Goal: Download file/media

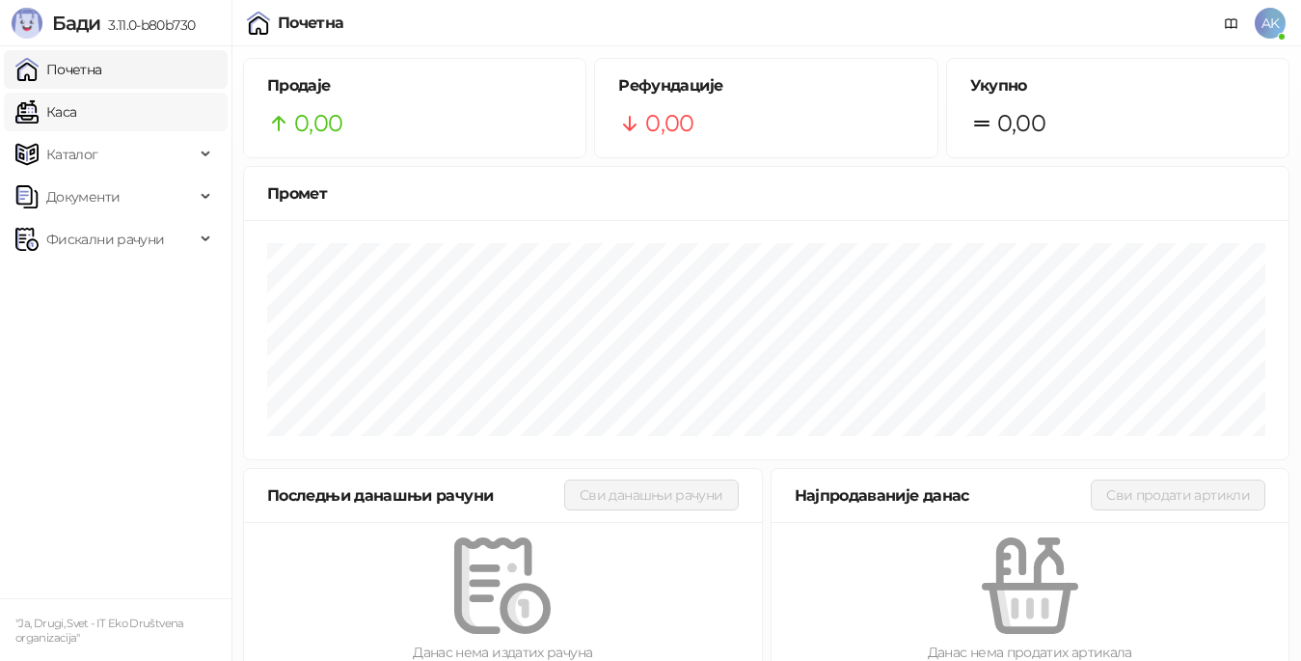
click at [76, 116] on link "Каса" at bounding box center [45, 112] width 61 height 39
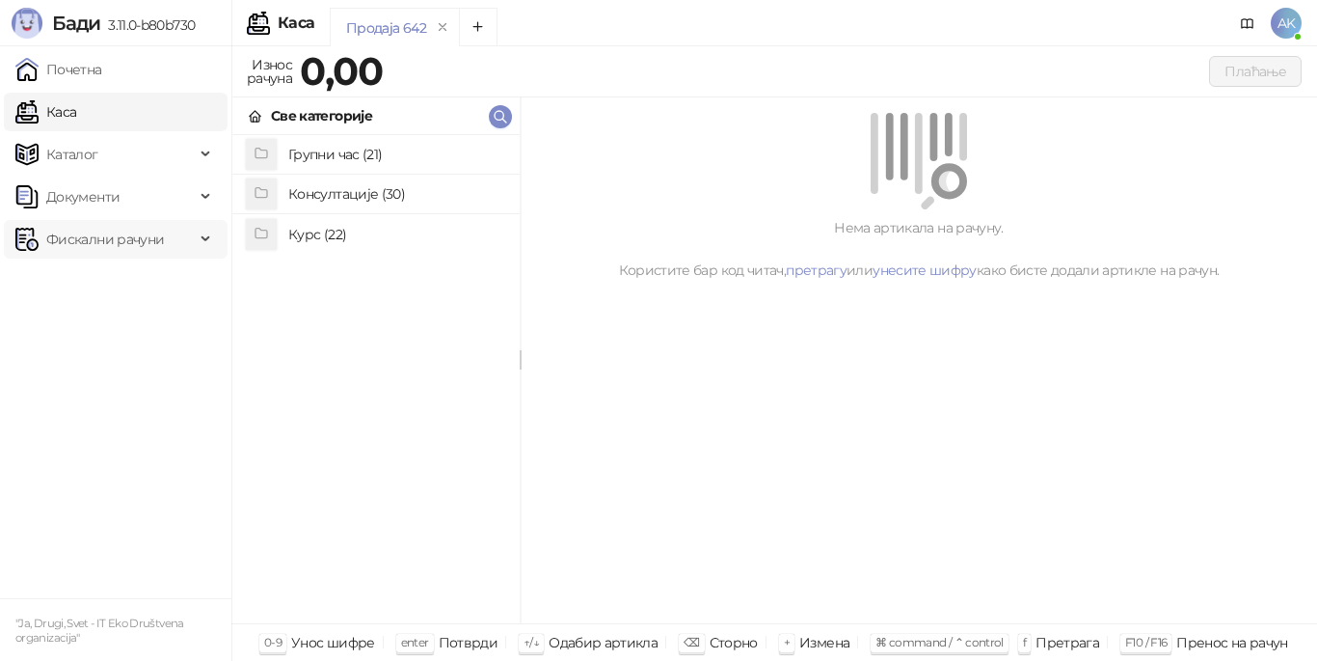
click at [108, 243] on span "Фискални рачуни" at bounding box center [105, 239] width 118 height 39
click at [106, 277] on link "Издати рачуни" at bounding box center [87, 281] width 129 height 39
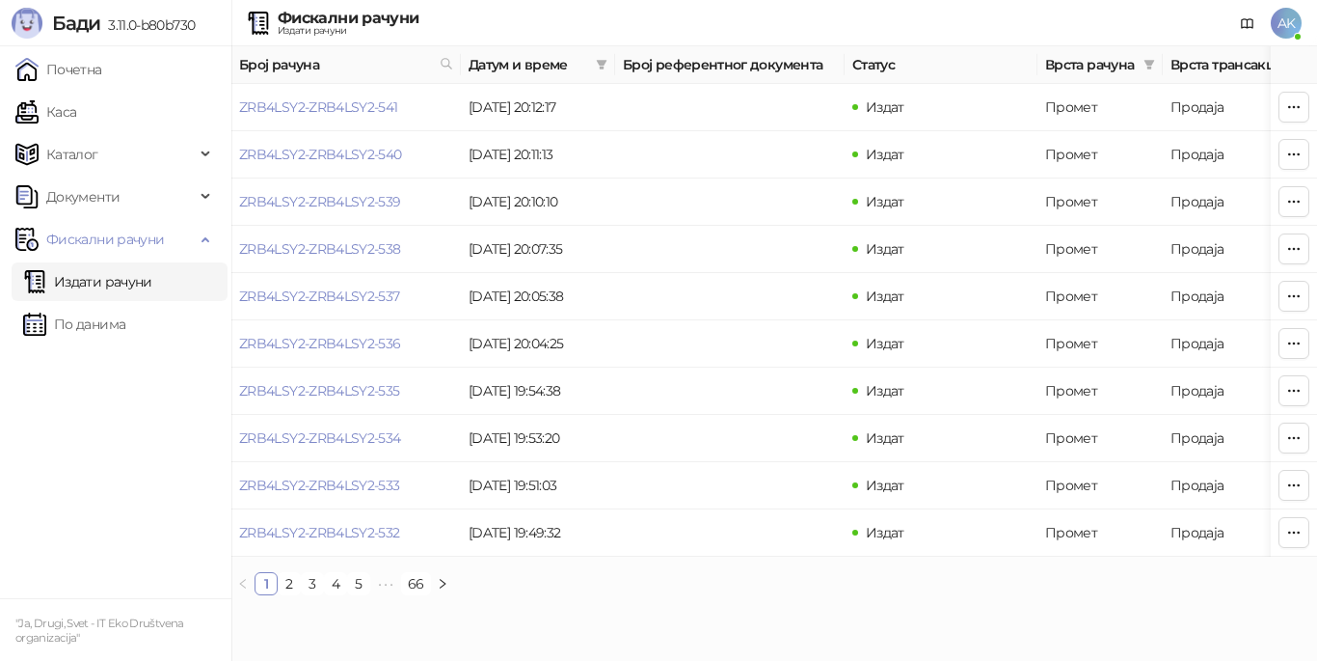
click at [51, 470] on ul "Почетна [PERSON_NAME] Документи Фискални рачуни Издати рачуни По данима" at bounding box center [115, 322] width 231 height 552
click at [293, 594] on link "2" at bounding box center [289, 583] width 21 height 21
click at [339, 594] on link "4" at bounding box center [335, 583] width 21 height 21
click at [379, 594] on link "6" at bounding box center [381, 583] width 21 height 21
click at [344, 594] on link "5" at bounding box center [343, 583] width 21 height 21
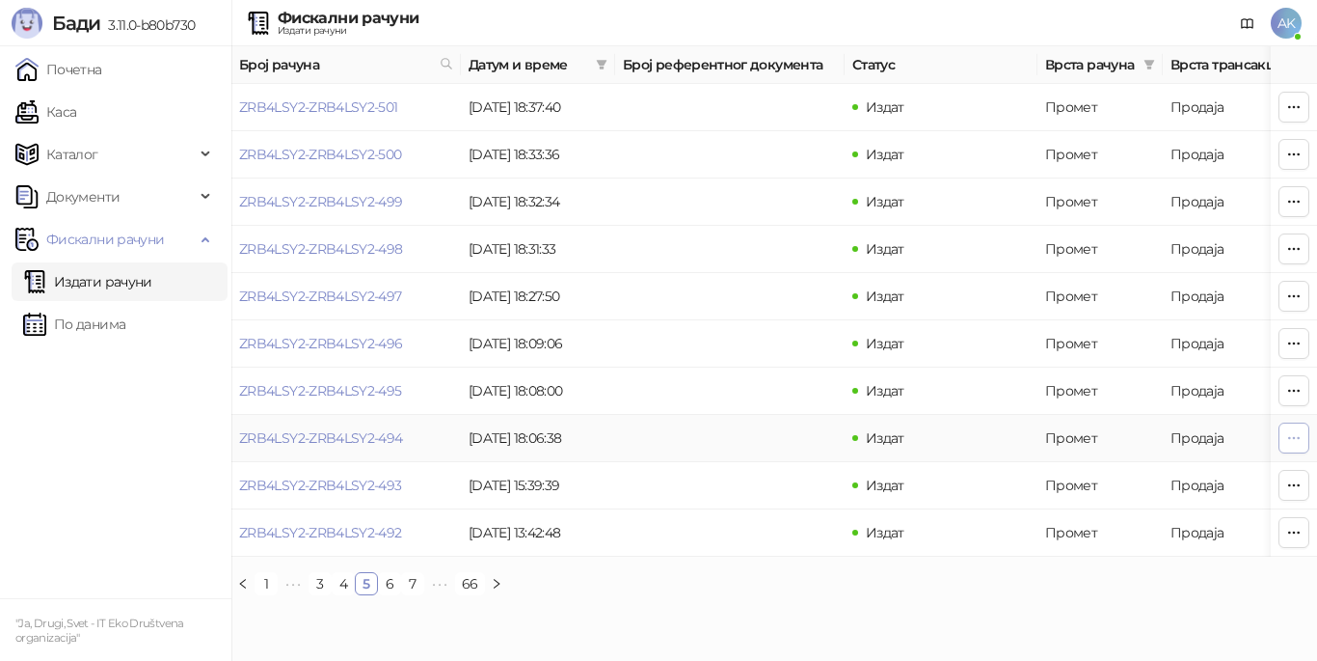
click at [1292, 437] on icon "button" at bounding box center [1293, 437] width 15 height 15
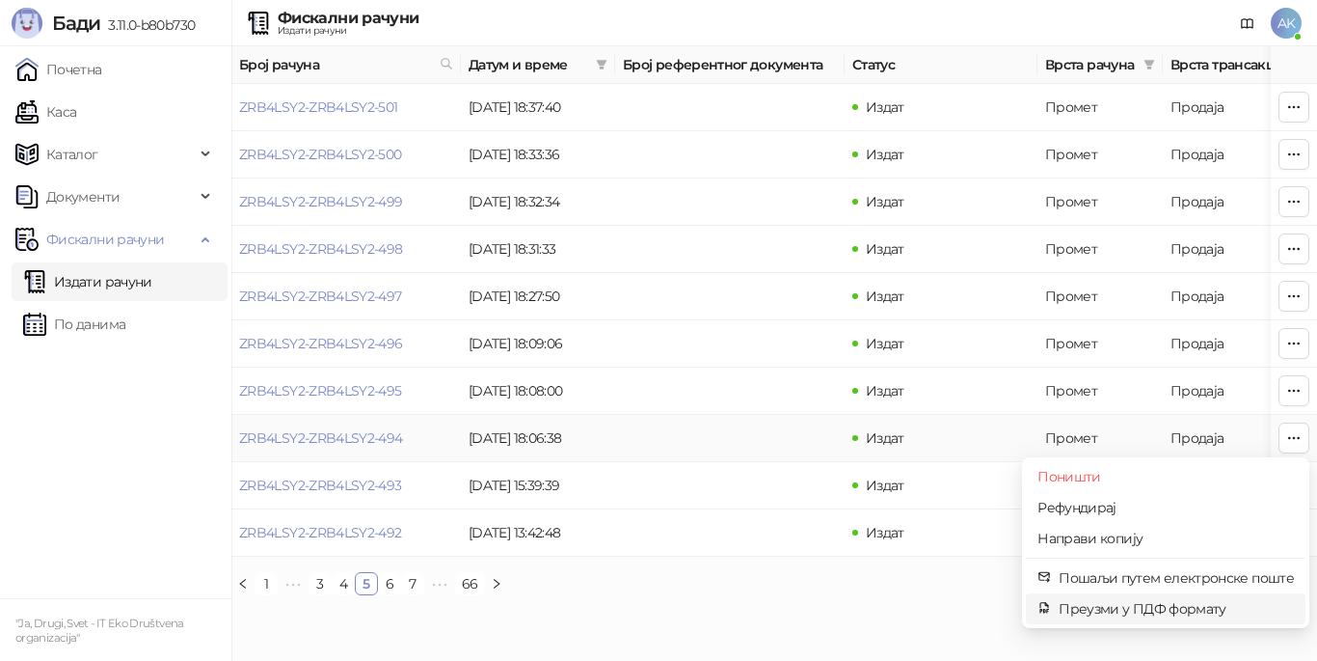
click at [1081, 609] on span "Преузми у ПДФ формату" at bounding box center [1176, 608] width 235 height 21
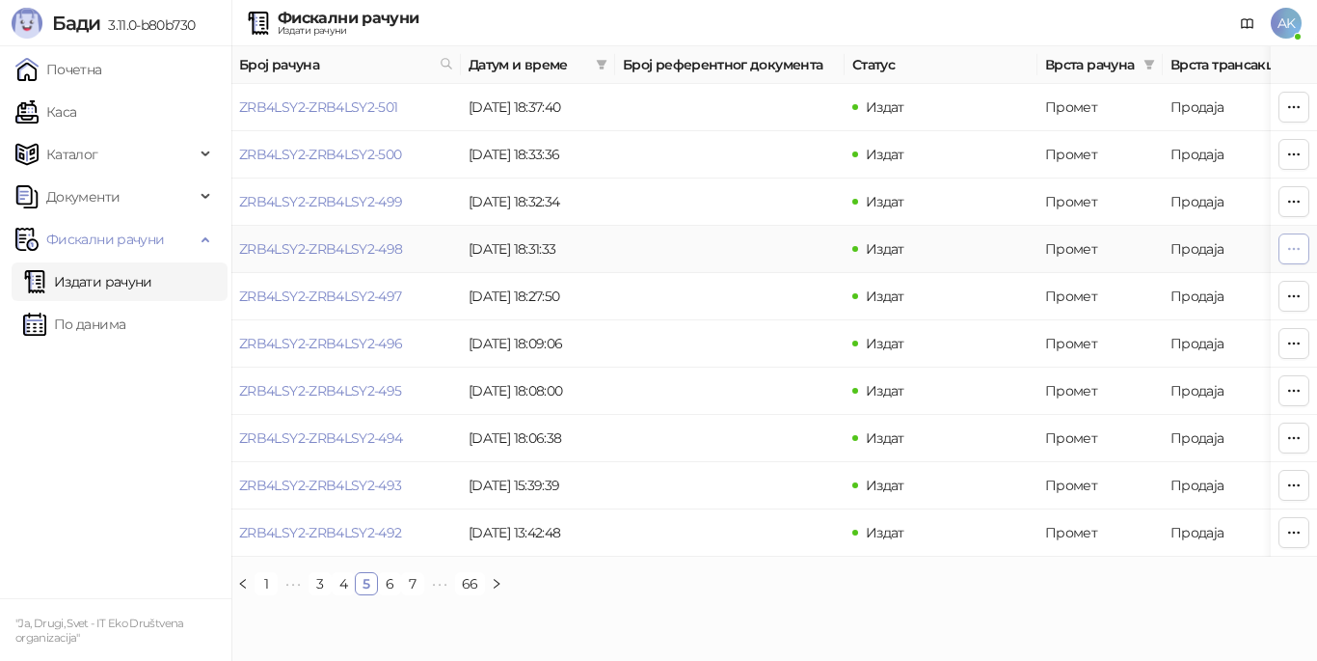
click at [1292, 247] on icon "button" at bounding box center [1293, 248] width 15 height 15
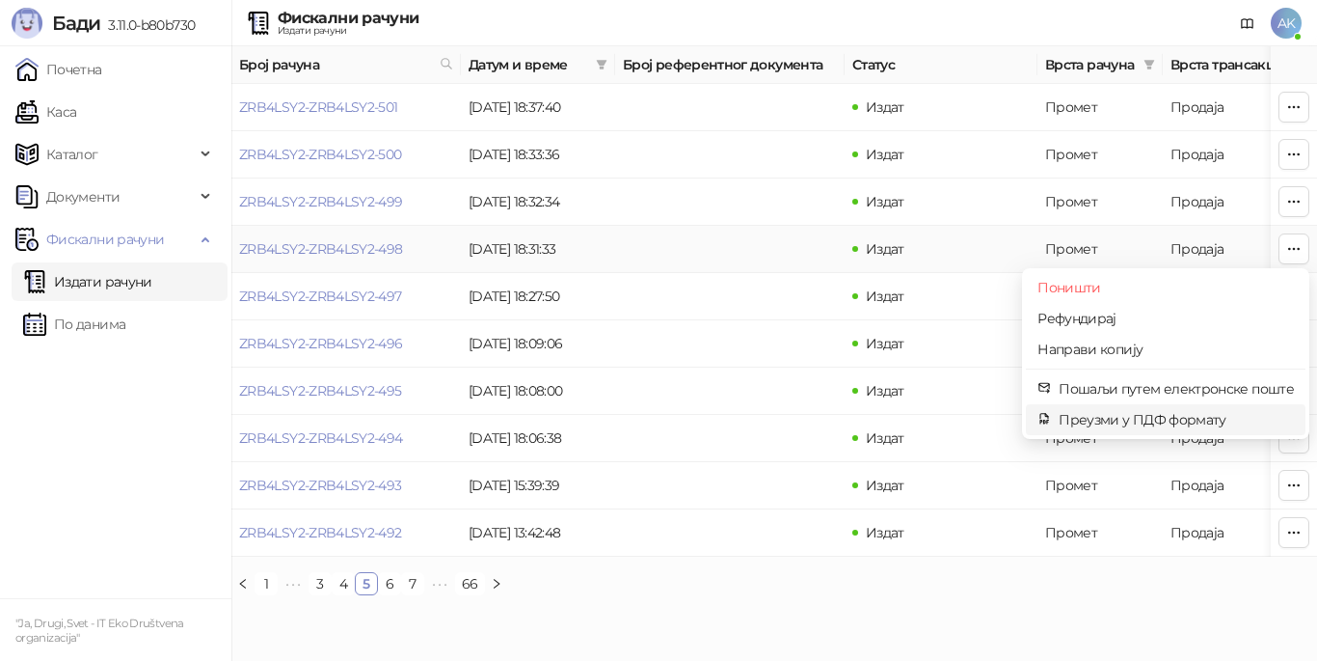
click at [1178, 420] on span "Преузми у ПДФ формату" at bounding box center [1176, 419] width 235 height 21
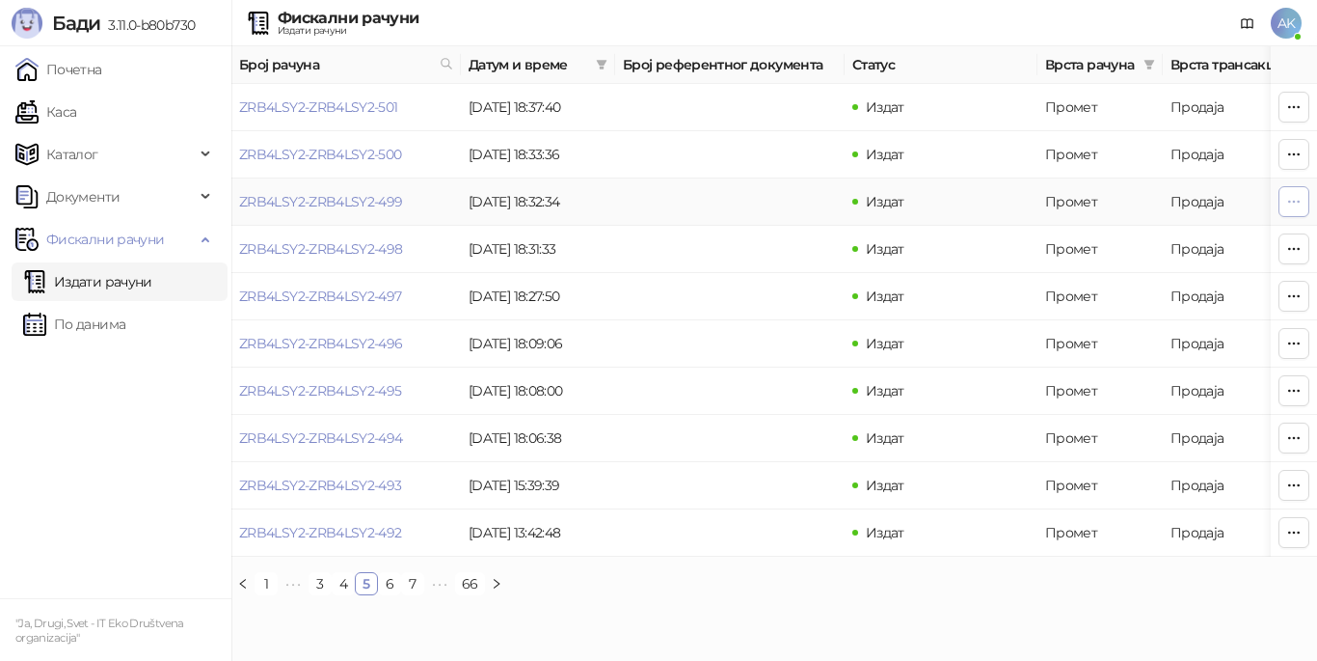
click at [1292, 201] on icon "button" at bounding box center [1293, 201] width 15 height 15
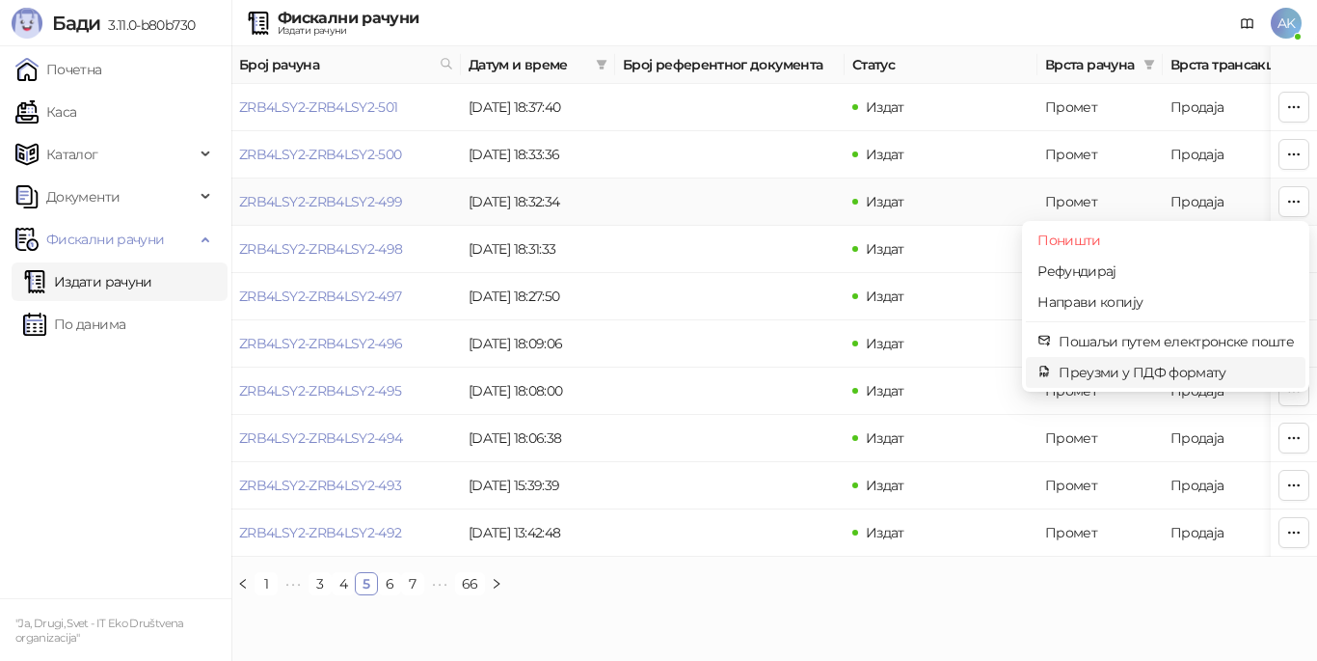
click at [1107, 375] on span "Преузми у ПДФ формату" at bounding box center [1176, 372] width 235 height 21
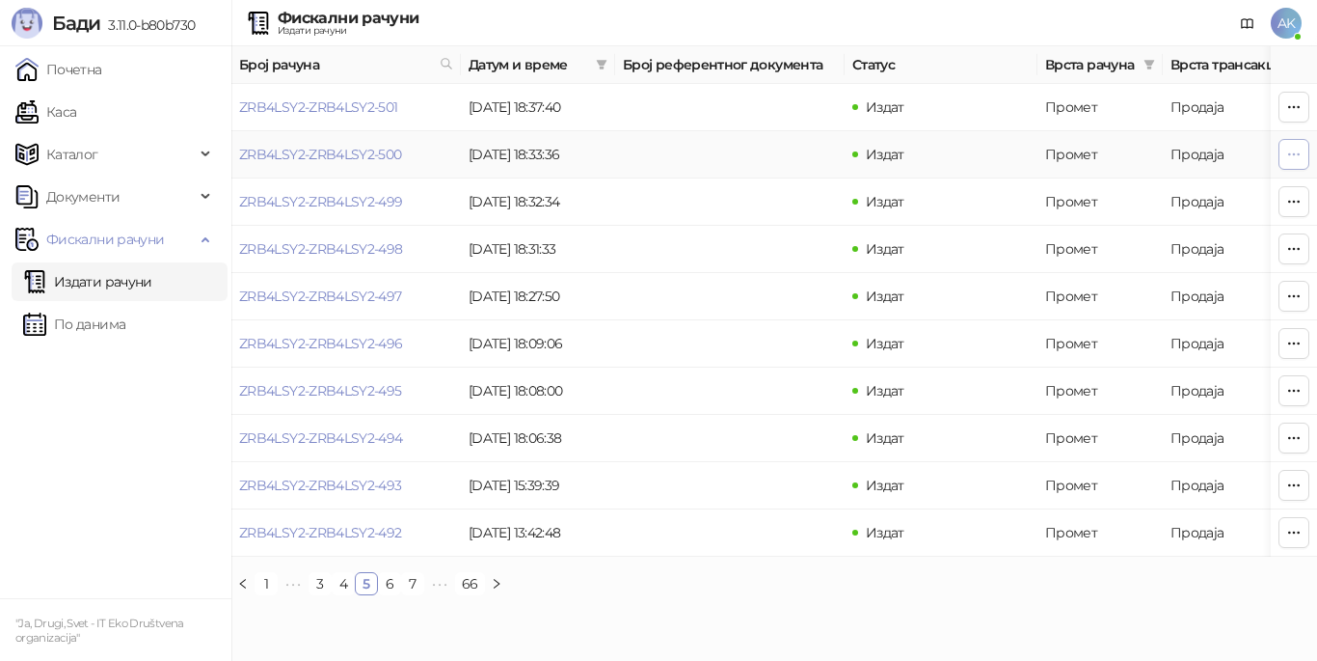
click at [1289, 156] on icon "button" at bounding box center [1293, 154] width 15 height 15
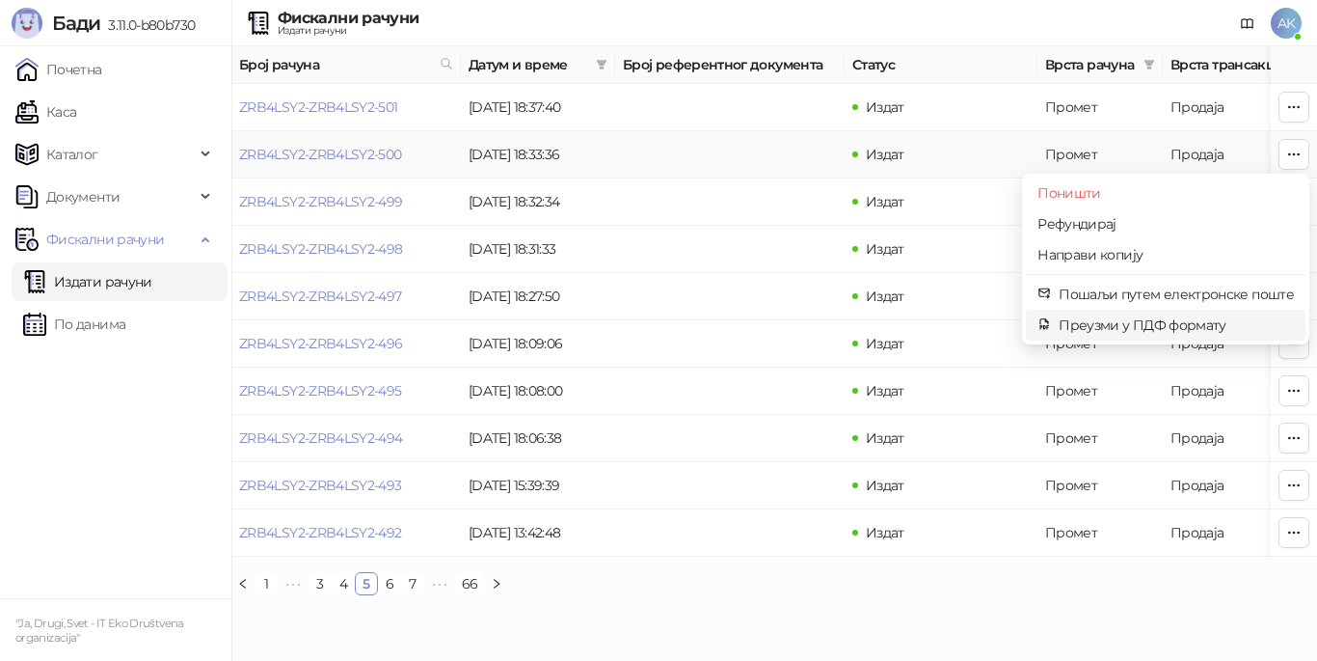
click at [1150, 326] on span "Преузми у ПДФ формату" at bounding box center [1176, 324] width 235 height 21
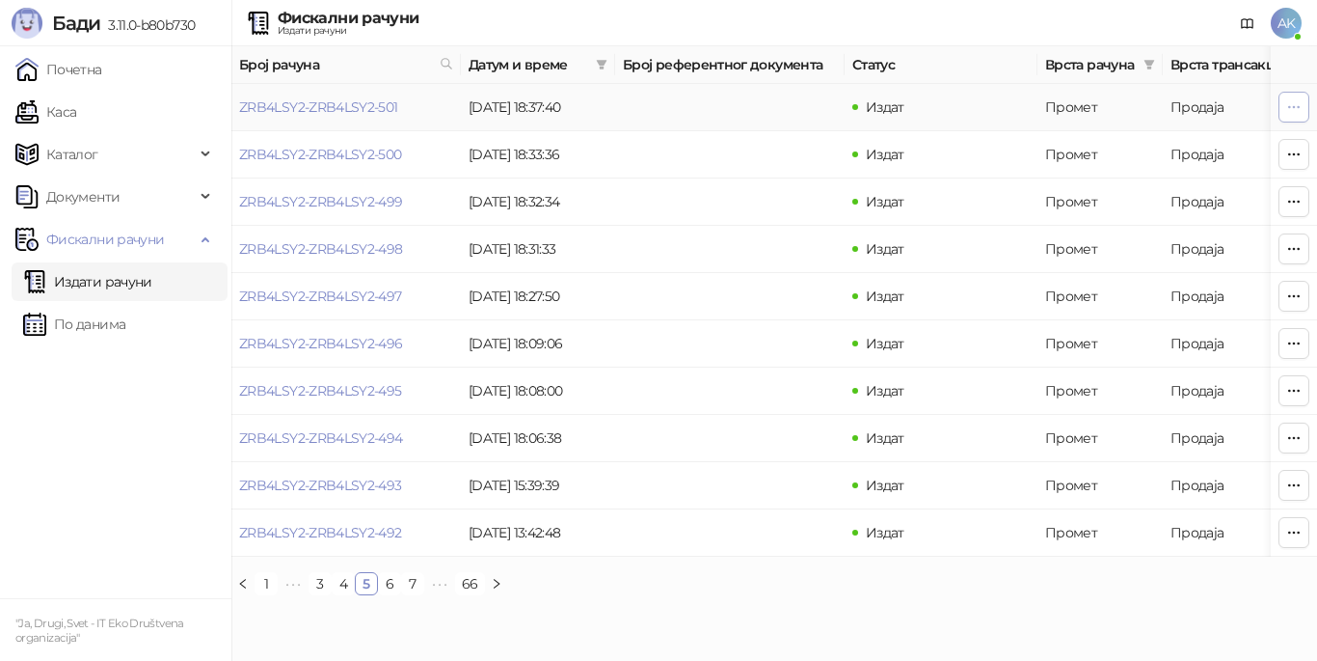
click at [1296, 99] on icon "button" at bounding box center [1293, 106] width 15 height 15
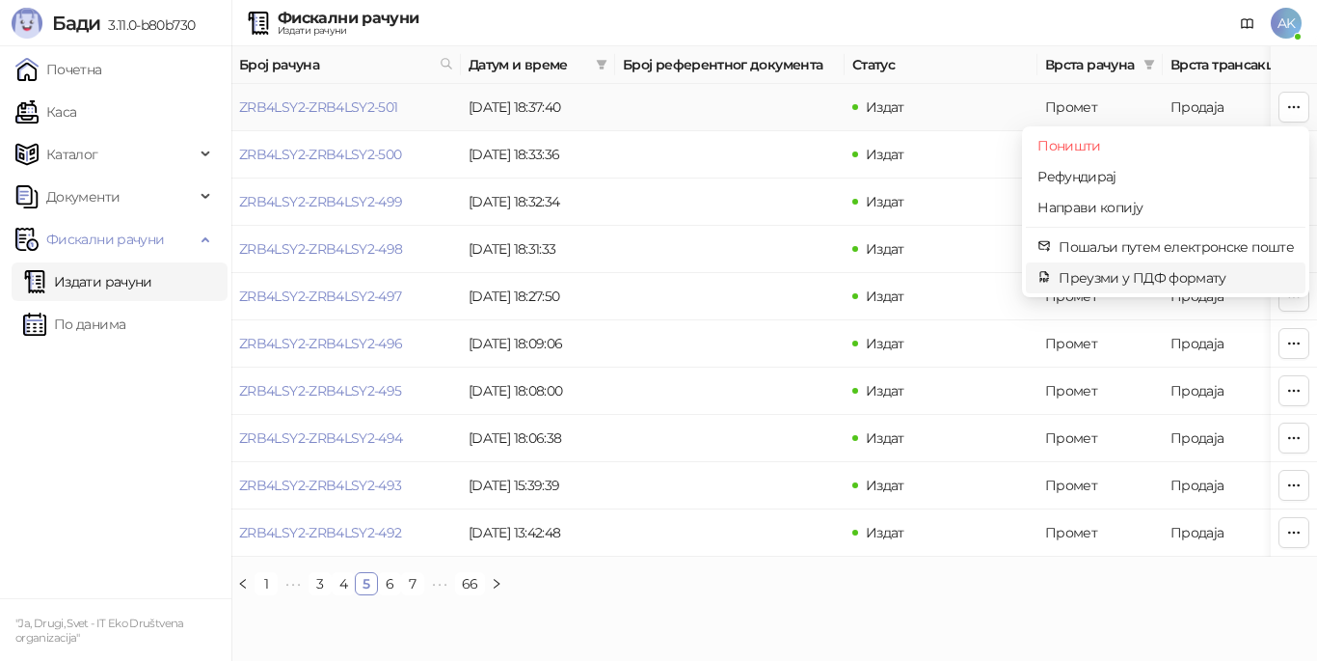
click at [1129, 278] on span "Преузми у ПДФ формату" at bounding box center [1176, 277] width 235 height 21
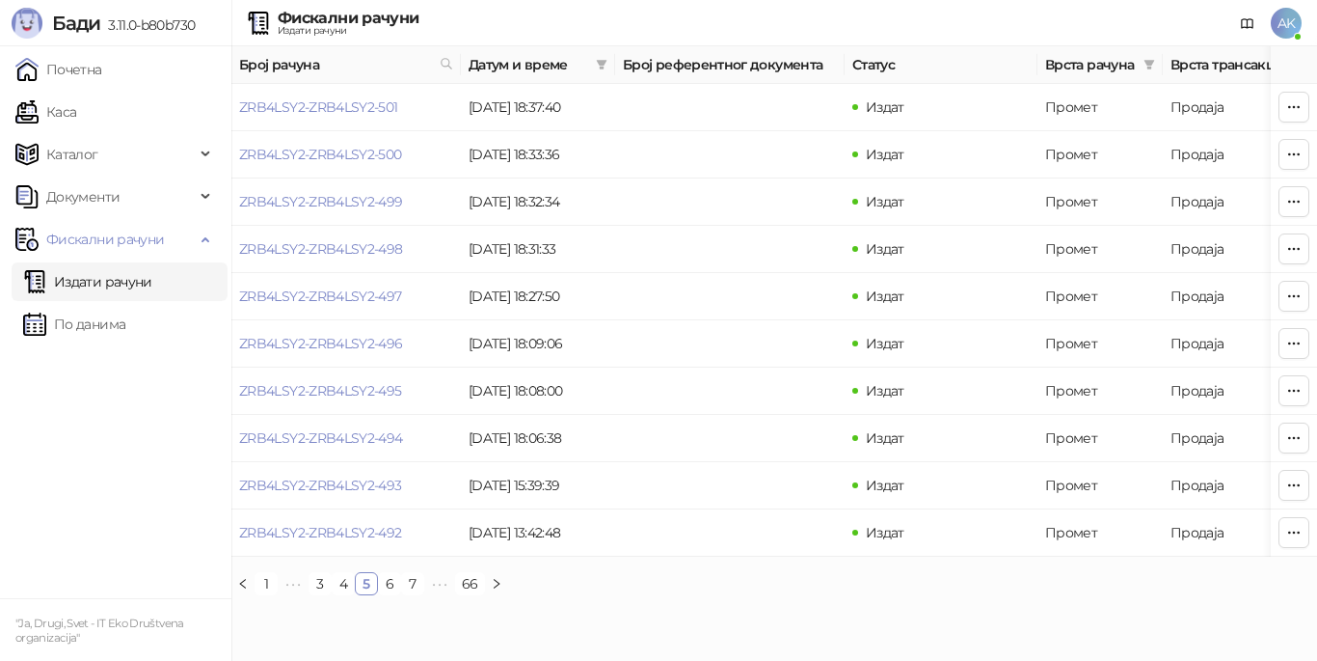
drag, startPoint x: 345, startPoint y: 597, endPoint x: 343, endPoint y: 614, distance: 17.5
click at [345, 594] on link "4" at bounding box center [343, 583] width 21 height 21
click at [1290, 528] on icon "button" at bounding box center [1293, 532] width 15 height 15
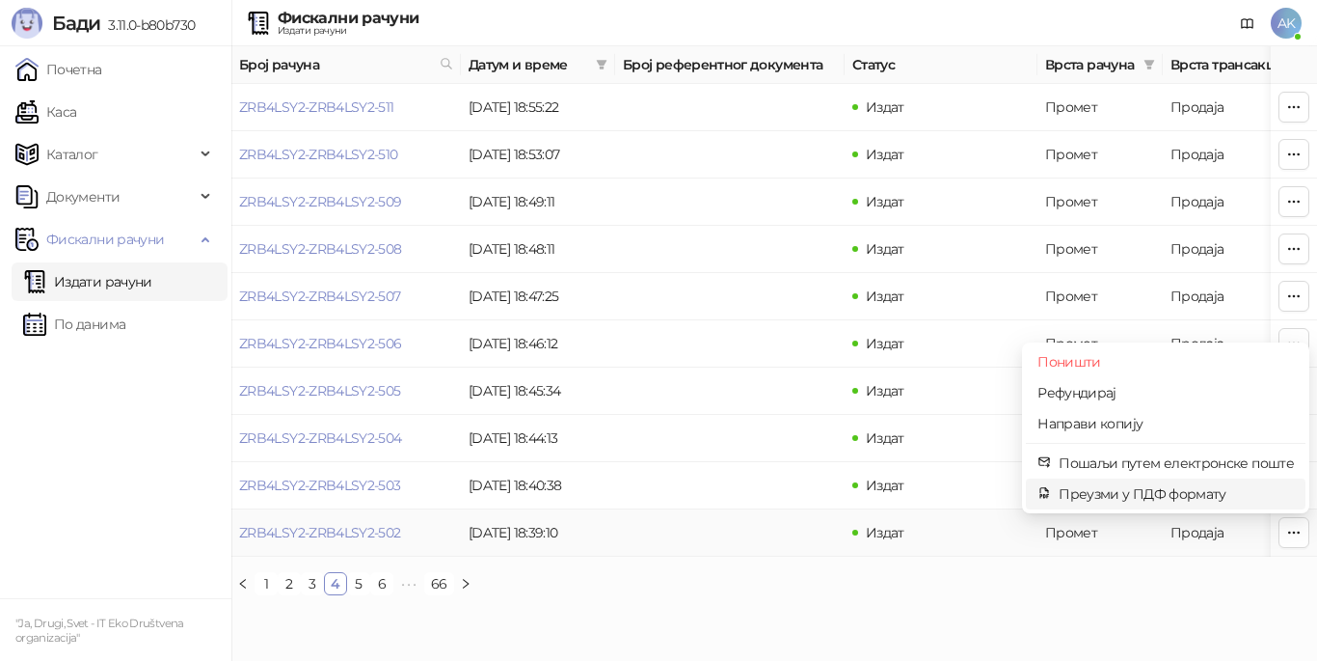
click at [1093, 495] on span "Преузми у ПДФ формату" at bounding box center [1176, 493] width 235 height 21
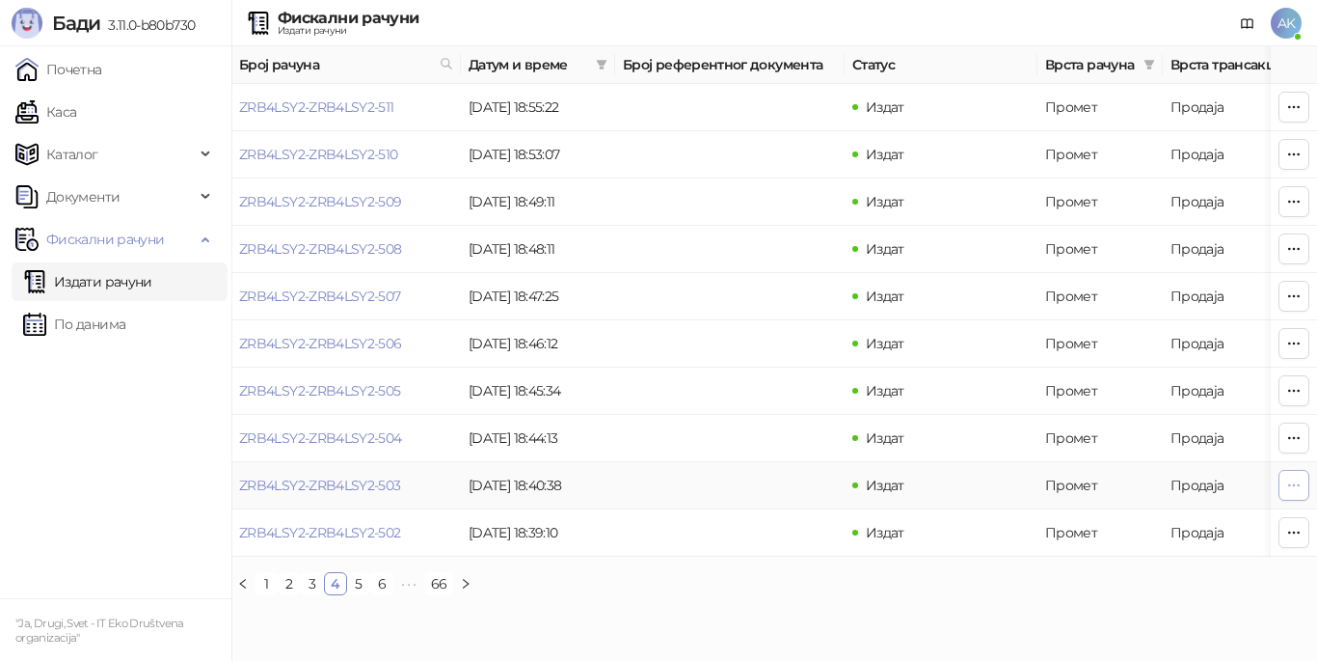
click at [1298, 489] on icon "button" at bounding box center [1293, 484] width 15 height 15
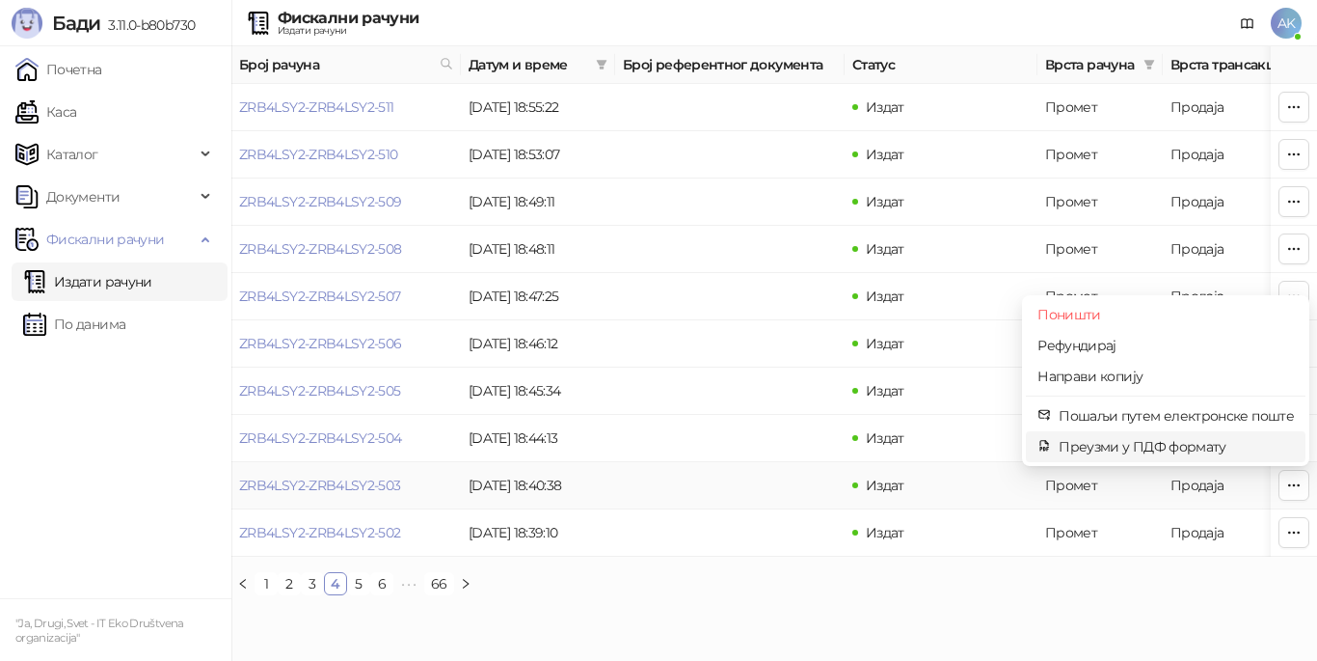
click at [1256, 454] on span "Преузми у ПДФ формату" at bounding box center [1176, 446] width 235 height 21
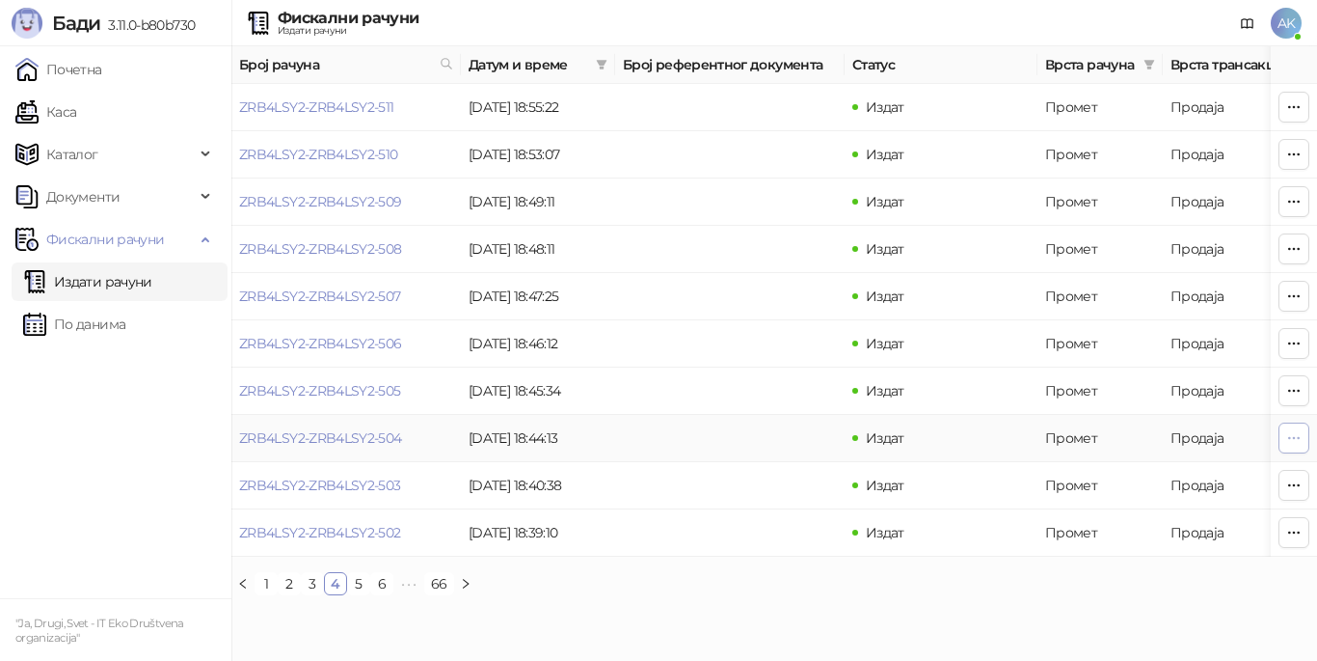
click at [1294, 440] on icon "button" at bounding box center [1293, 437] width 15 height 15
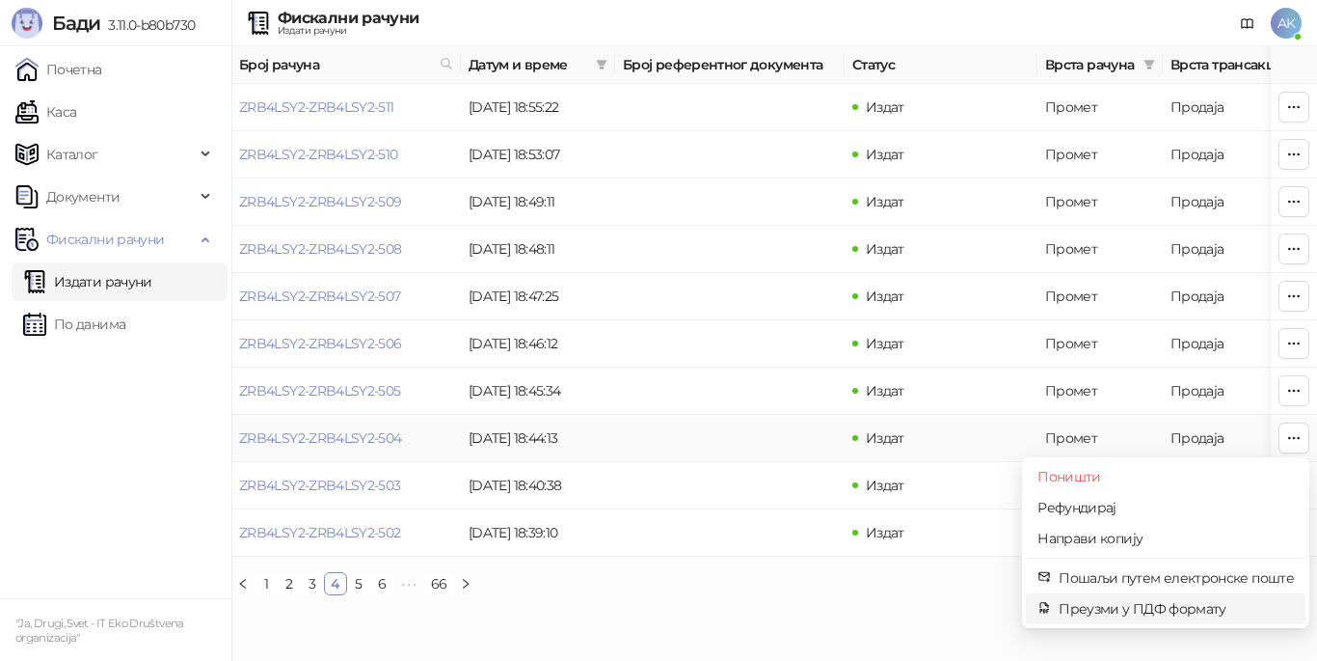
click at [1122, 620] on li "Преузми у ПДФ формату" at bounding box center [1166, 608] width 280 height 31
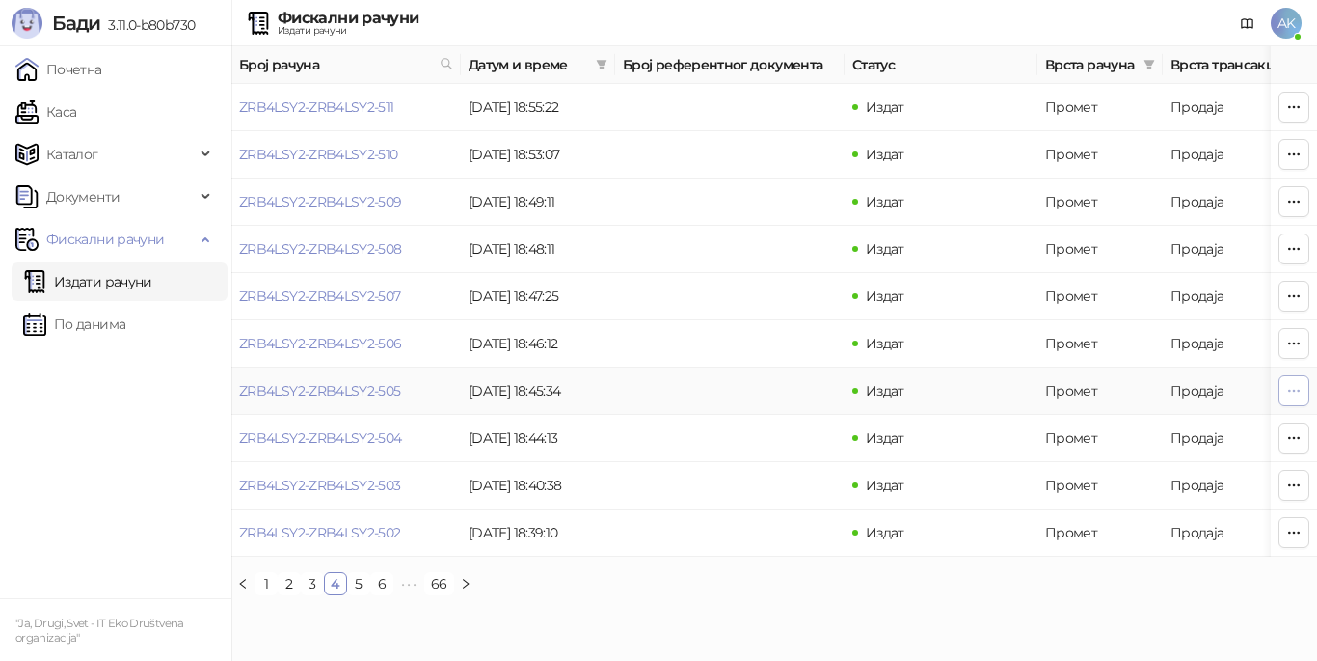
click at [1291, 386] on icon "button" at bounding box center [1293, 390] width 15 height 15
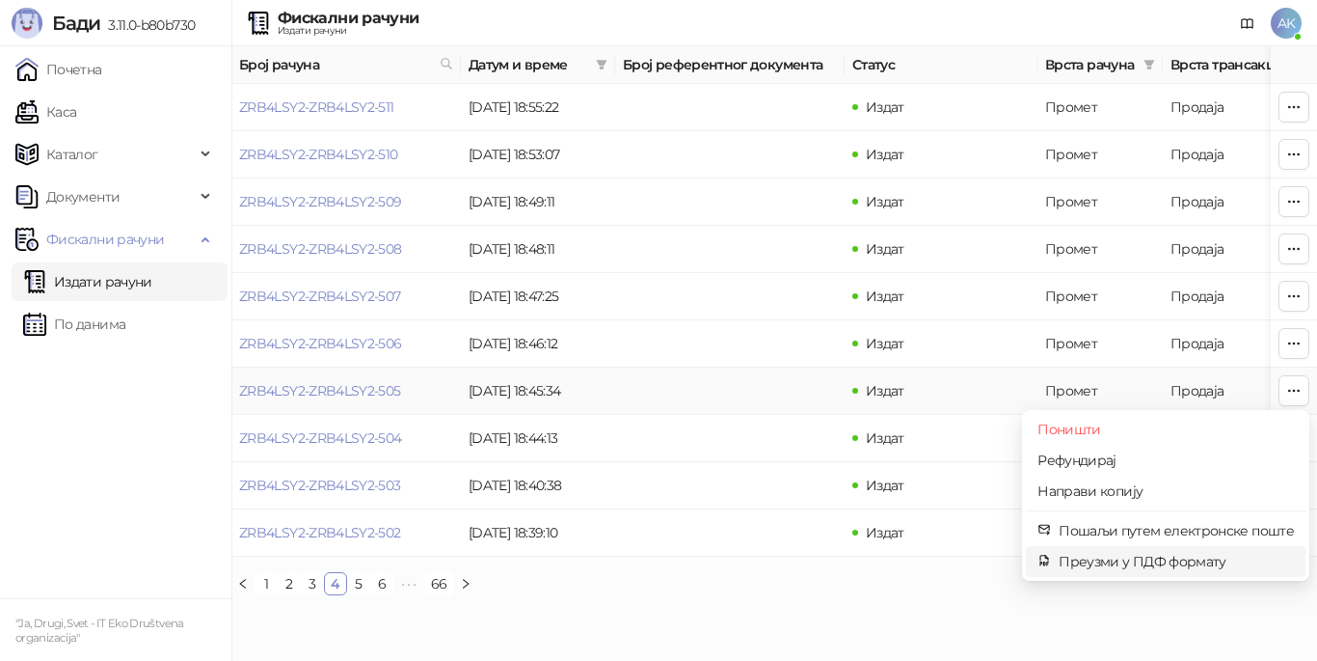
click at [1181, 567] on span "Преузми у ПДФ формату" at bounding box center [1176, 561] width 235 height 21
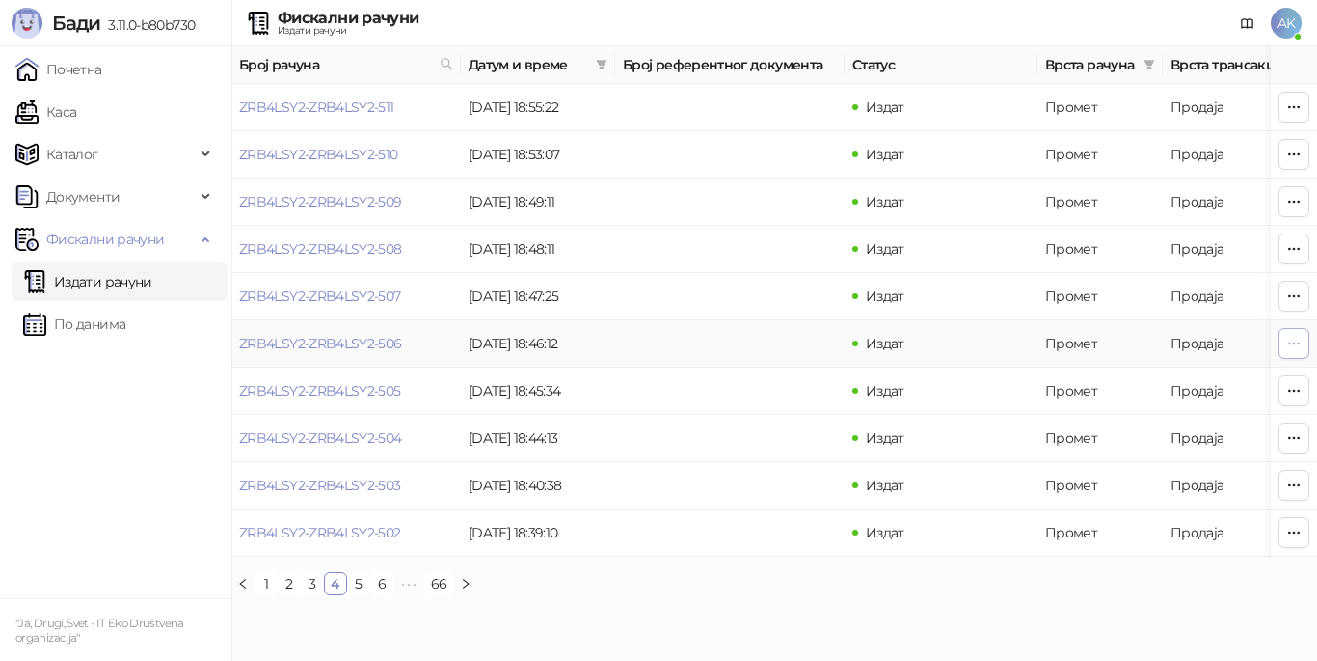
click at [1289, 345] on icon "button" at bounding box center [1293, 343] width 15 height 15
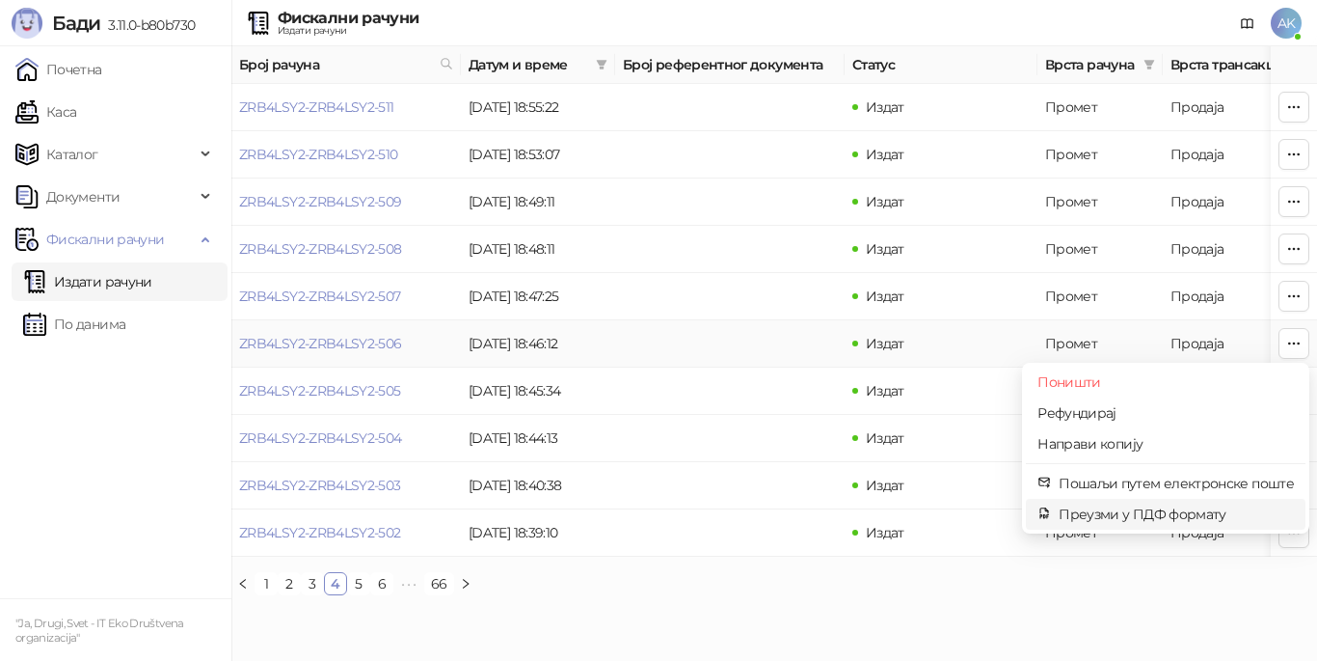
click at [1107, 511] on span "Преузми у ПДФ формату" at bounding box center [1176, 513] width 235 height 21
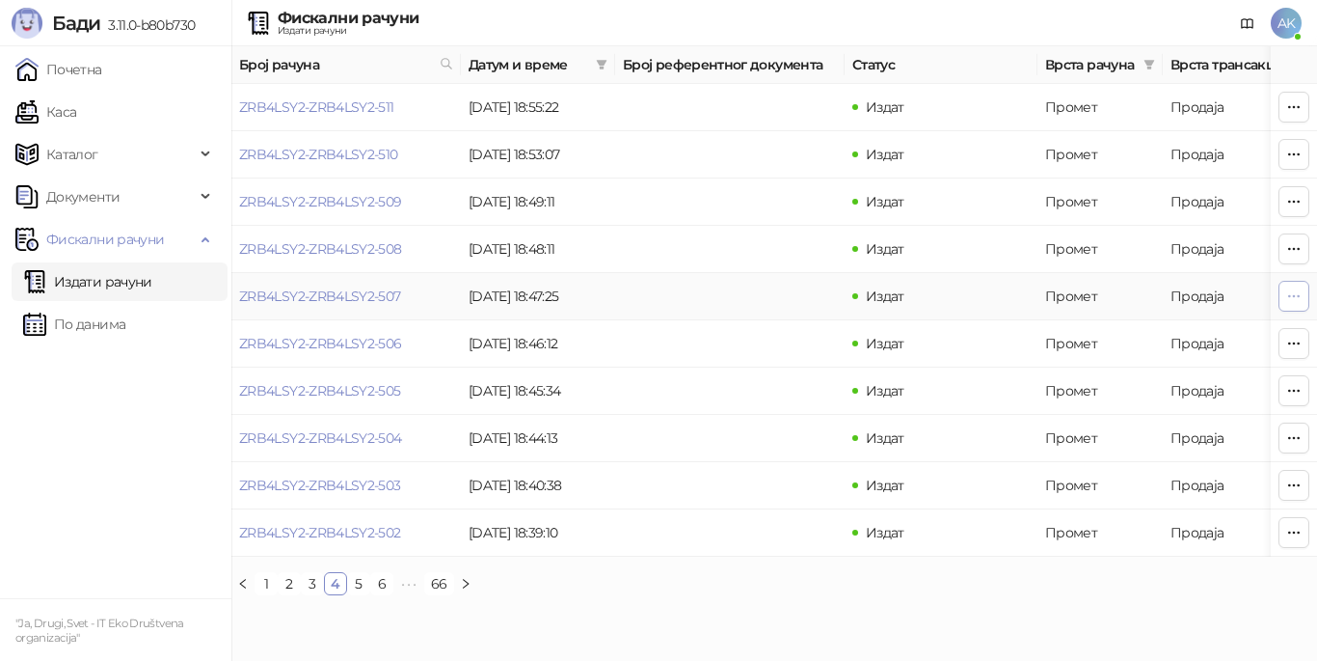
click at [1296, 295] on icon "button" at bounding box center [1293, 295] width 15 height 15
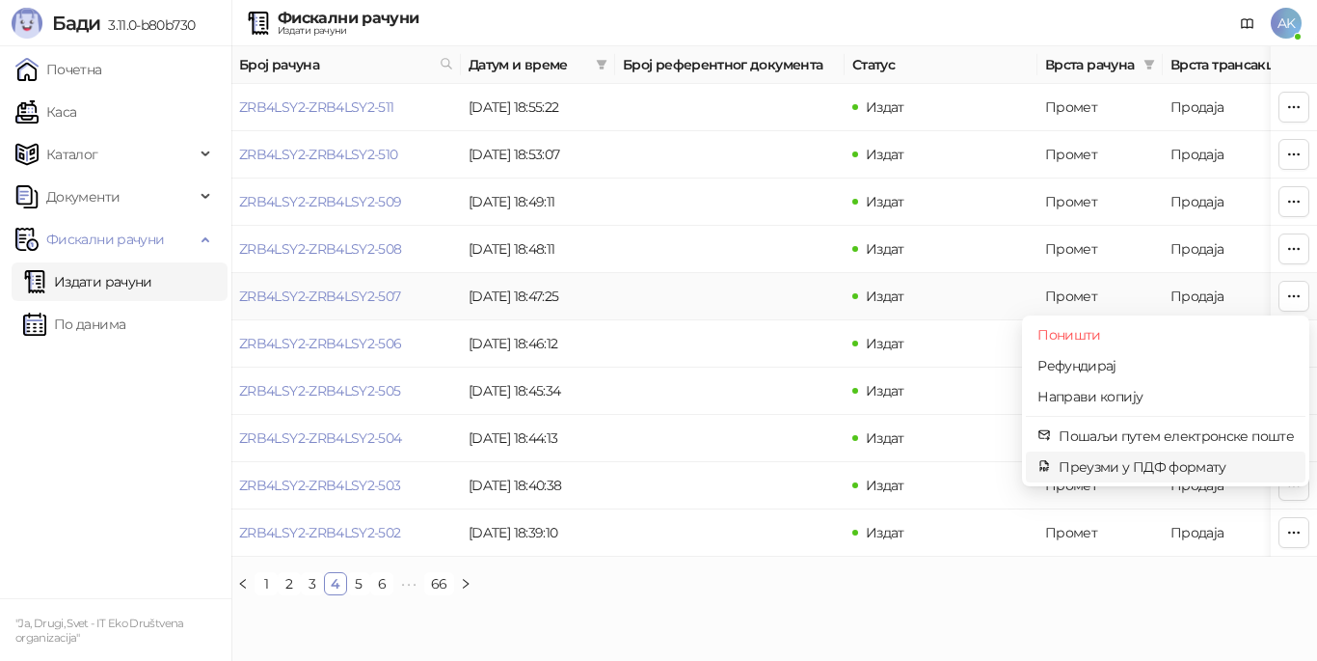
click at [1096, 473] on span "Преузми у ПДФ формату" at bounding box center [1176, 466] width 235 height 21
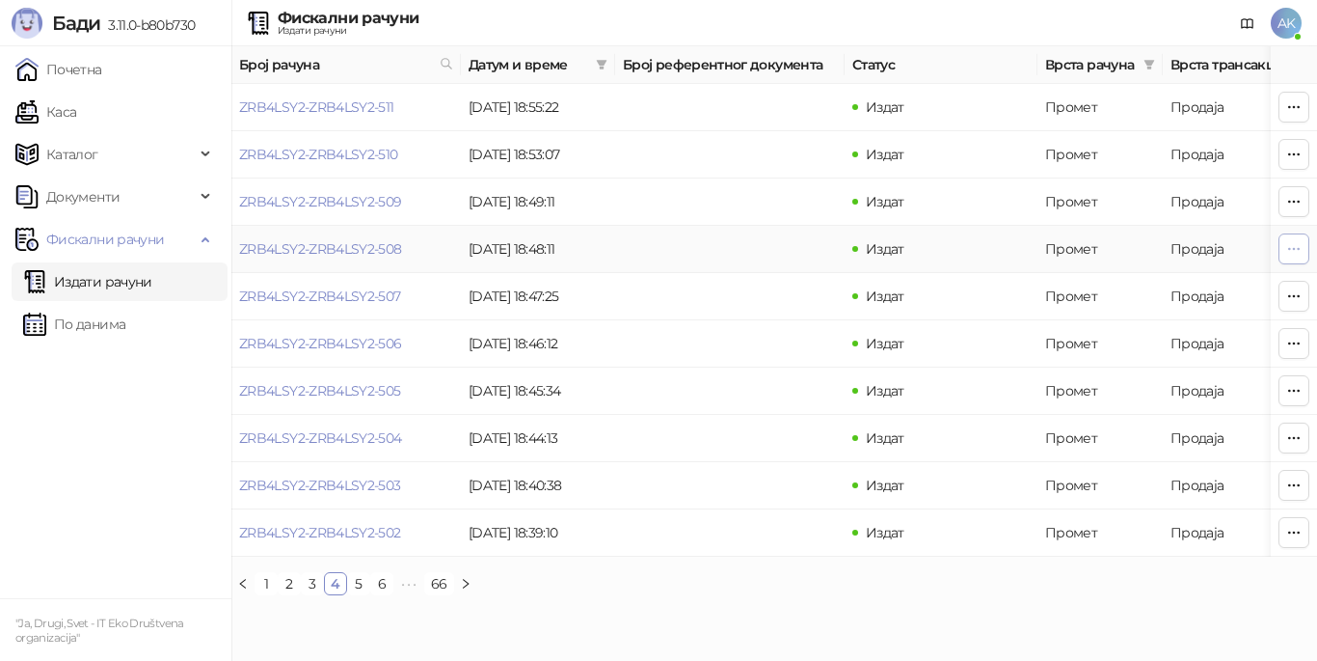
click at [1297, 252] on icon "button" at bounding box center [1293, 248] width 15 height 15
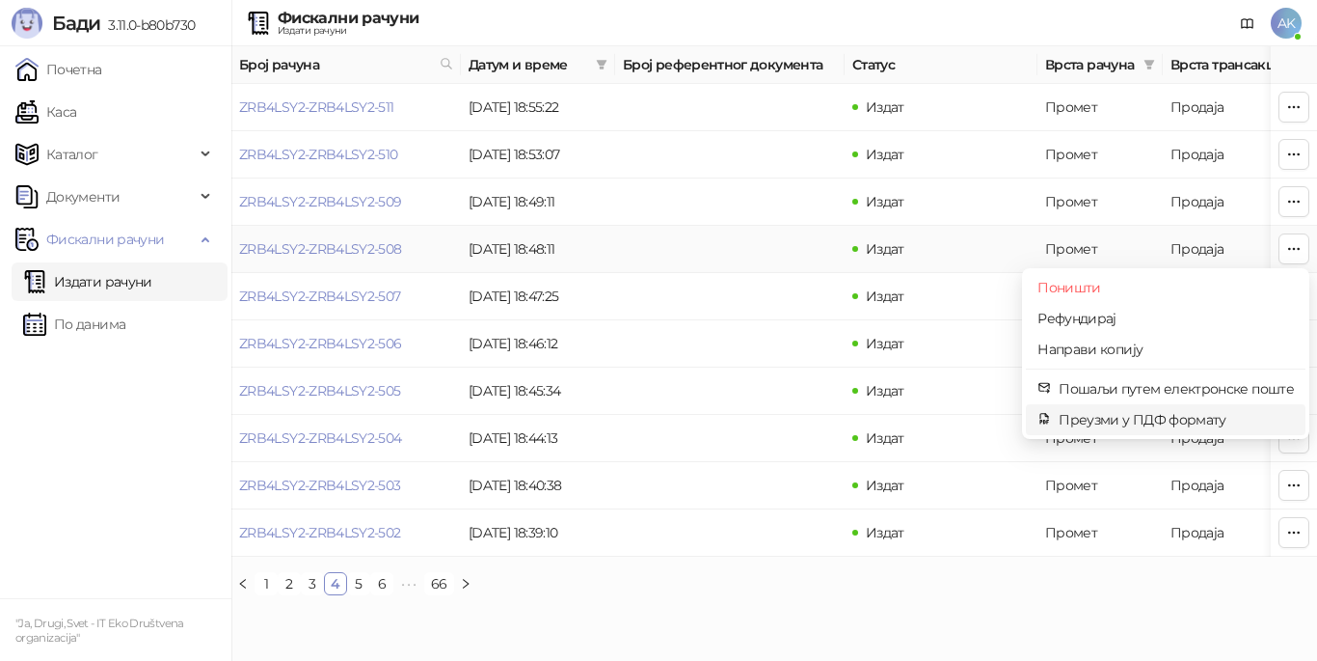
click at [1171, 416] on span "Преузми у ПДФ формату" at bounding box center [1176, 419] width 235 height 21
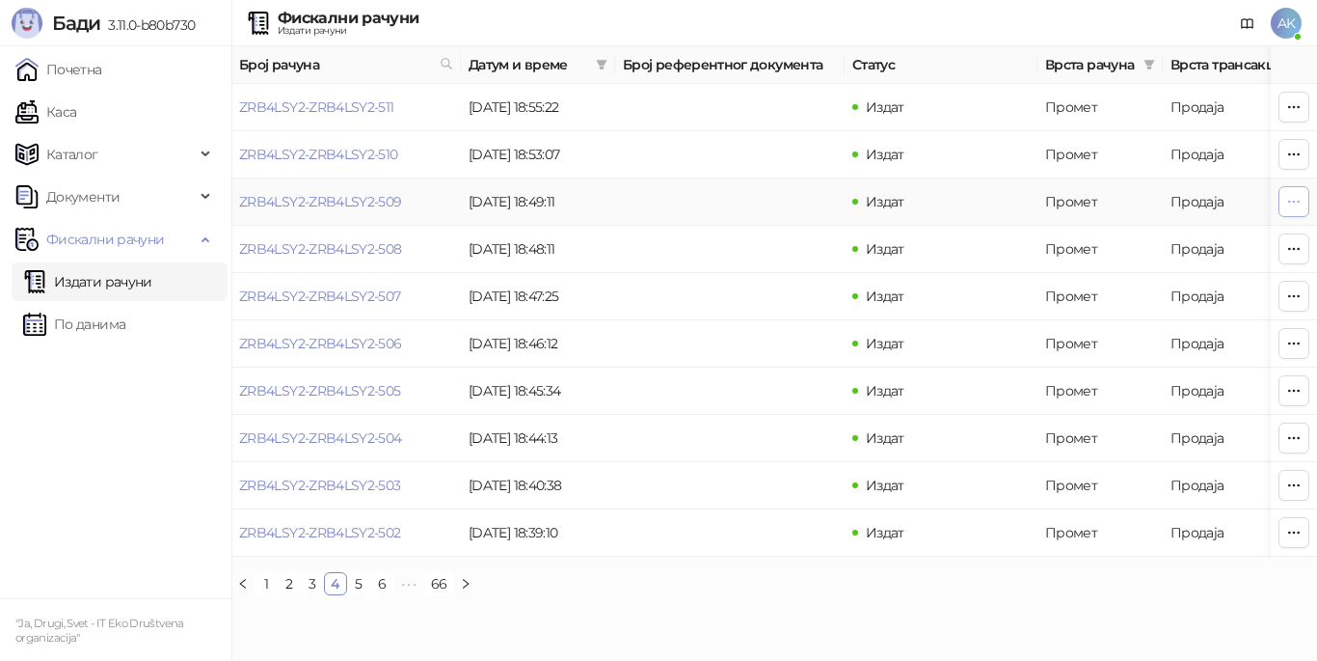
click at [1287, 205] on icon "button" at bounding box center [1293, 201] width 15 height 15
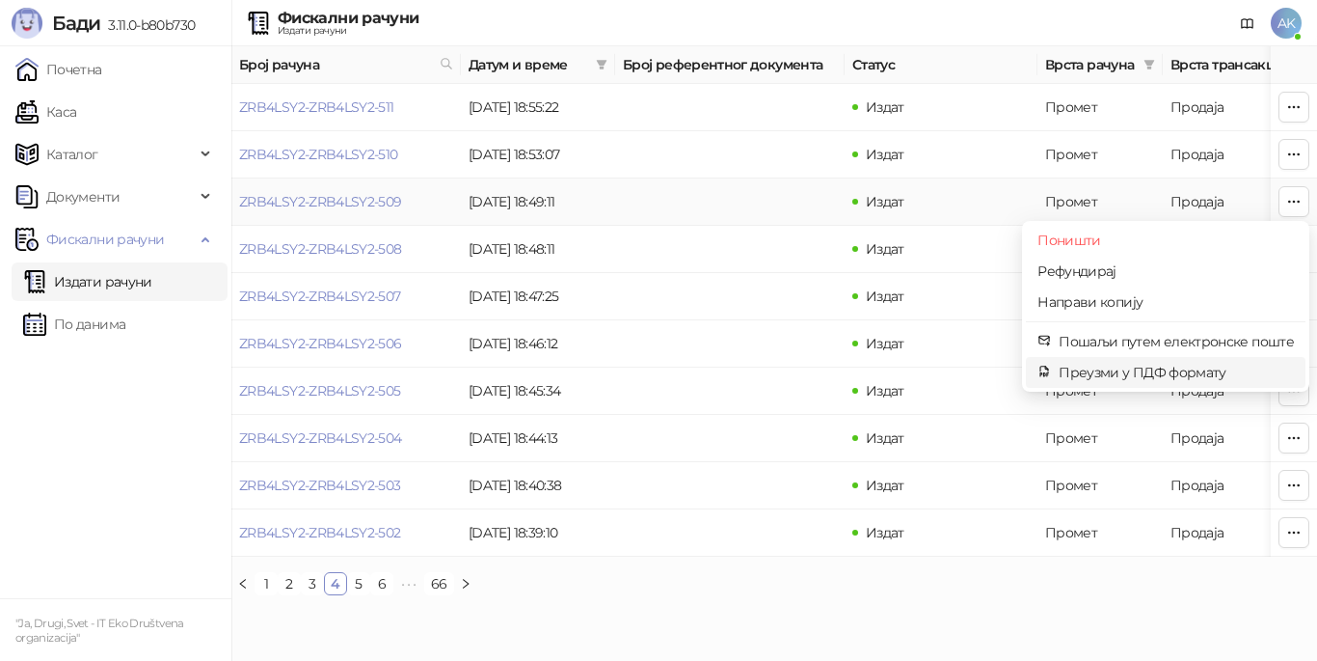
click at [1124, 366] on span "Преузми у ПДФ формату" at bounding box center [1176, 372] width 235 height 21
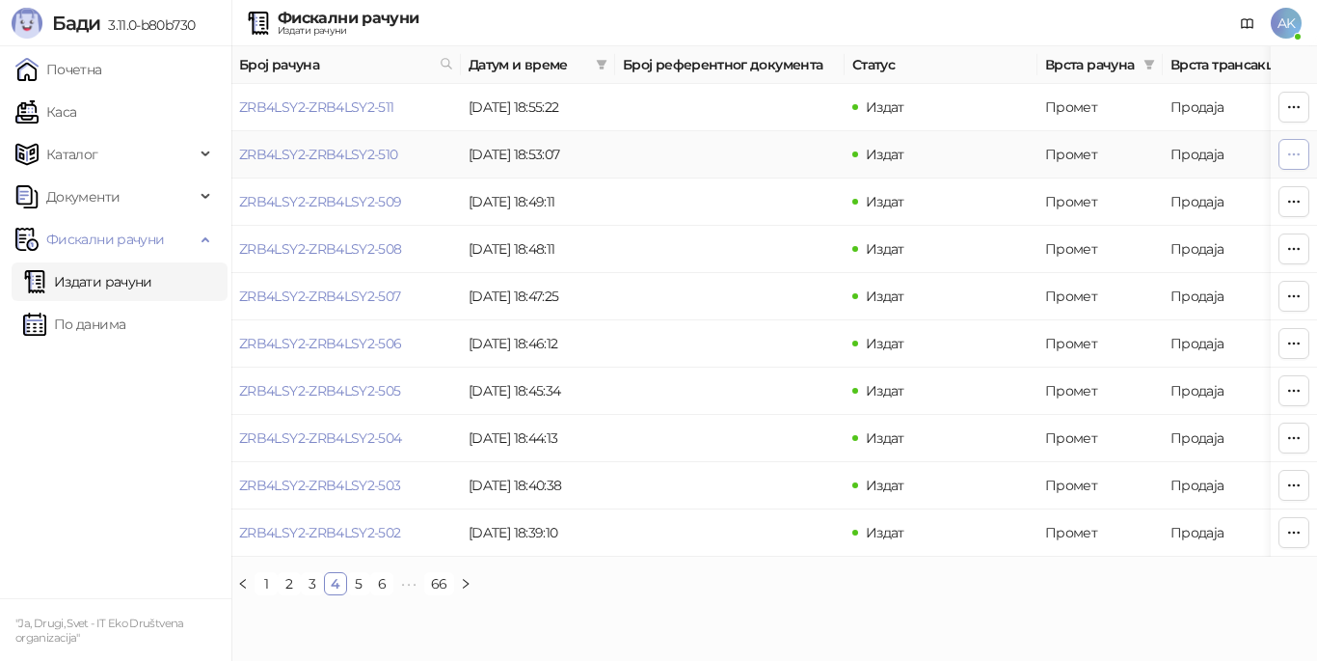
click at [1301, 158] on icon "button" at bounding box center [1293, 154] width 15 height 15
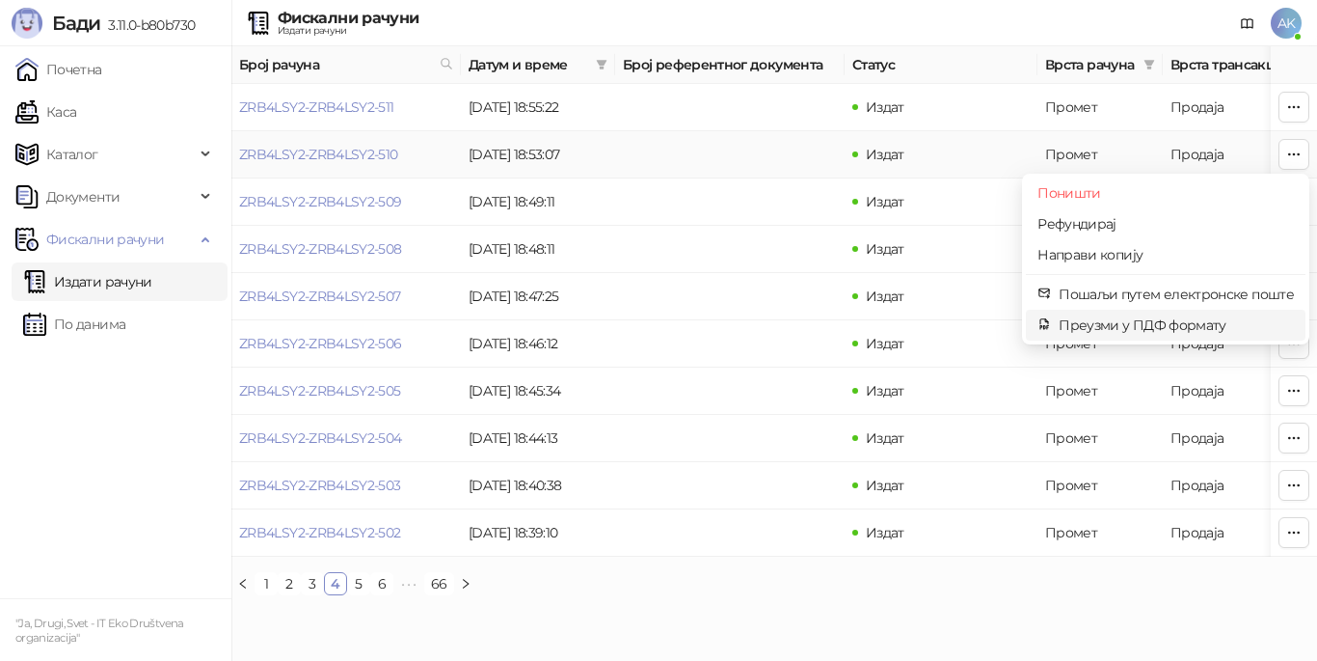
click at [1087, 322] on span "Преузми у ПДФ формату" at bounding box center [1176, 324] width 235 height 21
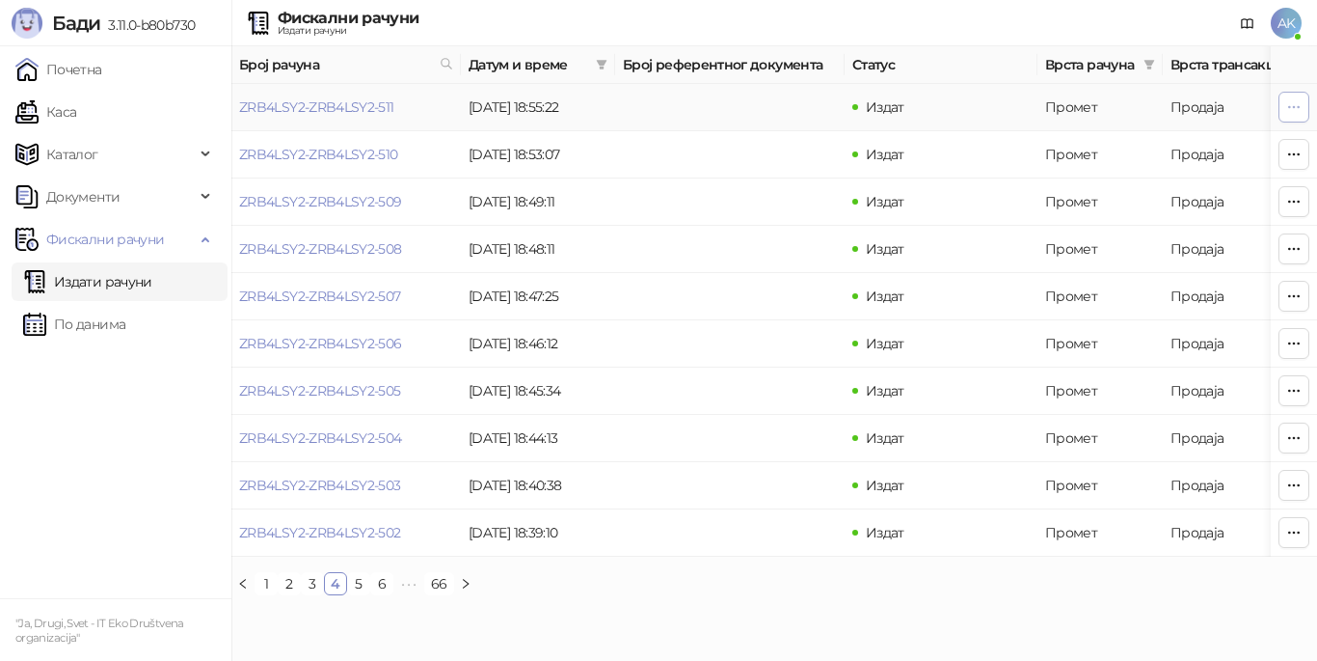
click at [1293, 103] on icon "button" at bounding box center [1293, 106] width 15 height 15
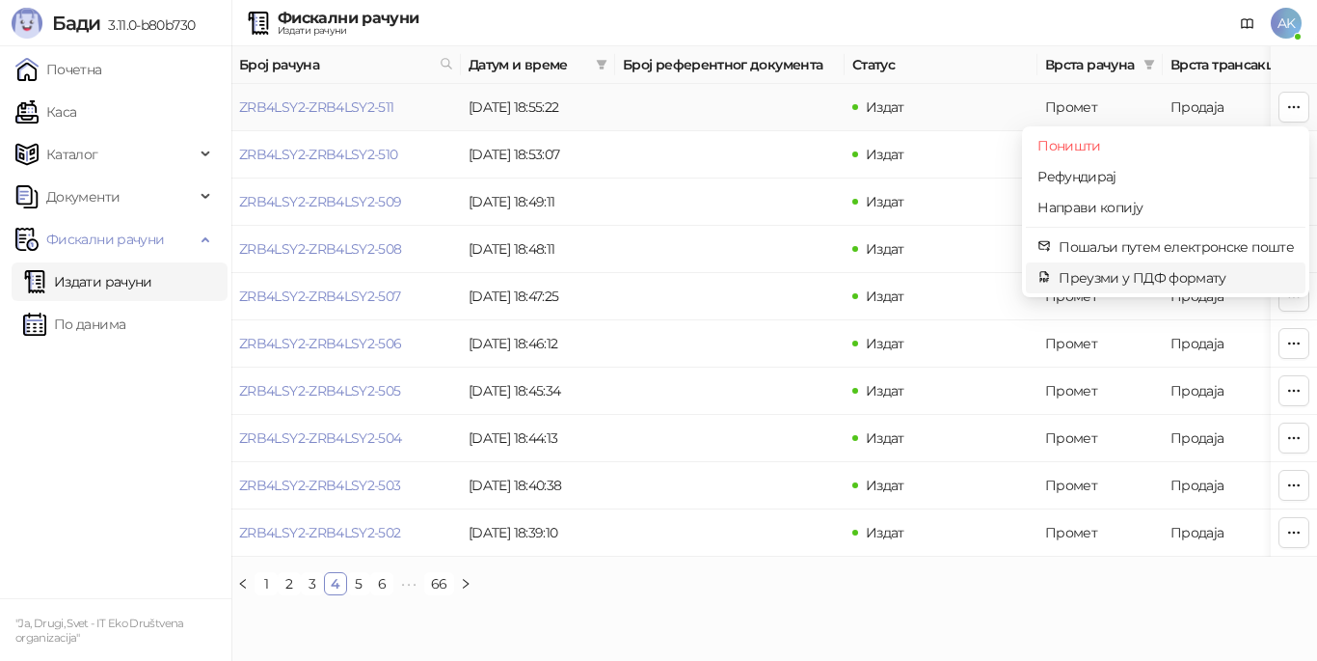
click at [1102, 276] on span "Преузми у ПДФ формату" at bounding box center [1176, 277] width 235 height 21
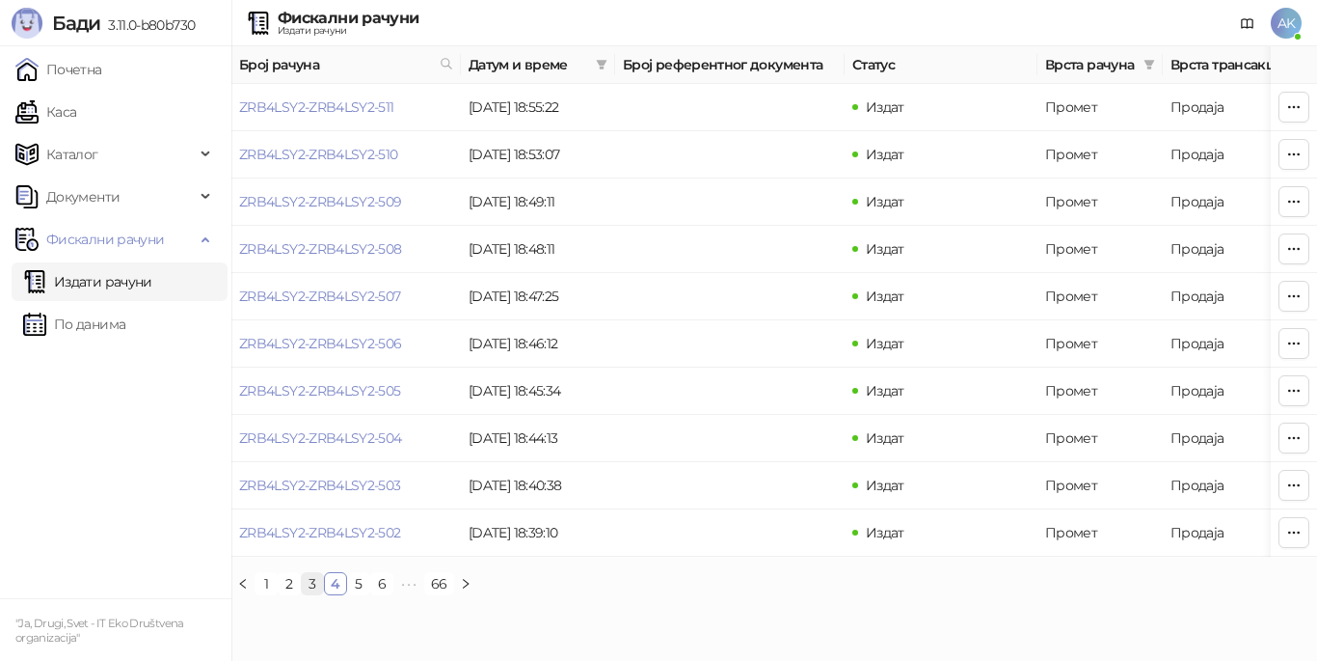
click at [317, 594] on link "3" at bounding box center [312, 583] width 21 height 21
click at [1298, 536] on icon "button" at bounding box center [1293, 532] width 15 height 15
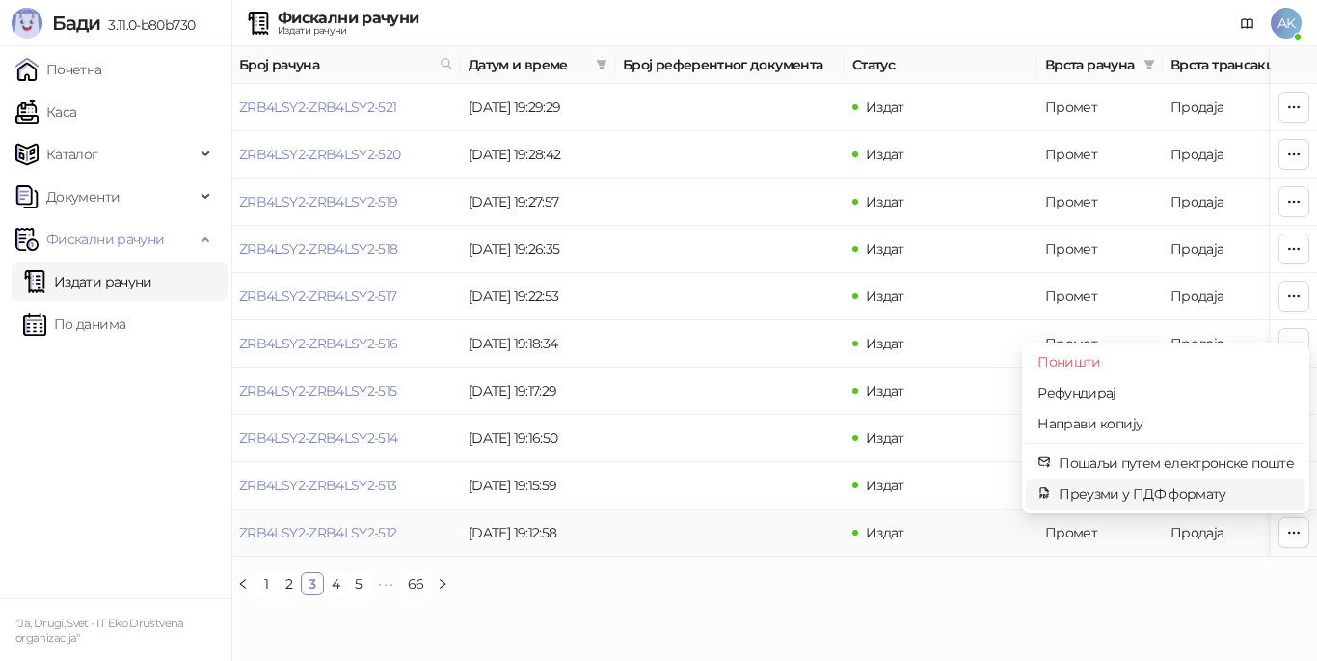
click at [1144, 489] on span "Преузми у ПДФ формату" at bounding box center [1176, 493] width 235 height 21
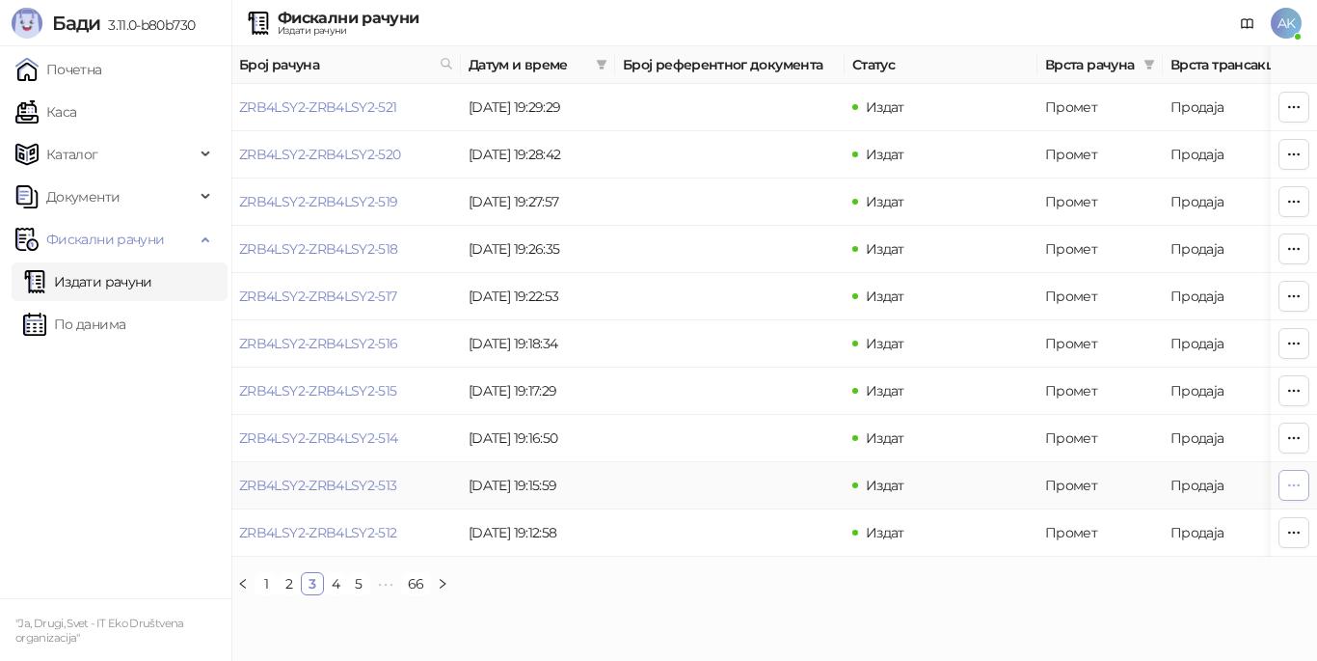
click at [1297, 484] on icon "button" at bounding box center [1293, 484] width 15 height 15
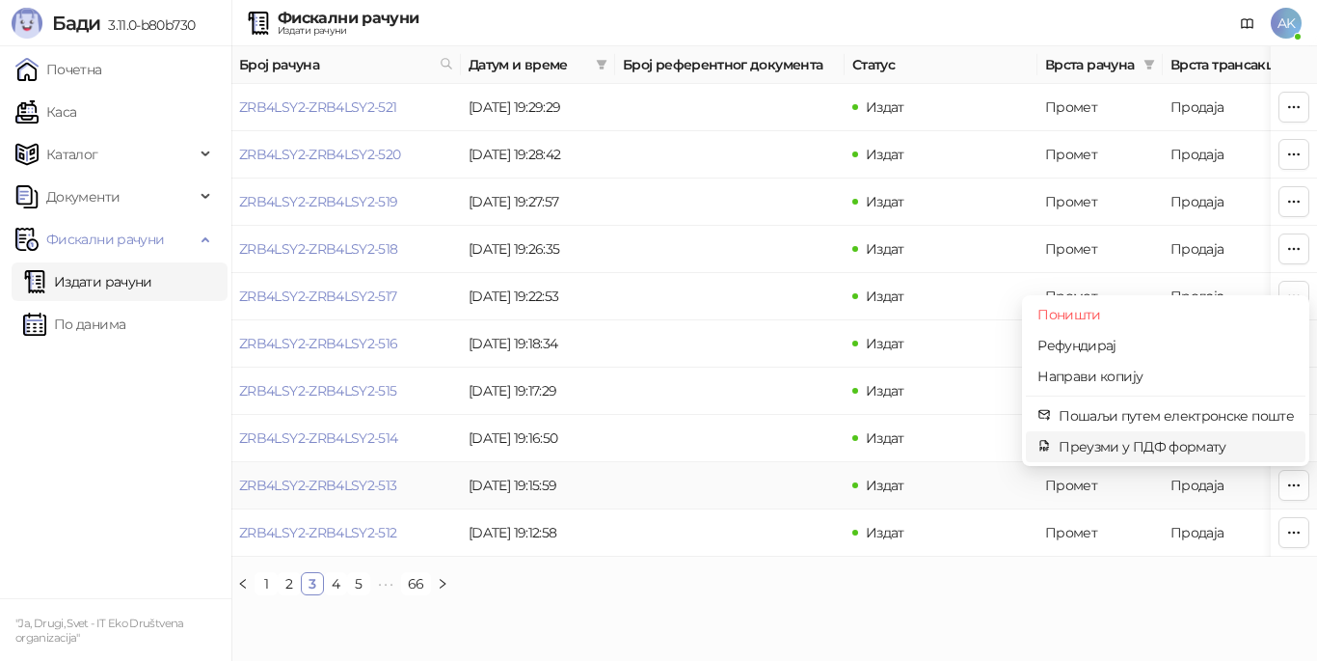
click at [1169, 447] on span "Преузми у ПДФ формату" at bounding box center [1176, 446] width 235 height 21
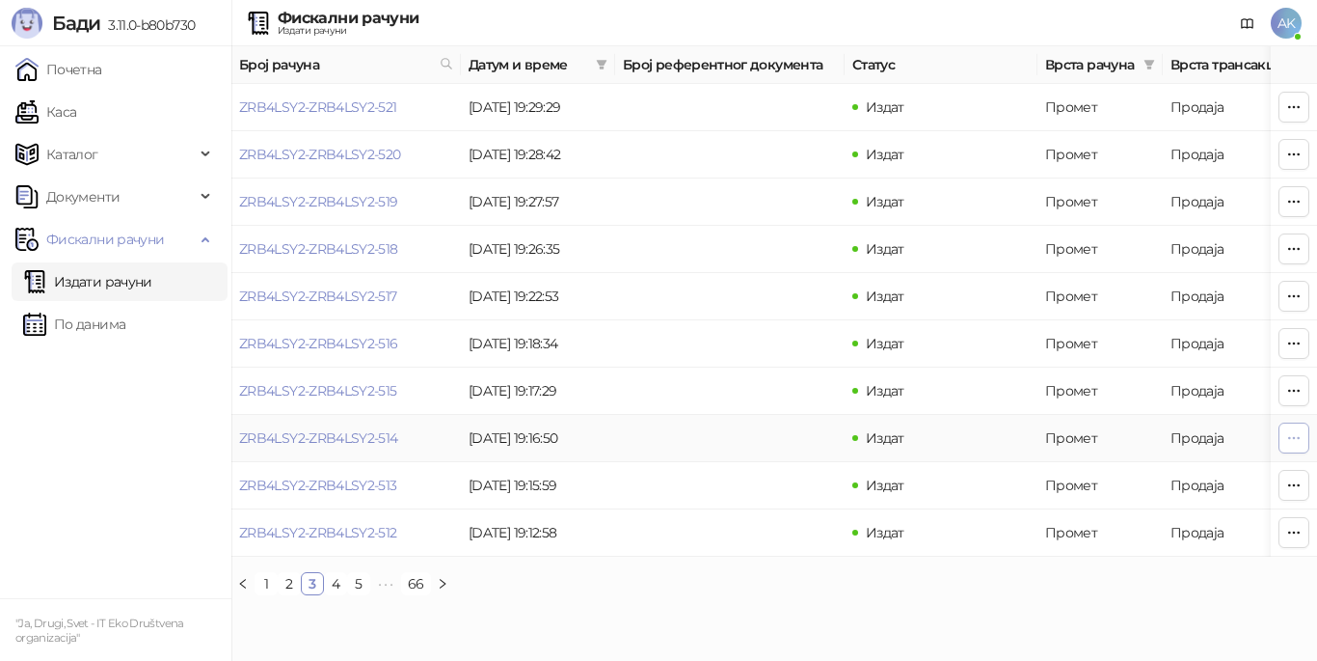
click at [1296, 434] on icon "button" at bounding box center [1293, 437] width 15 height 15
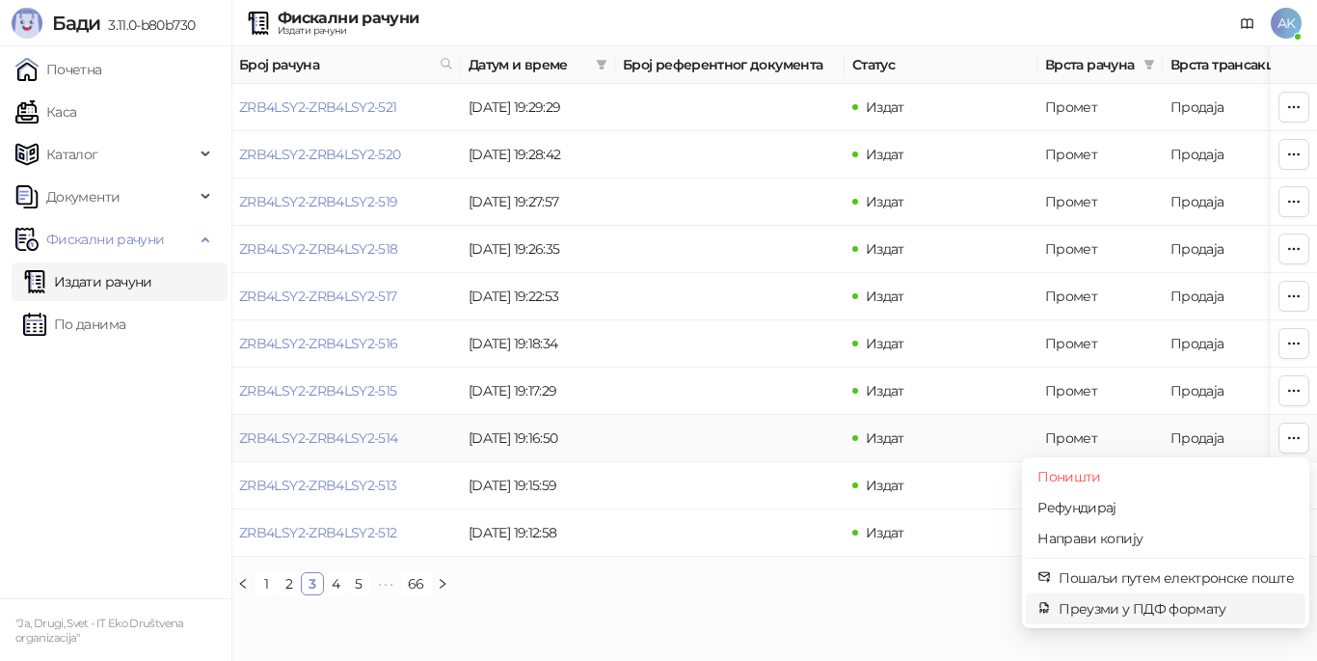
click at [1096, 603] on span "Преузми у ПДФ формату" at bounding box center [1176, 608] width 235 height 21
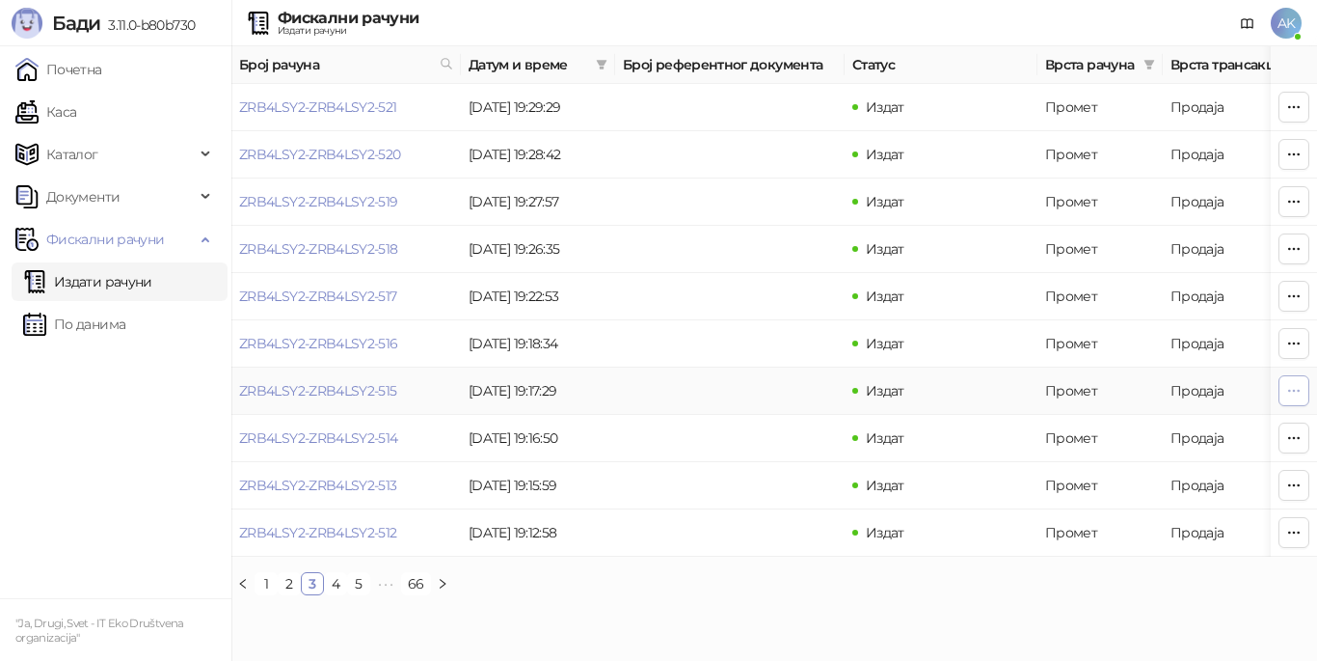
click at [1288, 392] on icon "button" at bounding box center [1293, 390] width 15 height 15
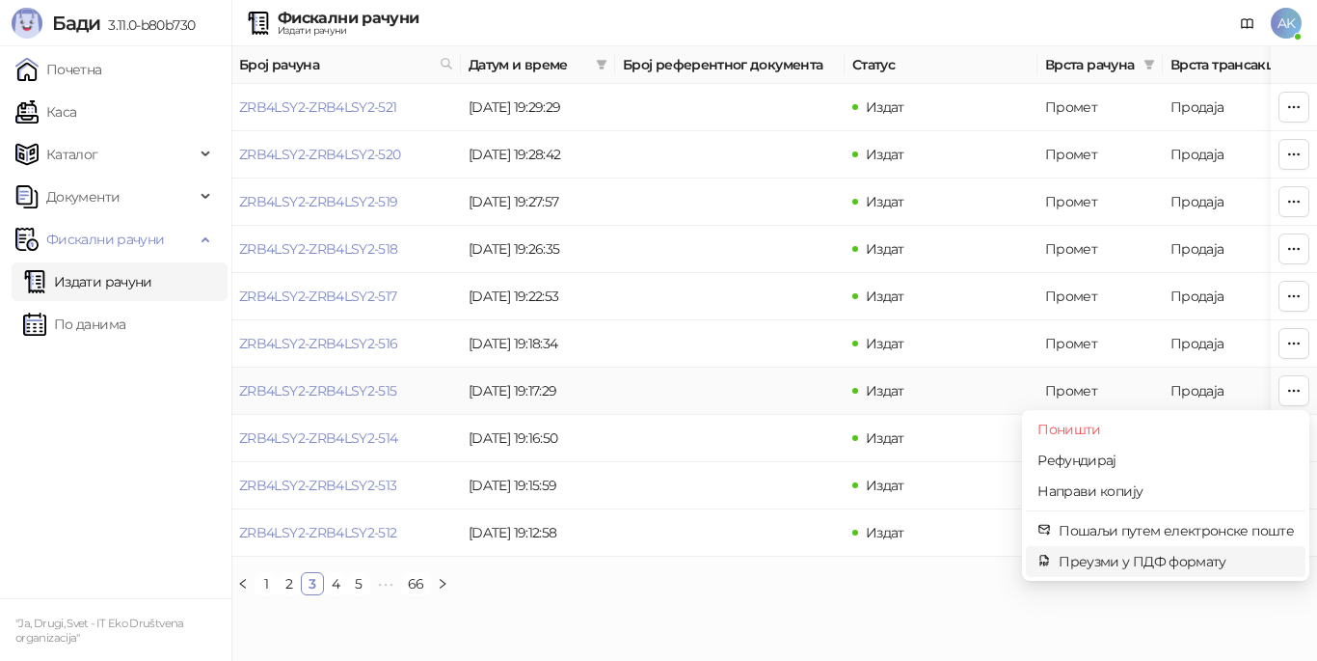
click at [1182, 564] on span "Преузми у ПДФ формату" at bounding box center [1176, 561] width 235 height 21
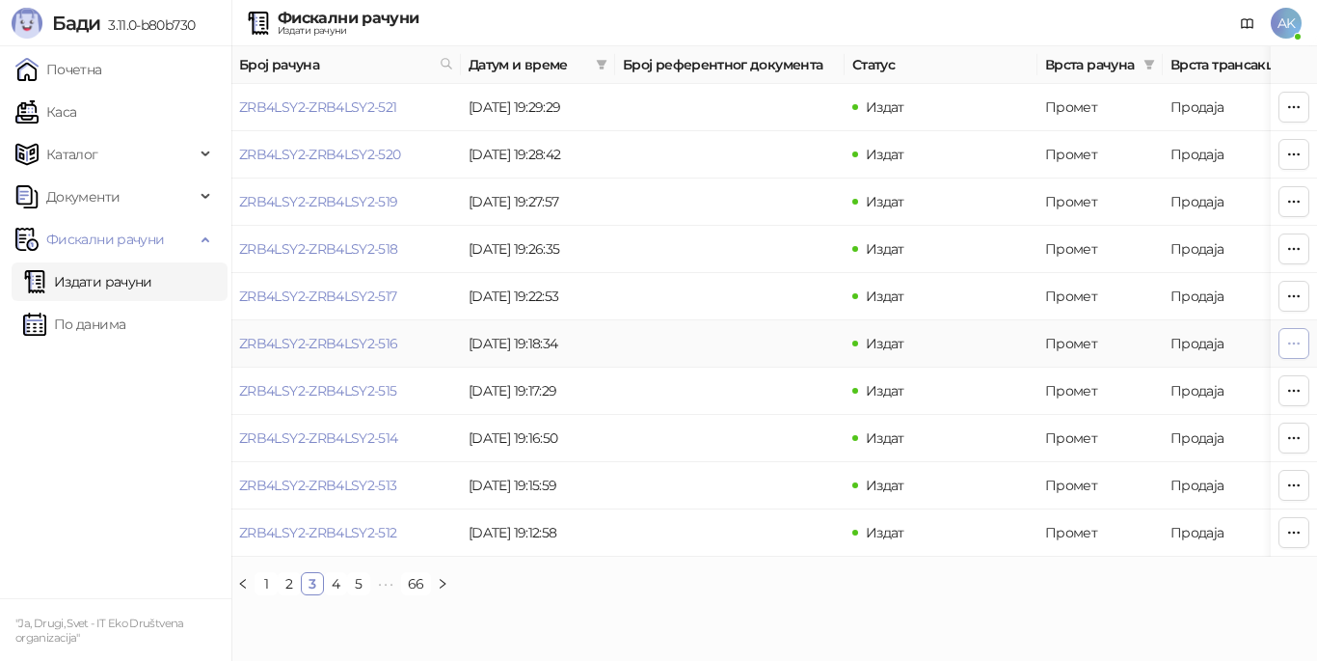
click at [1295, 342] on icon "button" at bounding box center [1294, 342] width 11 height 1
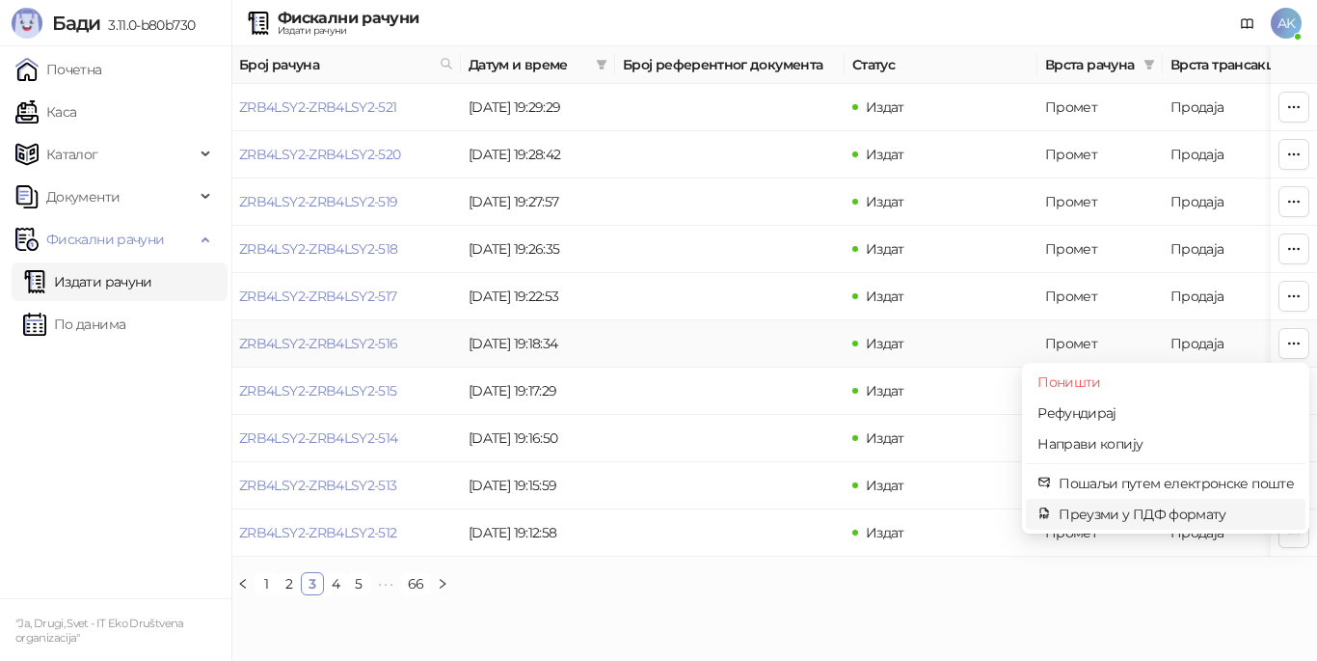
click at [1119, 514] on span "Преузми у ПДФ формату" at bounding box center [1176, 513] width 235 height 21
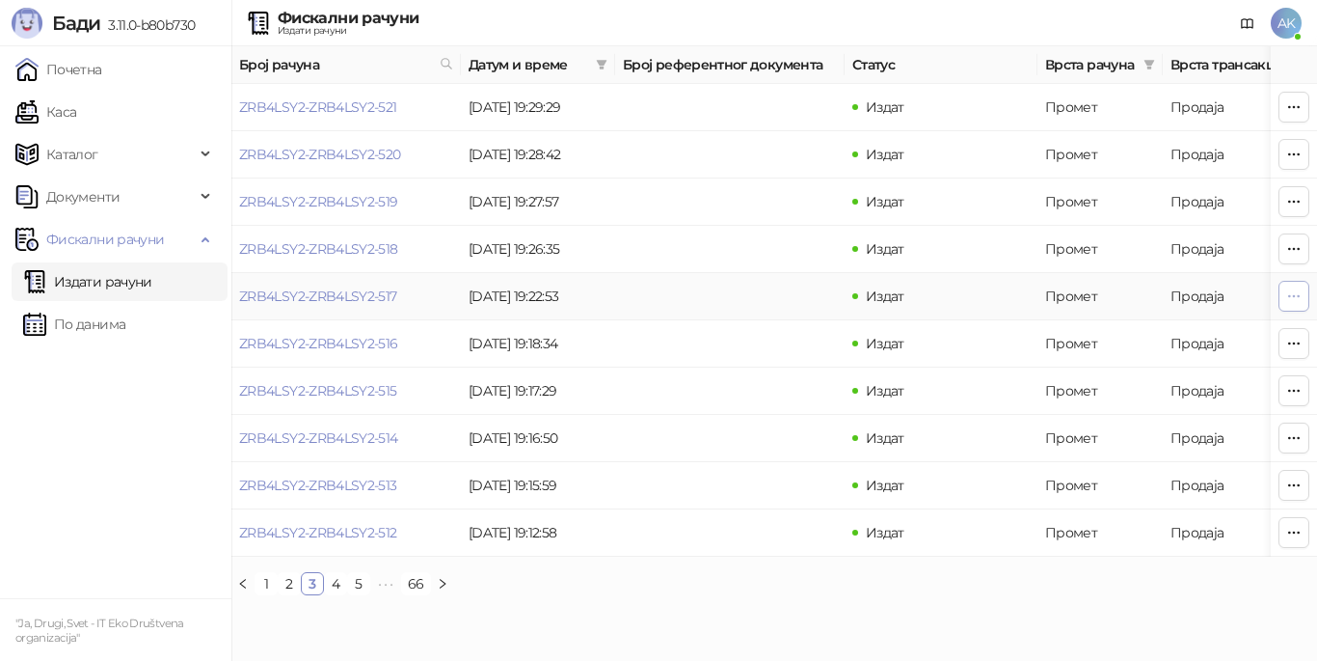
click at [1293, 297] on icon "button" at bounding box center [1293, 295] width 15 height 15
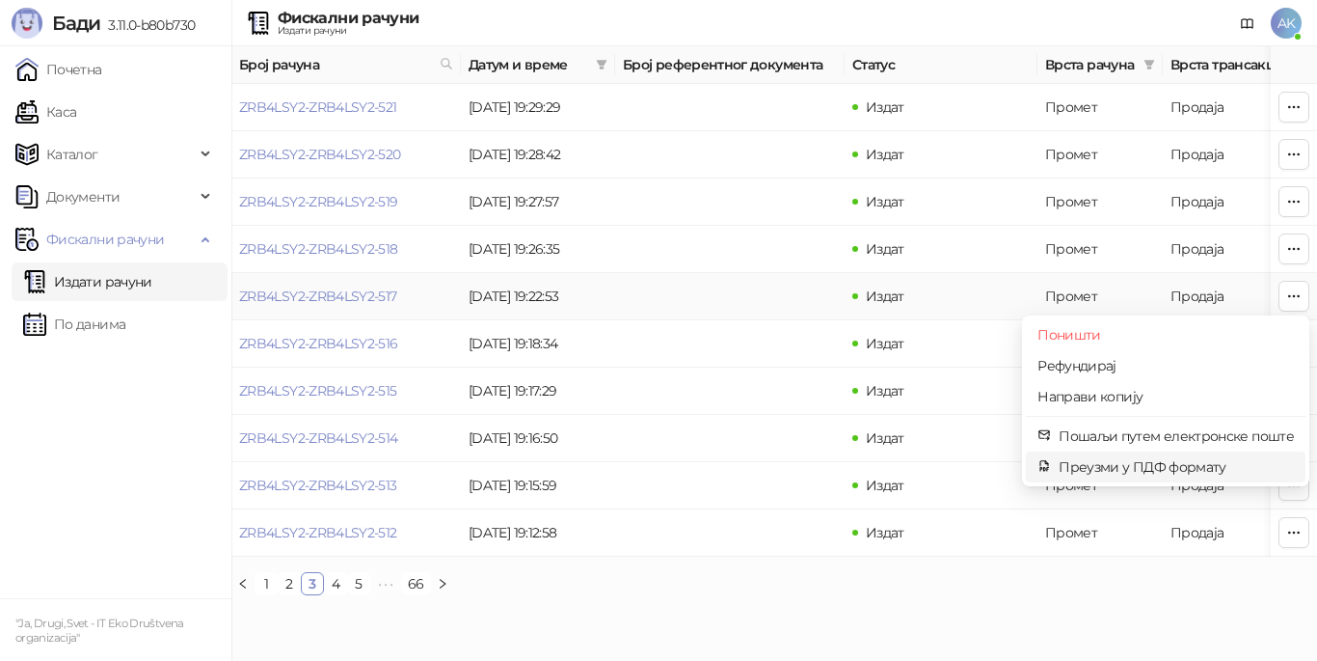
click at [1176, 471] on span "Преузми у ПДФ формату" at bounding box center [1176, 466] width 235 height 21
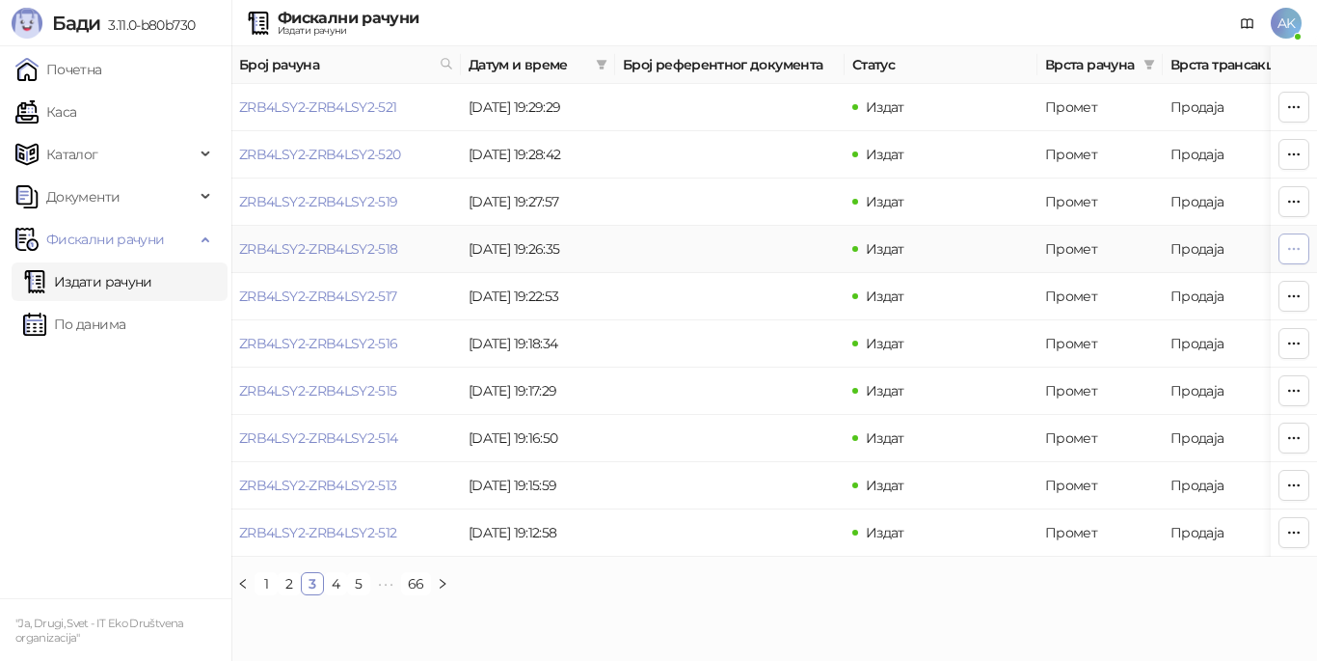
click at [1290, 247] on icon "button" at bounding box center [1293, 248] width 15 height 15
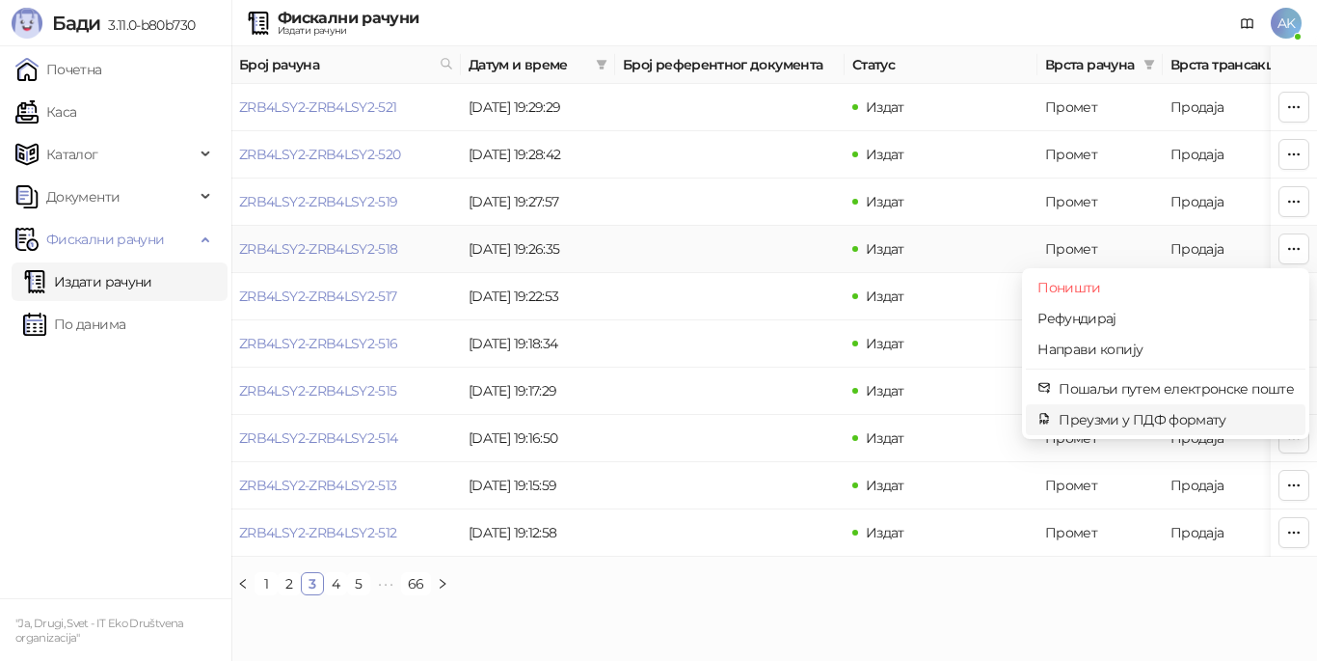
click at [1195, 413] on span "Преузми у ПДФ формату" at bounding box center [1176, 419] width 235 height 21
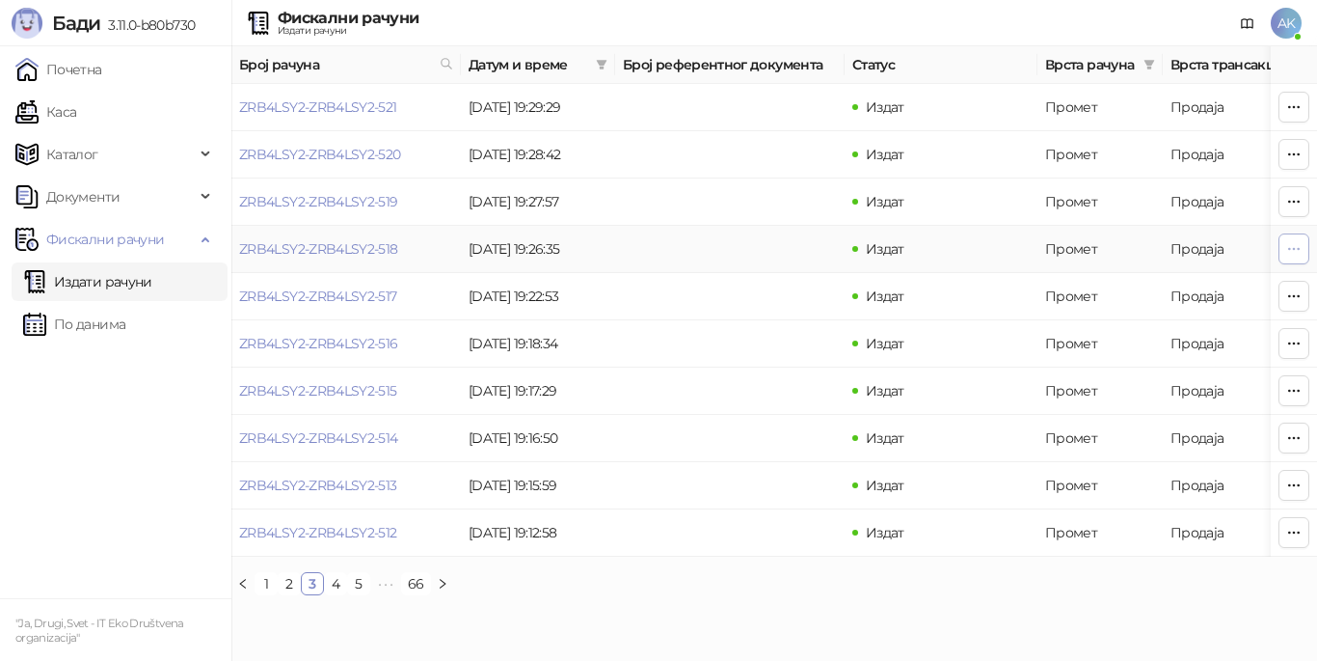
click at [1302, 243] on button "button" at bounding box center [1294, 248] width 31 height 31
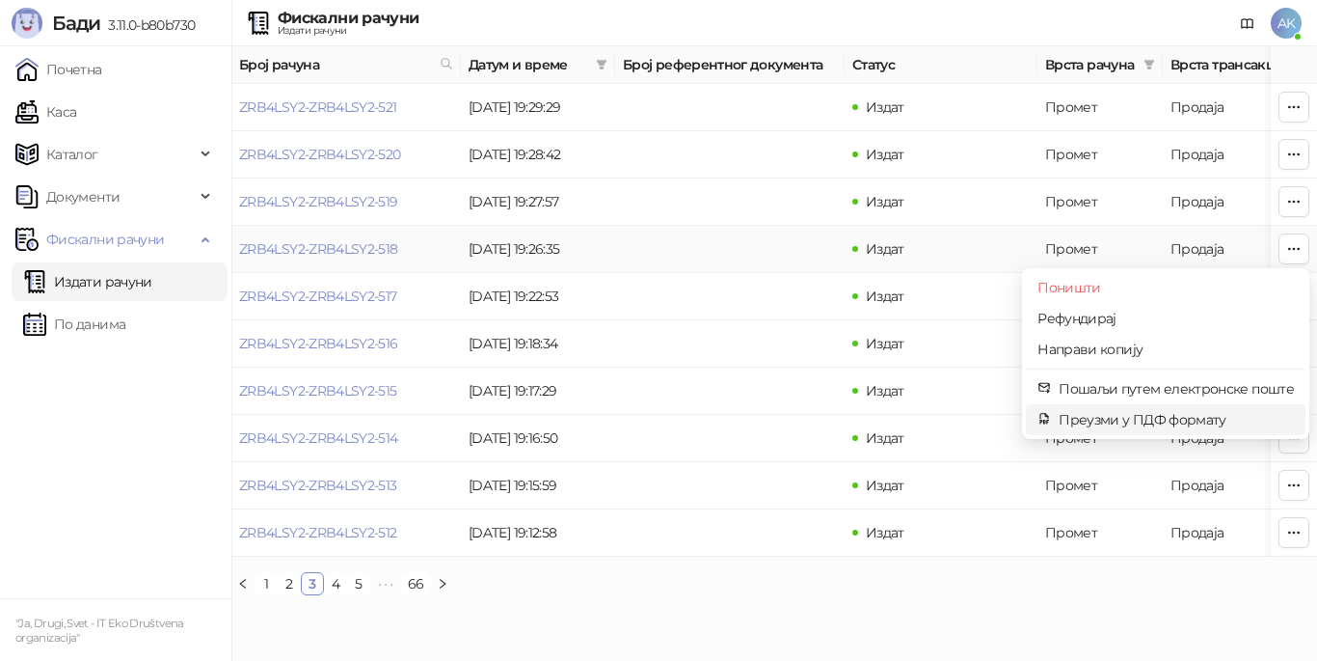
click at [1123, 420] on span "Преузми у ПДФ формату" at bounding box center [1176, 419] width 235 height 21
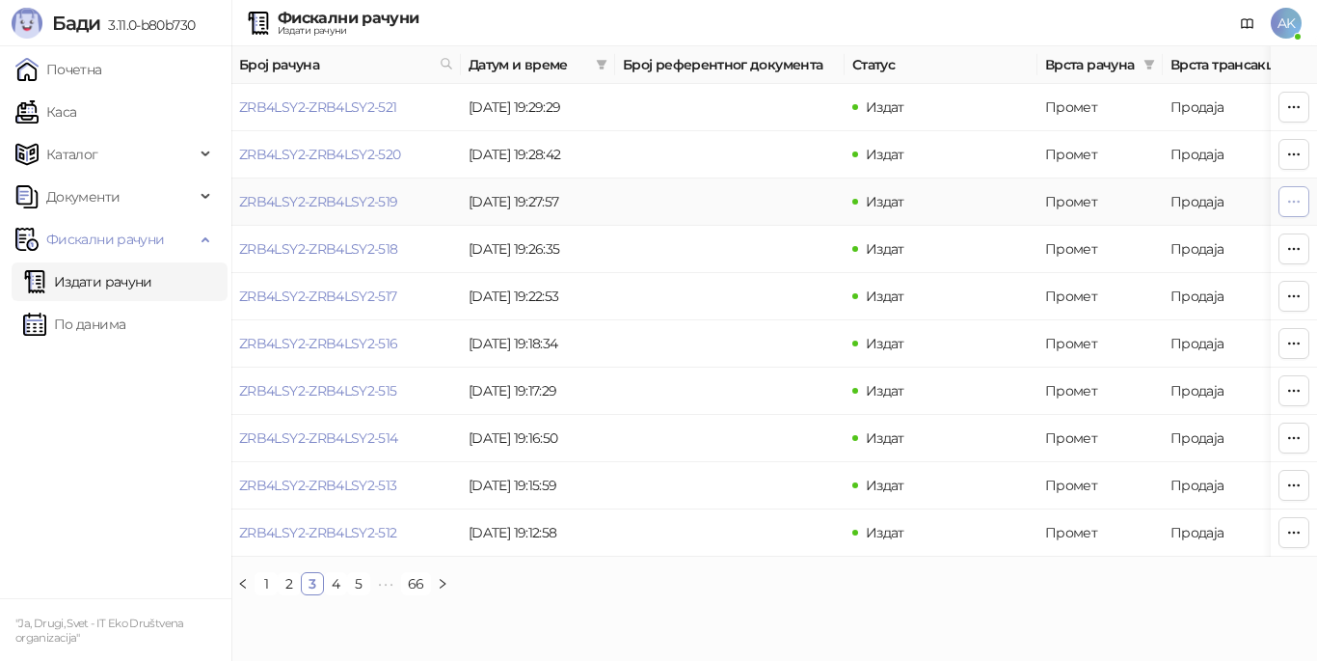
click at [1289, 196] on icon "button" at bounding box center [1293, 201] width 15 height 15
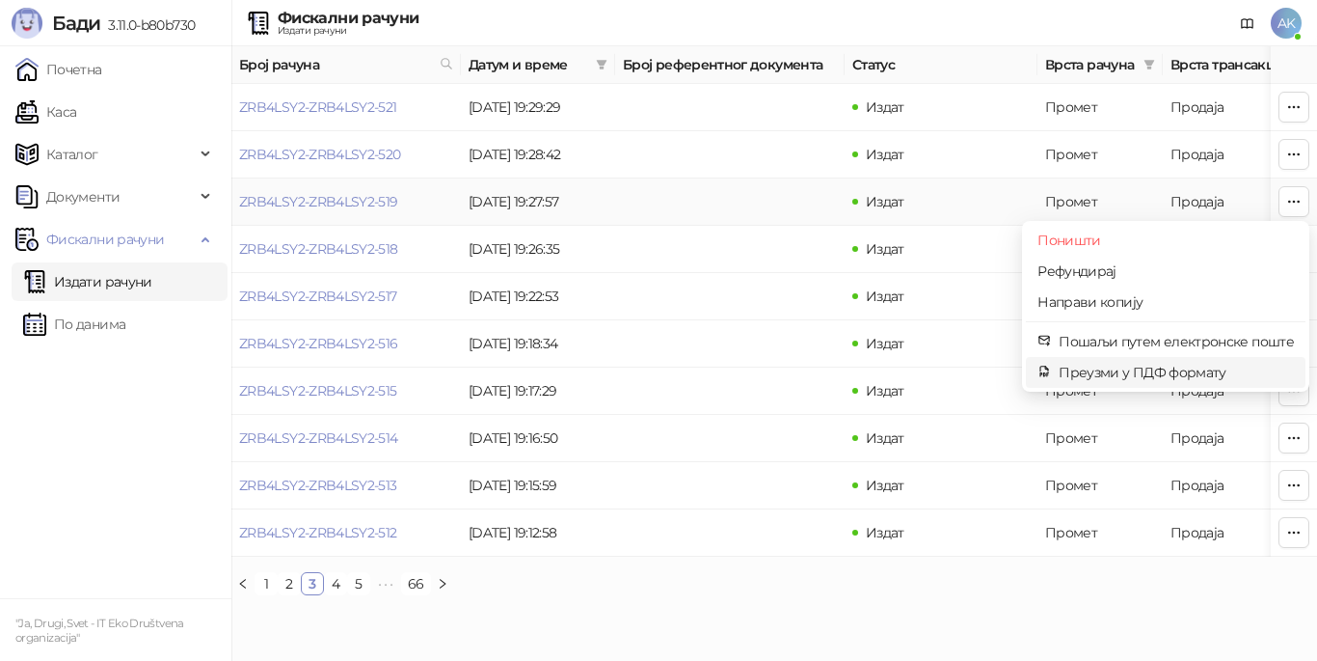
click at [1131, 362] on span "Преузми у ПДФ формату" at bounding box center [1176, 372] width 235 height 21
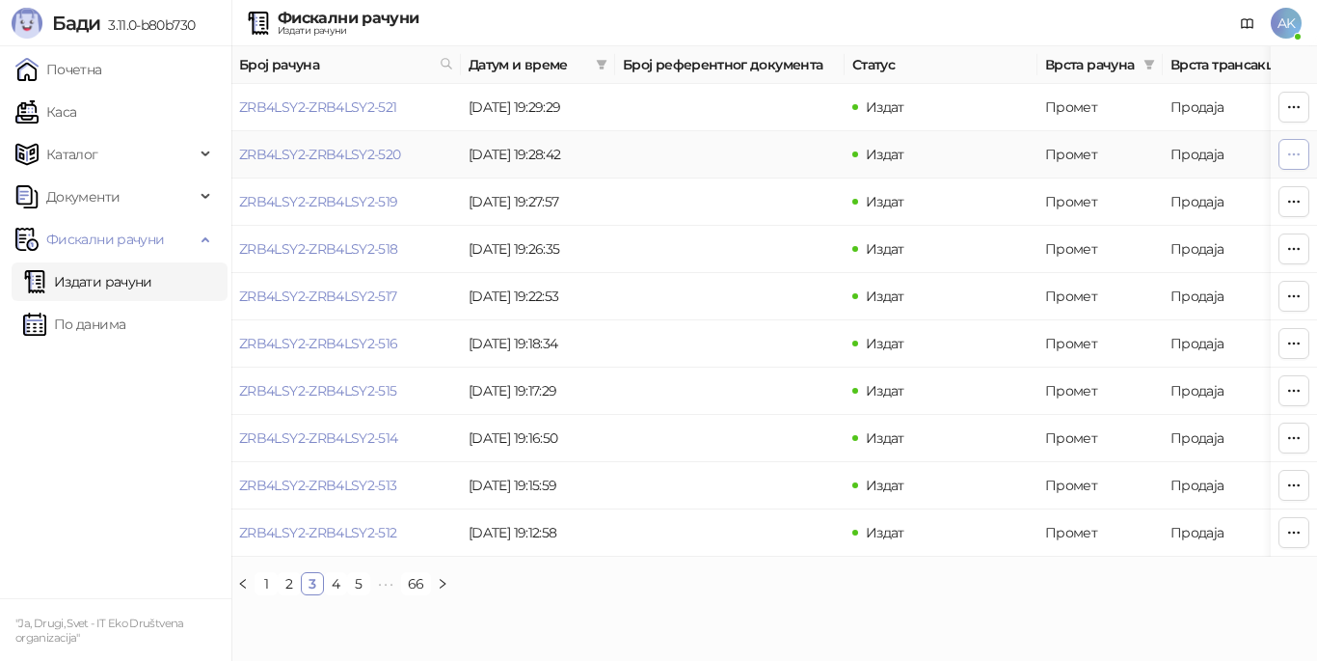
click at [1295, 154] on icon "button" at bounding box center [1294, 153] width 11 height 1
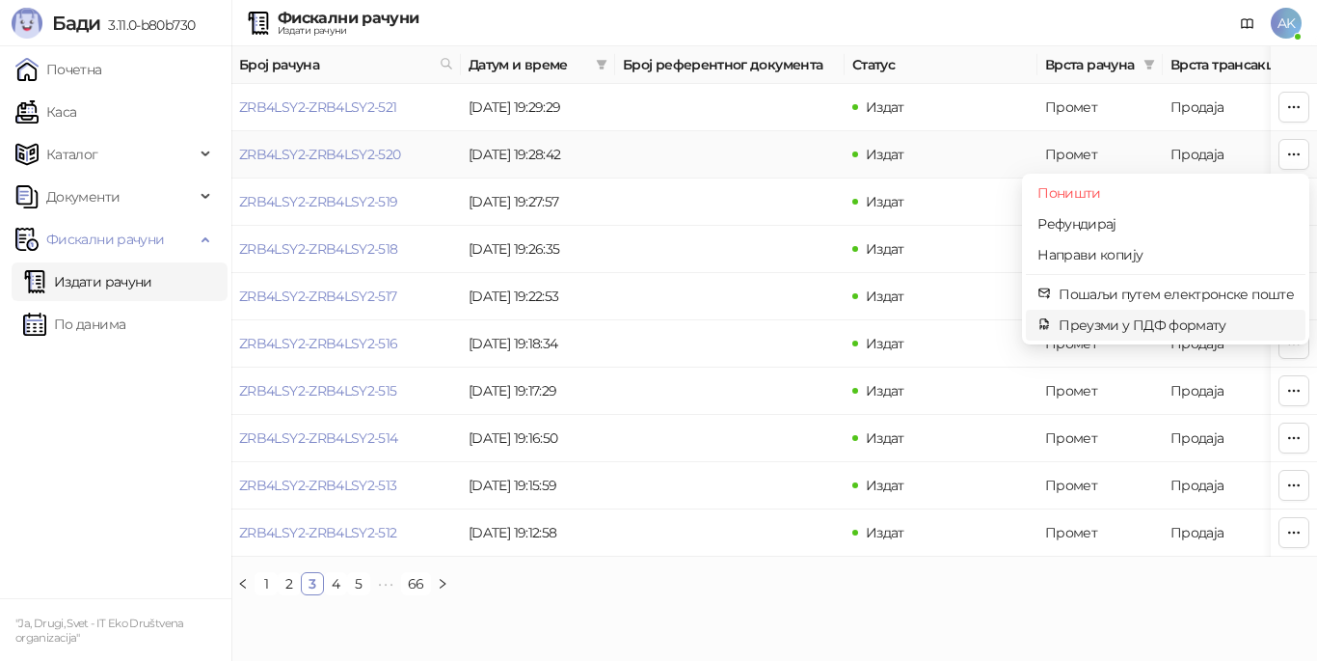
click at [1169, 325] on span "Преузми у ПДФ формату" at bounding box center [1176, 324] width 235 height 21
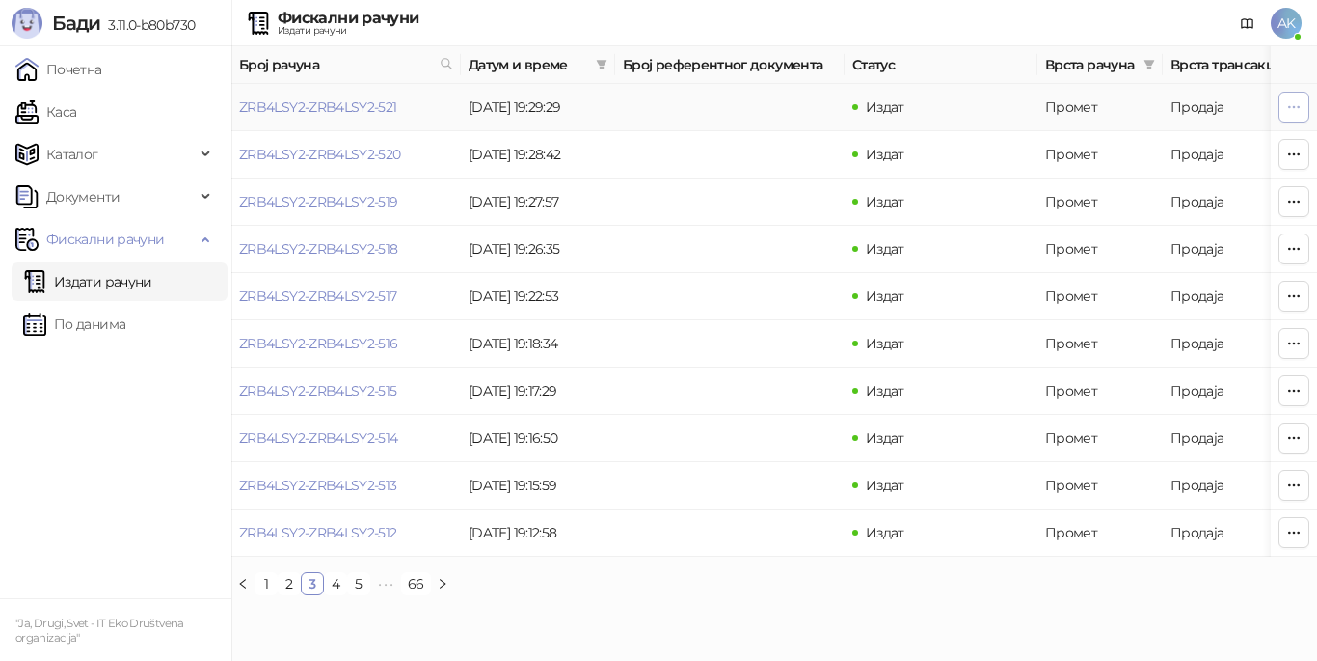
click at [1291, 110] on icon "button" at bounding box center [1293, 106] width 15 height 15
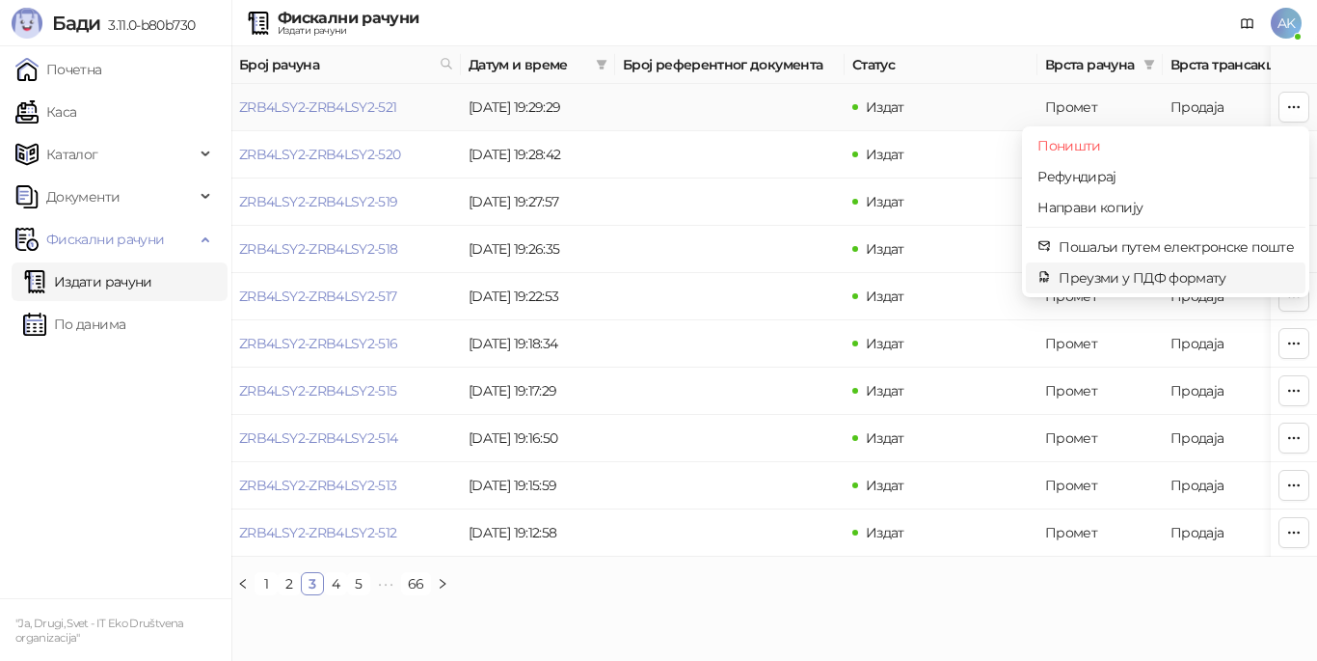
click at [1182, 278] on span "Преузми у ПДФ формату" at bounding box center [1176, 277] width 235 height 21
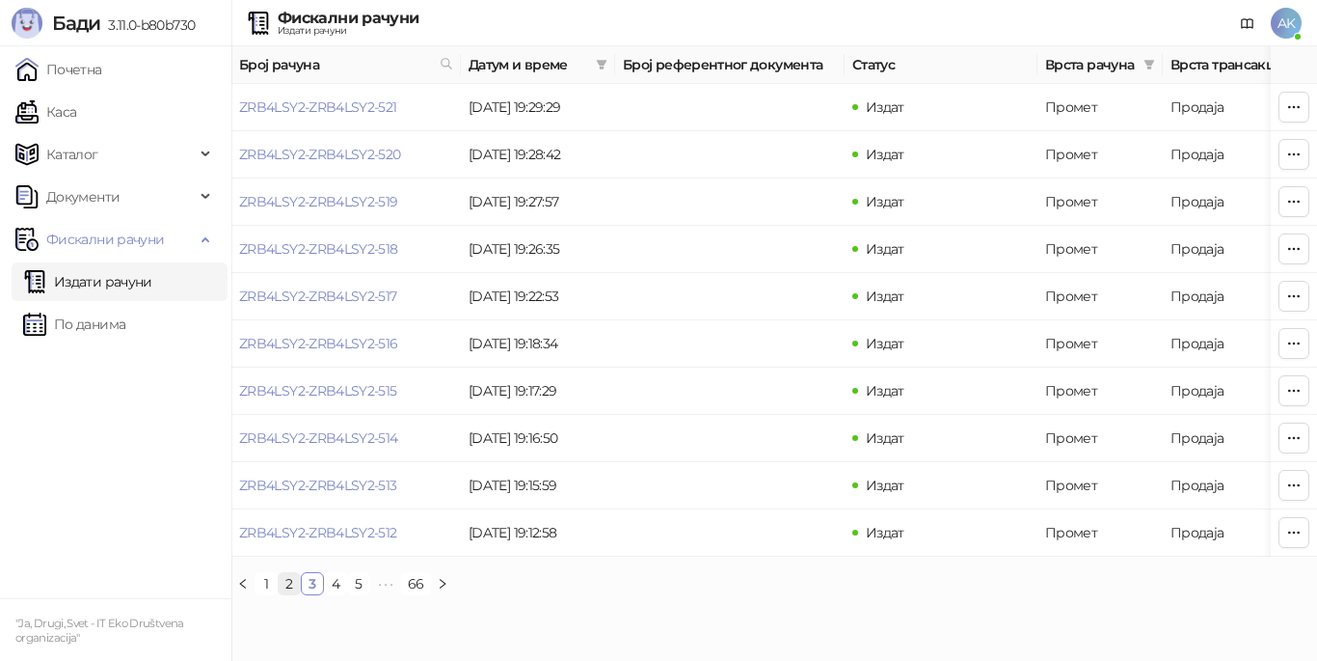
click at [289, 594] on link "2" at bounding box center [289, 583] width 21 height 21
click at [1294, 532] on icon "button" at bounding box center [1294, 531] width 11 height 1
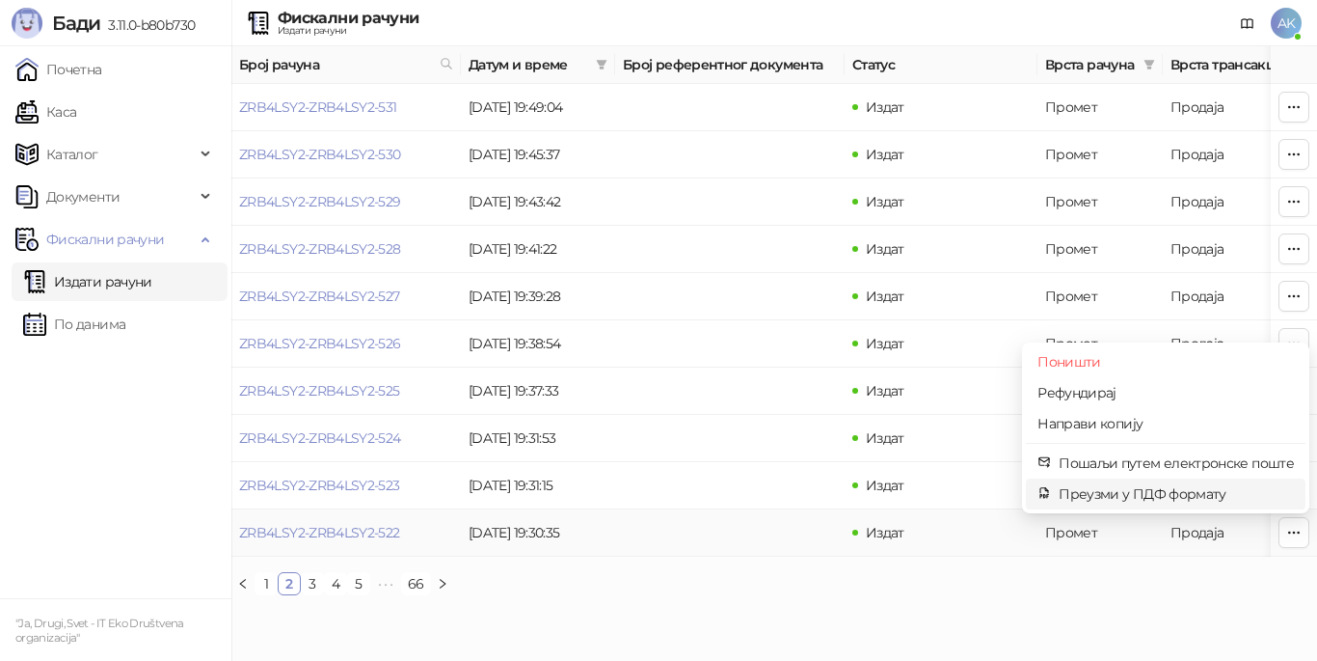
click at [1219, 494] on span "Преузми у ПДФ формату" at bounding box center [1176, 493] width 235 height 21
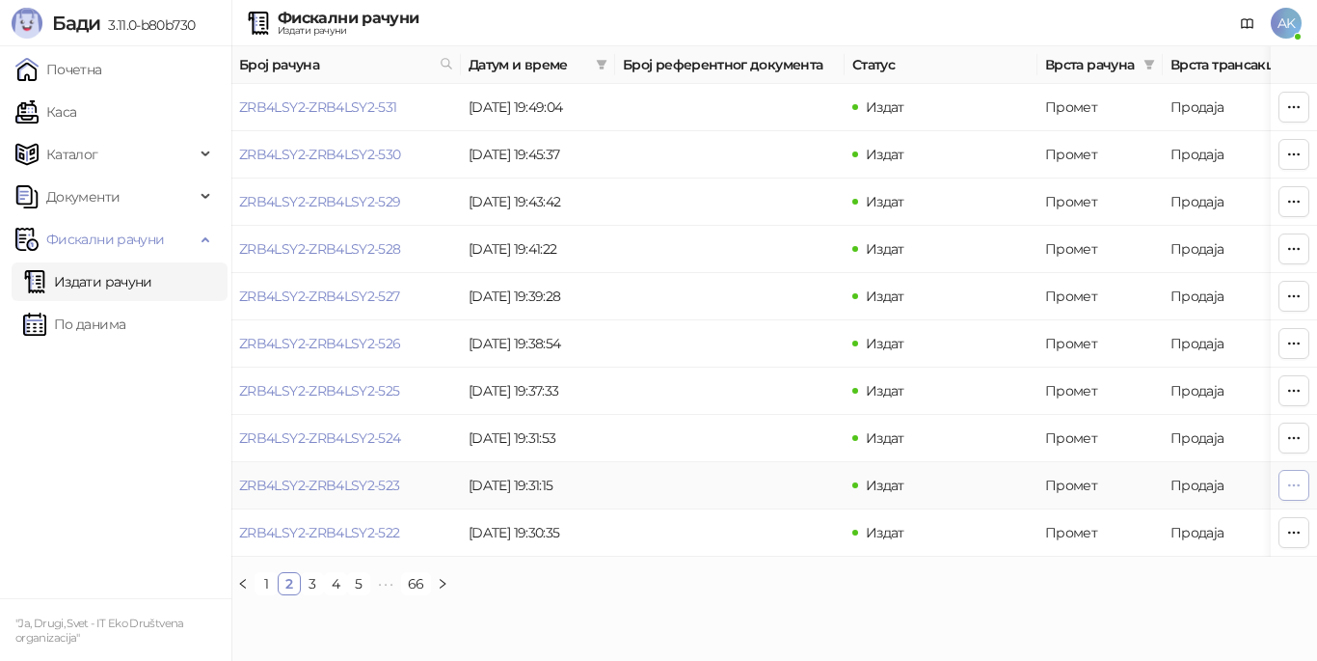
click at [1300, 487] on icon "button" at bounding box center [1293, 484] width 15 height 15
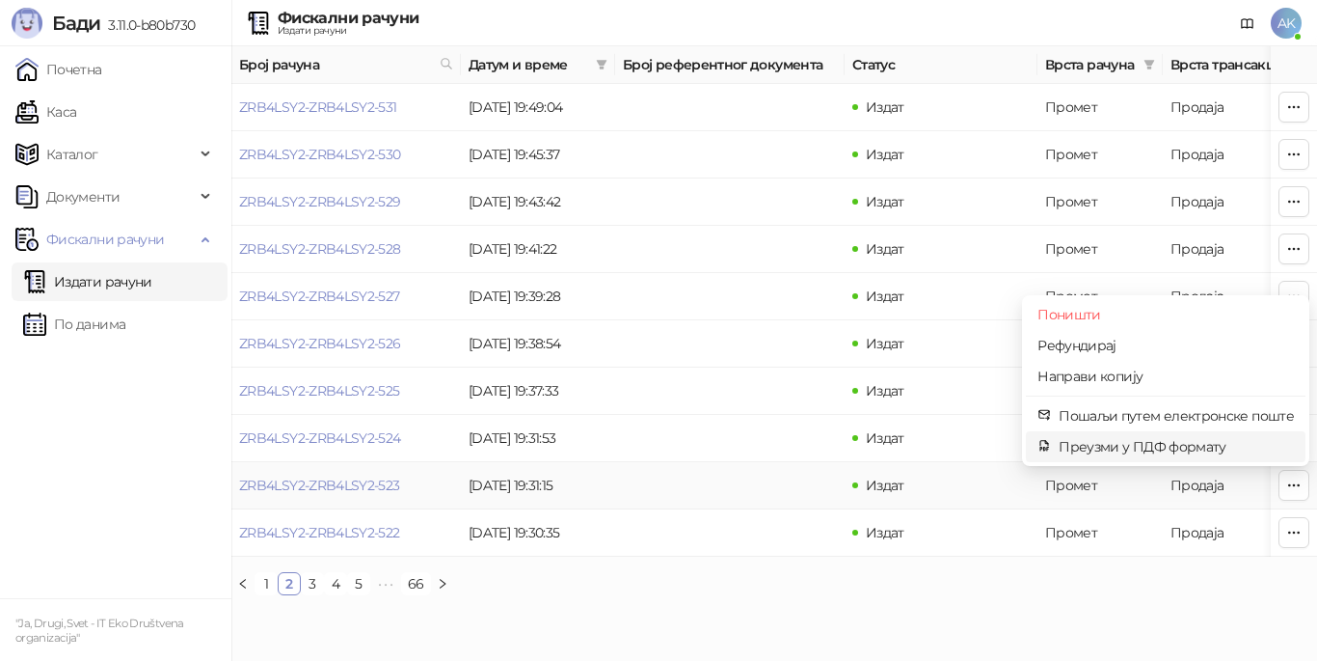
click at [1182, 445] on span "Преузми у ПДФ формату" at bounding box center [1176, 446] width 235 height 21
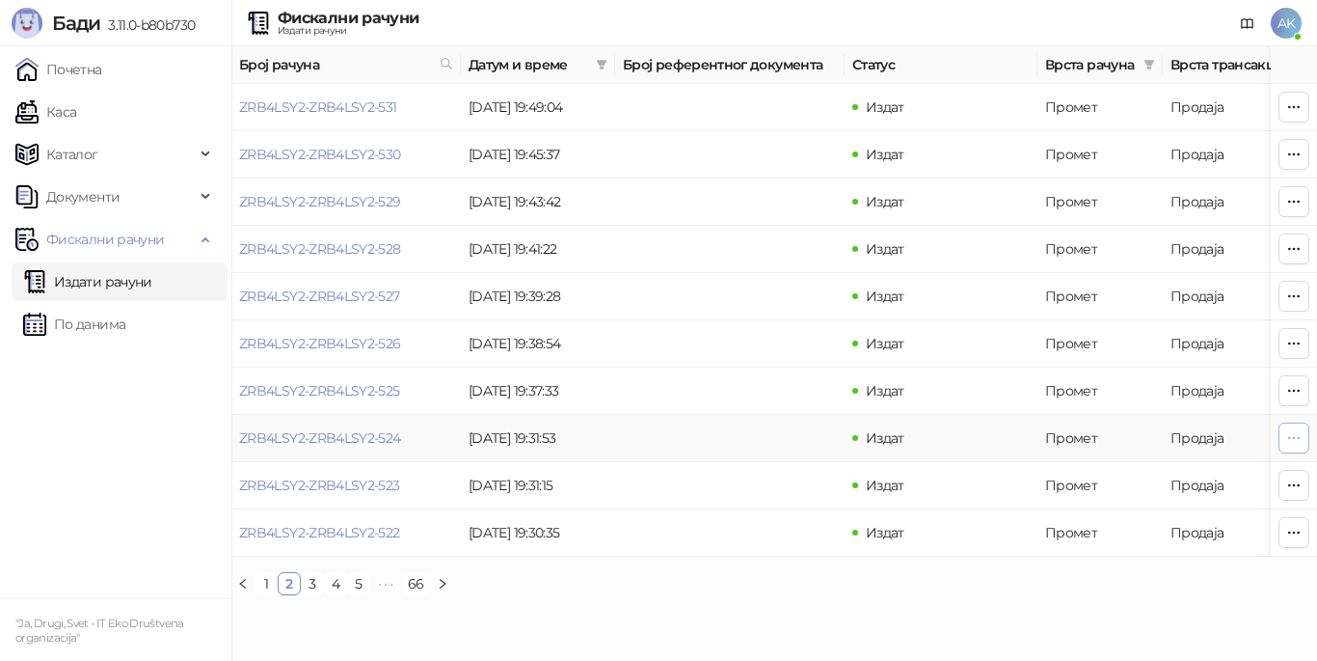
click at [1299, 440] on icon "button" at bounding box center [1293, 437] width 15 height 15
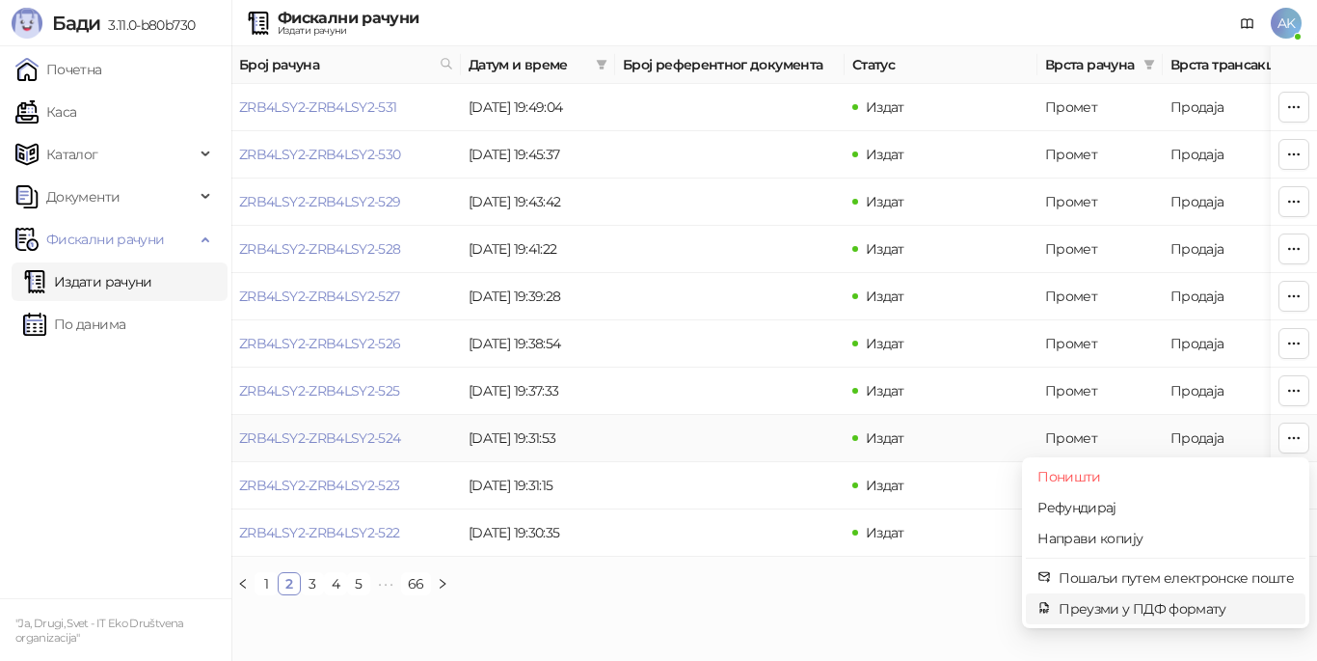
click at [1149, 607] on span "Преузми у ПДФ формату" at bounding box center [1176, 608] width 235 height 21
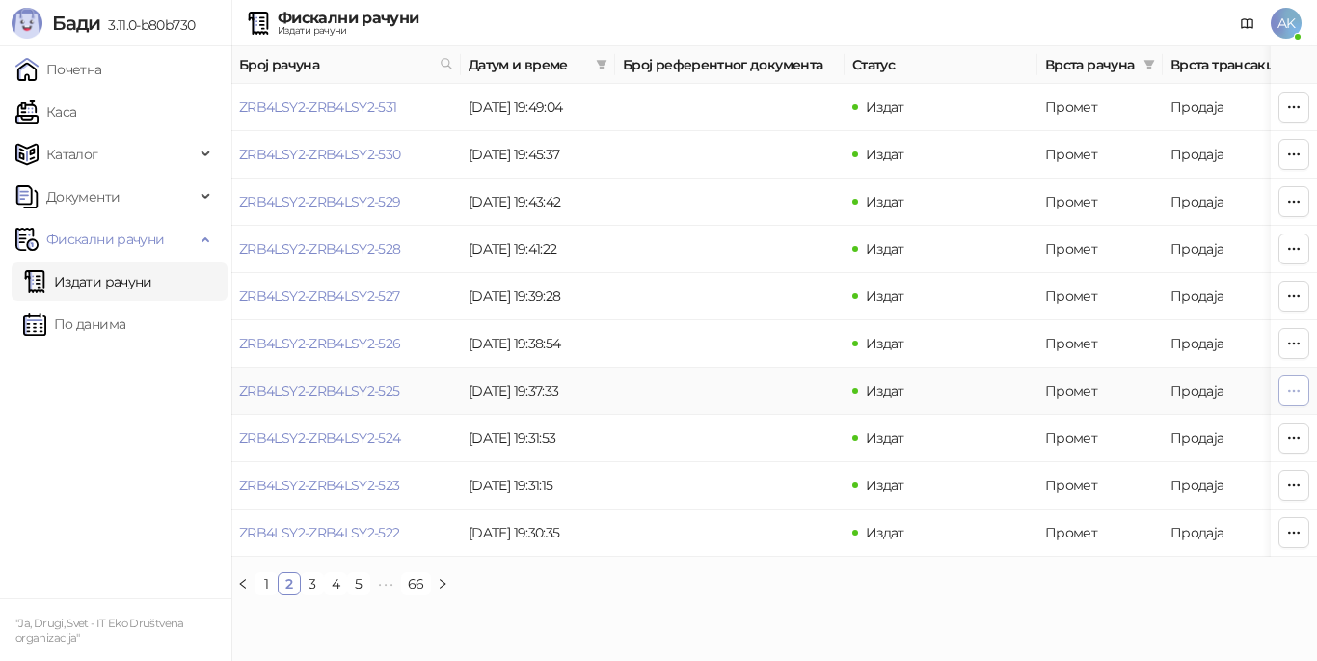
click at [1295, 392] on icon "button" at bounding box center [1293, 390] width 15 height 15
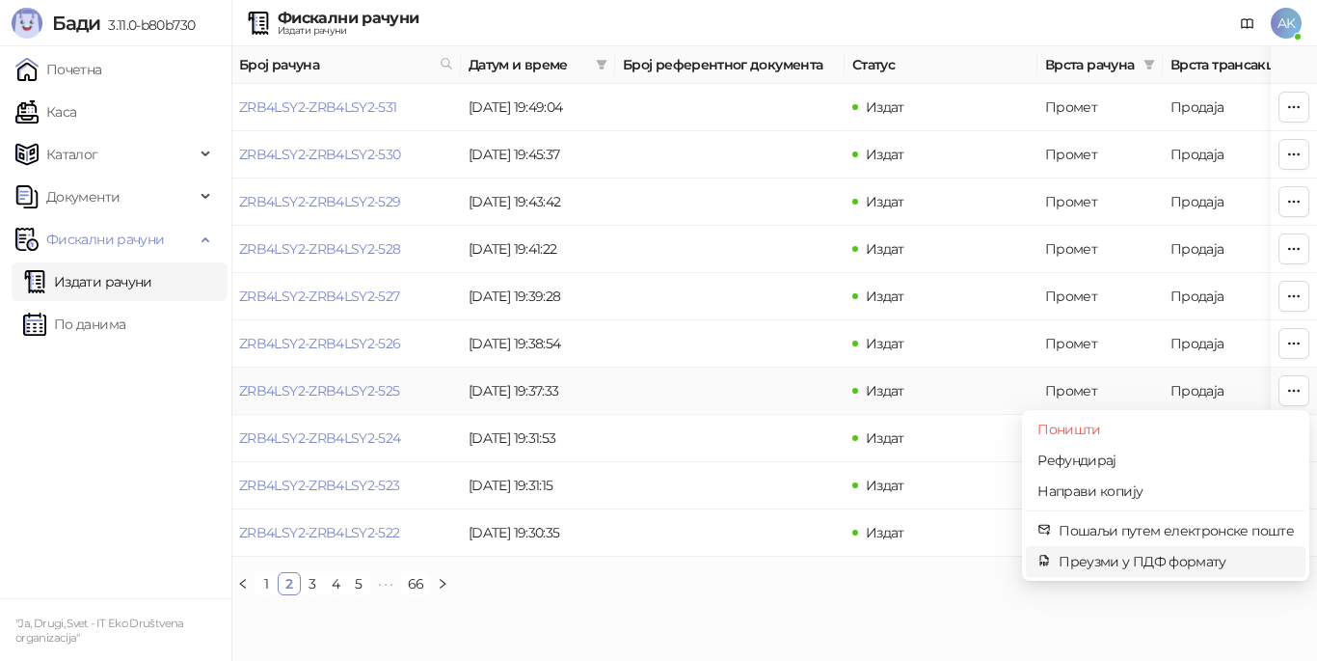
click at [1142, 561] on span "Преузми у ПДФ формату" at bounding box center [1176, 561] width 235 height 21
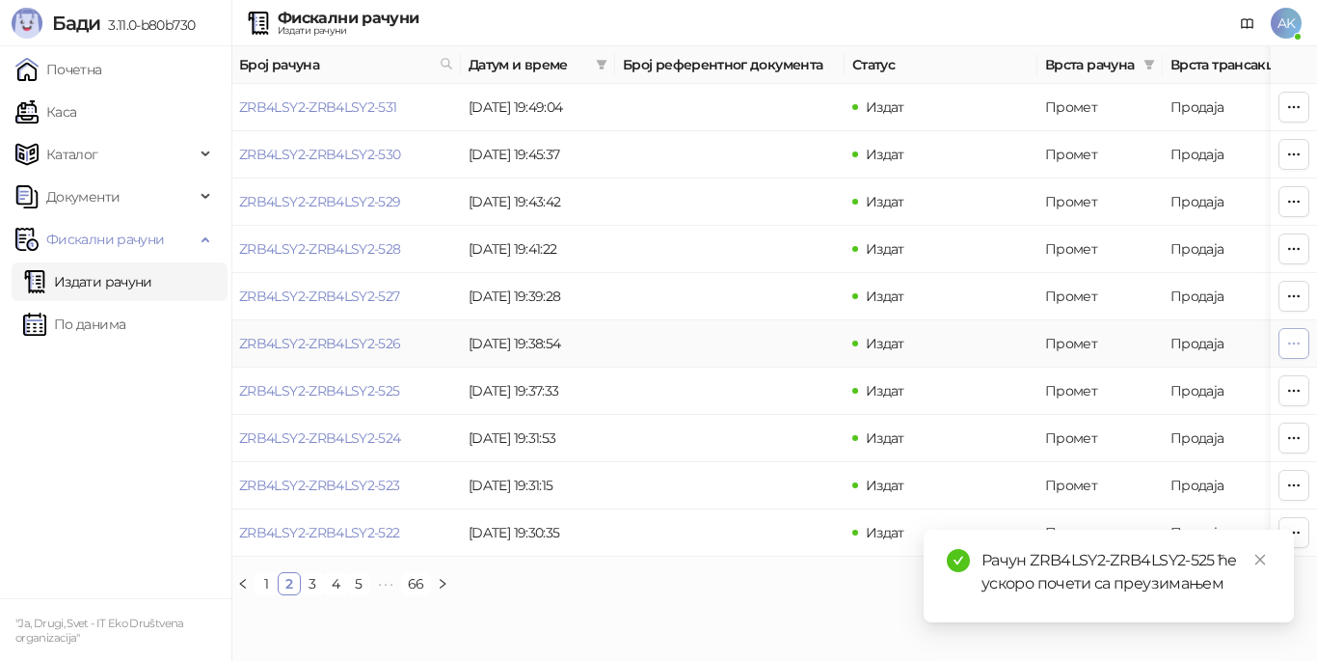
click at [1296, 340] on icon "button" at bounding box center [1293, 343] width 15 height 15
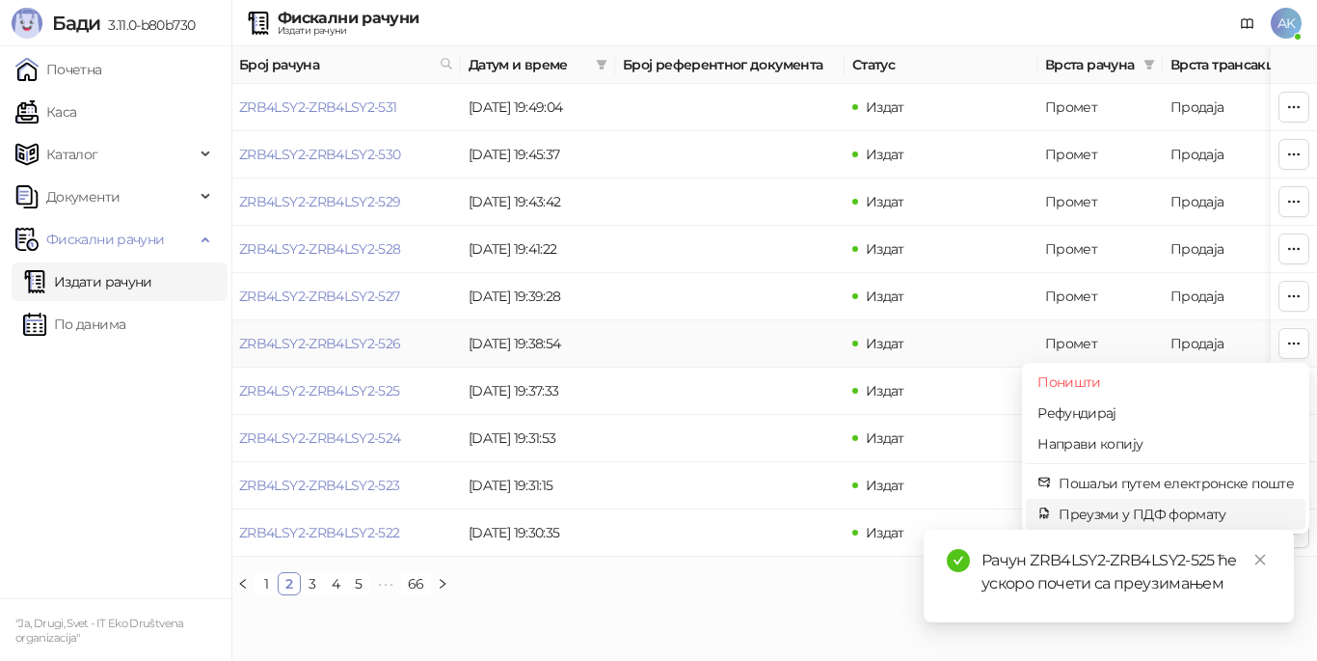
click at [1122, 507] on span "Преузми у ПДФ формату" at bounding box center [1176, 513] width 235 height 21
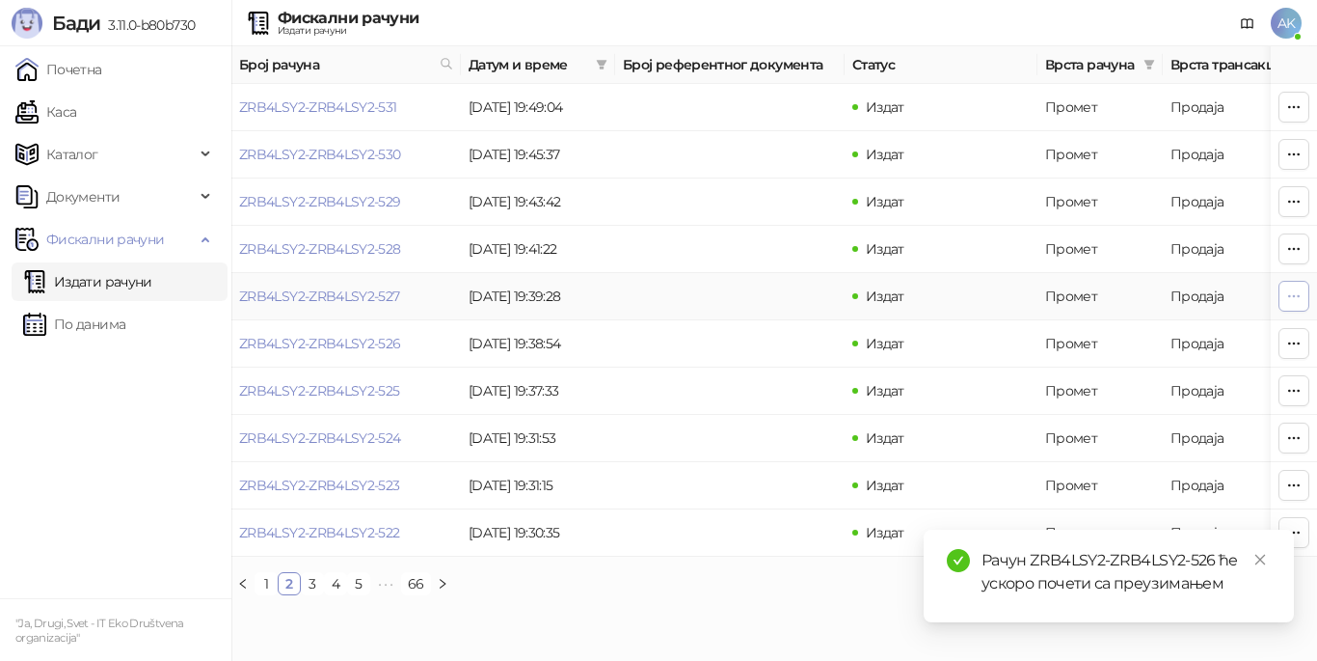
click at [1299, 300] on icon "button" at bounding box center [1293, 295] width 15 height 15
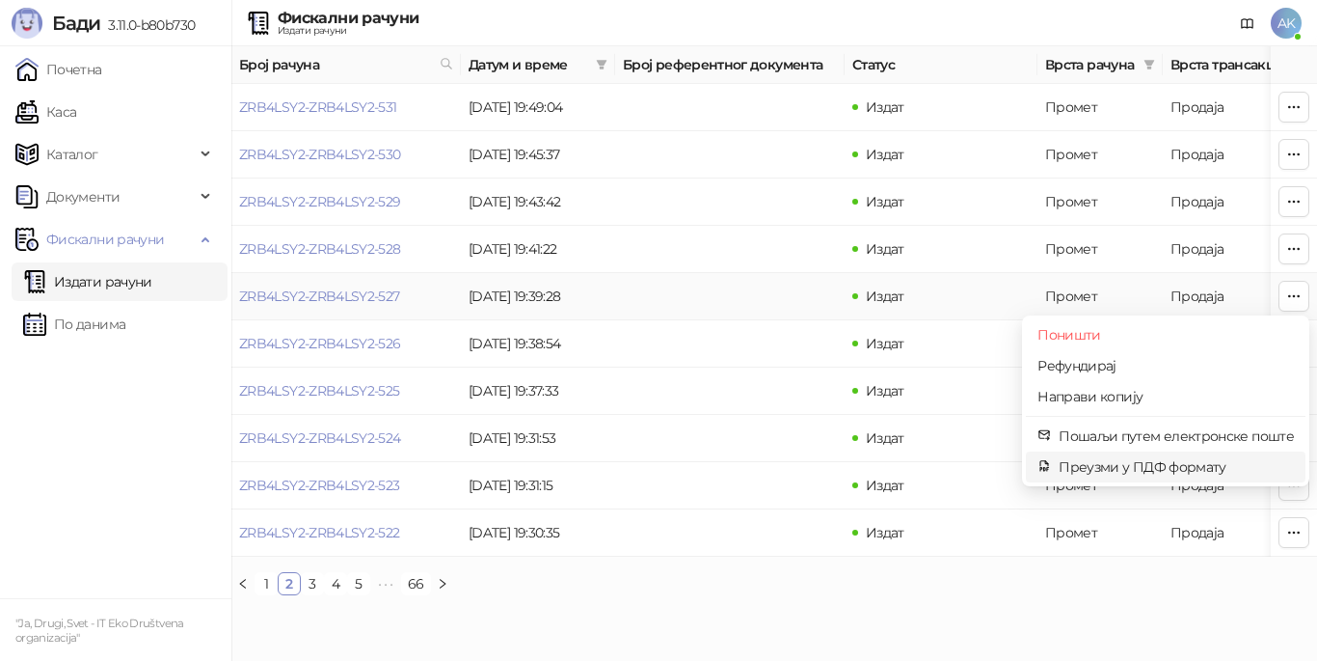
click at [1106, 458] on span "Преузми у ПДФ формату" at bounding box center [1176, 466] width 235 height 21
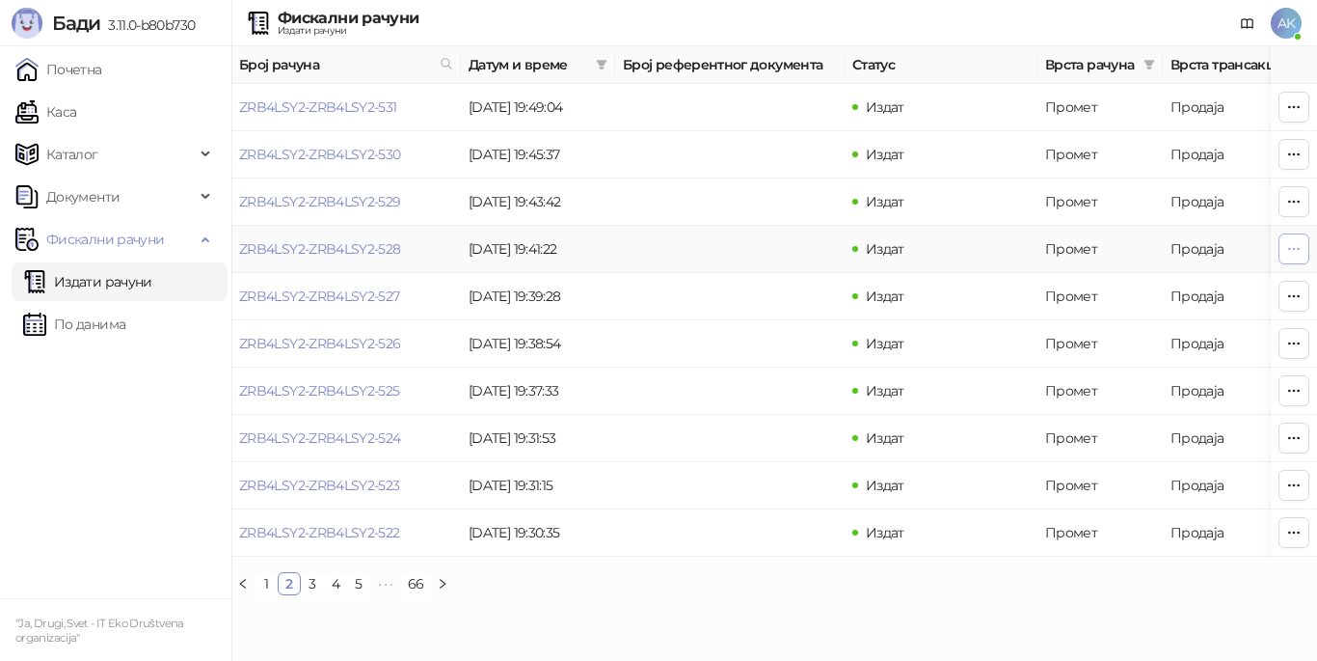
click at [1297, 246] on icon "button" at bounding box center [1293, 248] width 15 height 15
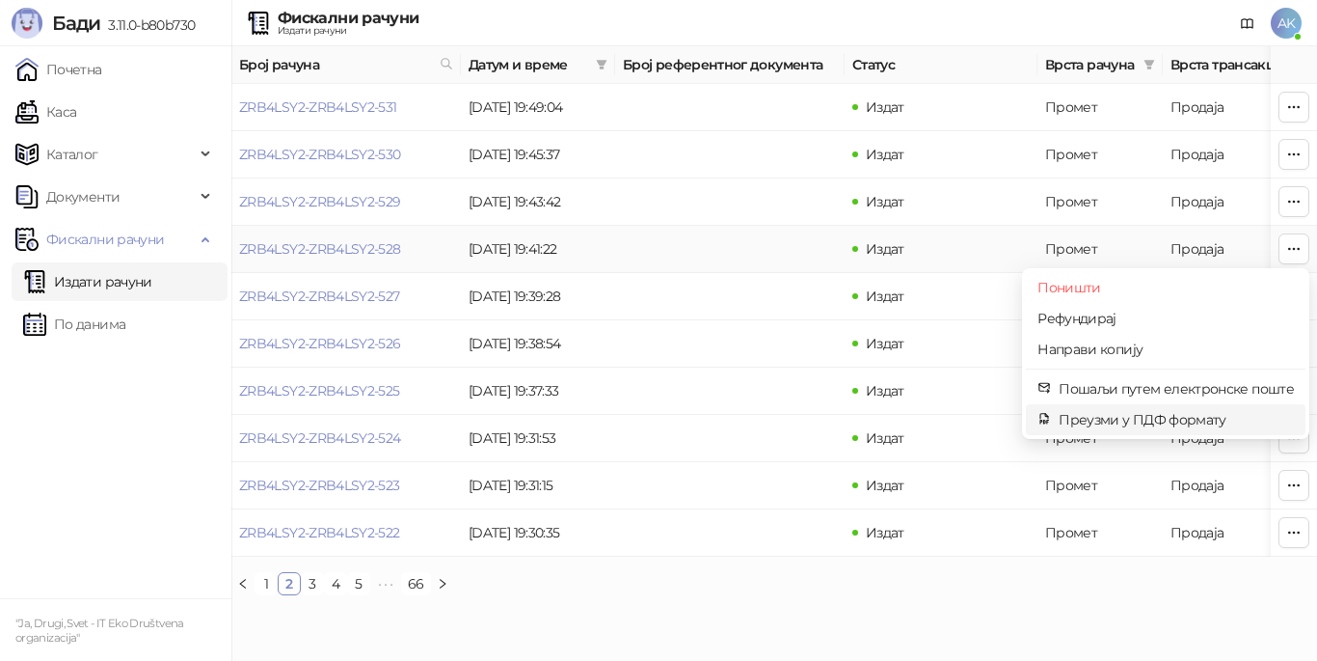
click at [1110, 419] on span "Преузми у ПДФ формату" at bounding box center [1176, 419] width 235 height 21
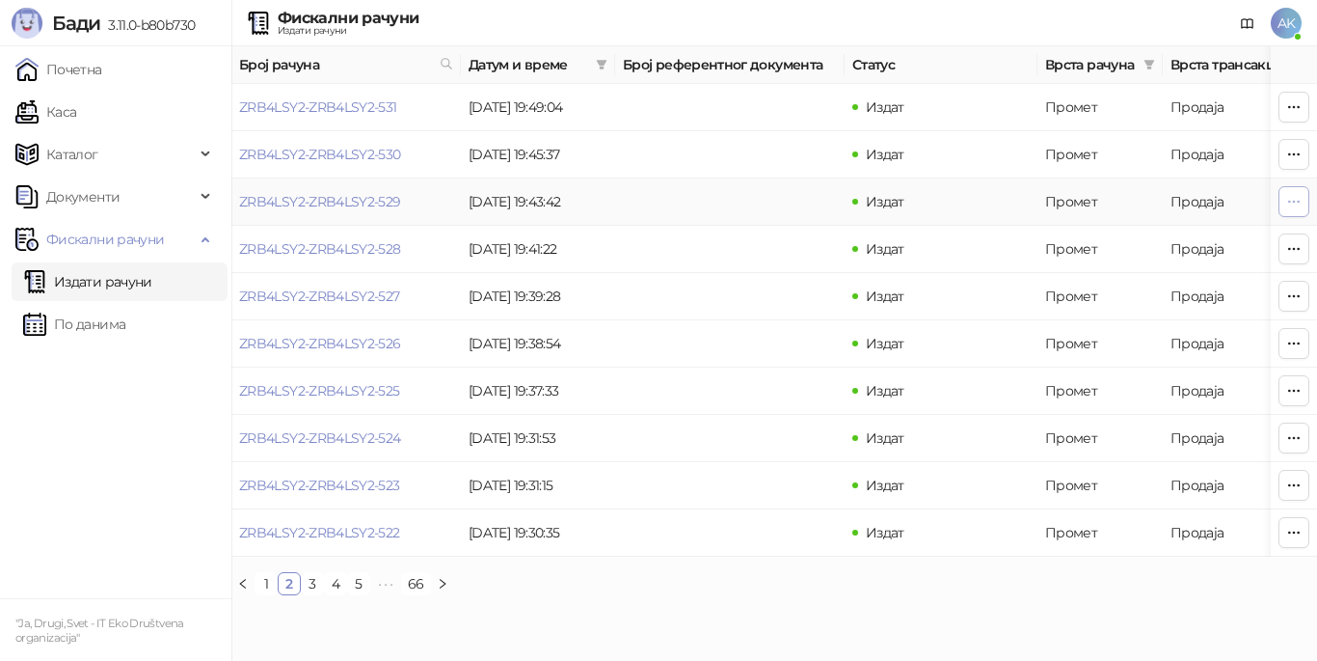
click at [1288, 204] on icon "button" at bounding box center [1293, 201] width 15 height 15
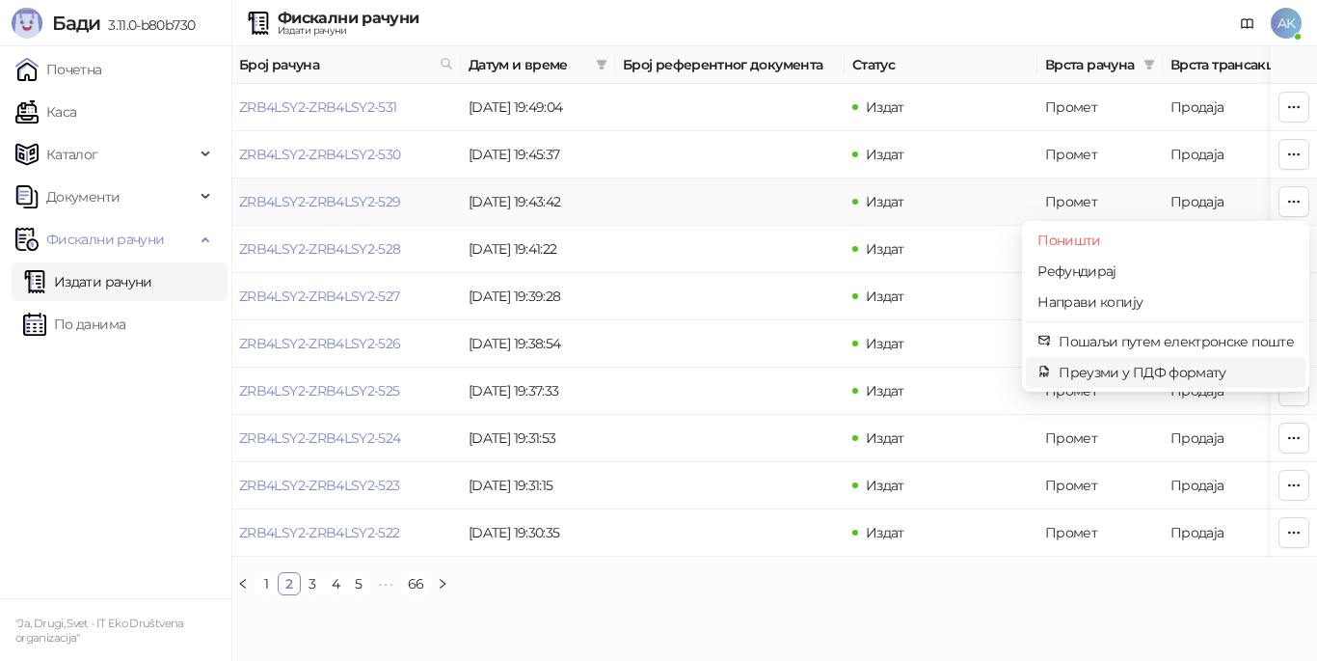
click at [1169, 372] on span "Преузми у ПДФ формату" at bounding box center [1176, 372] width 235 height 21
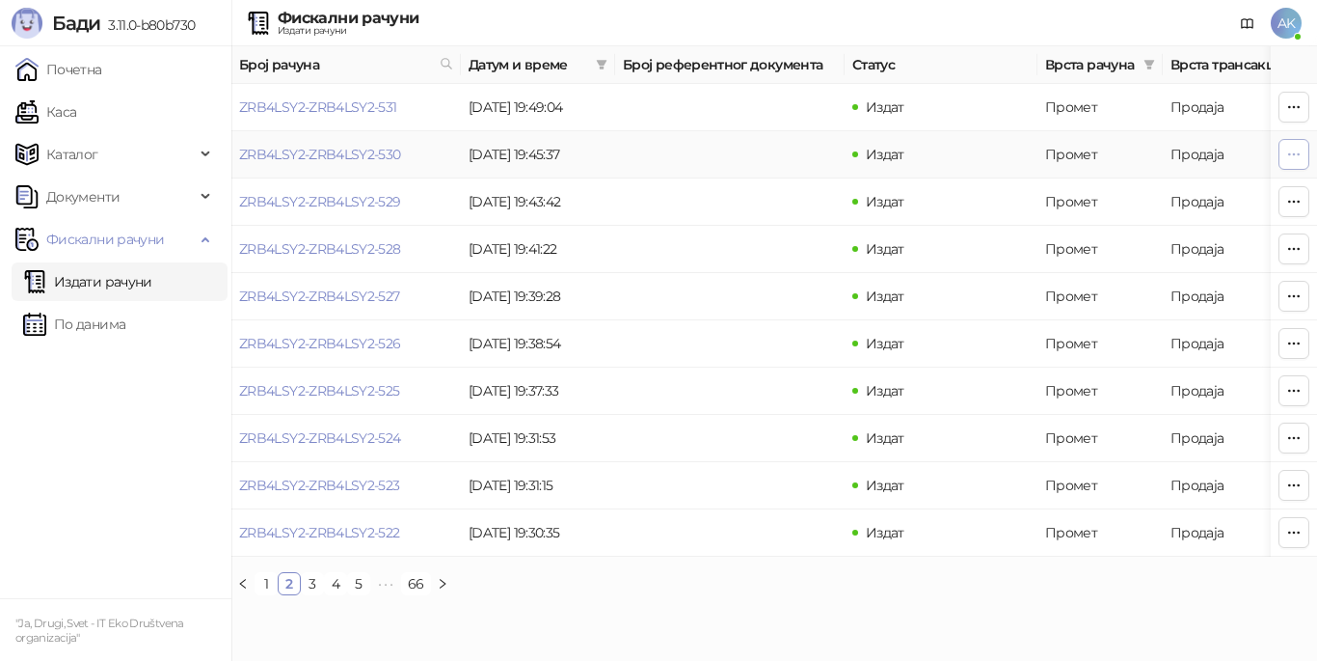
click at [1296, 154] on icon "button" at bounding box center [1293, 154] width 15 height 15
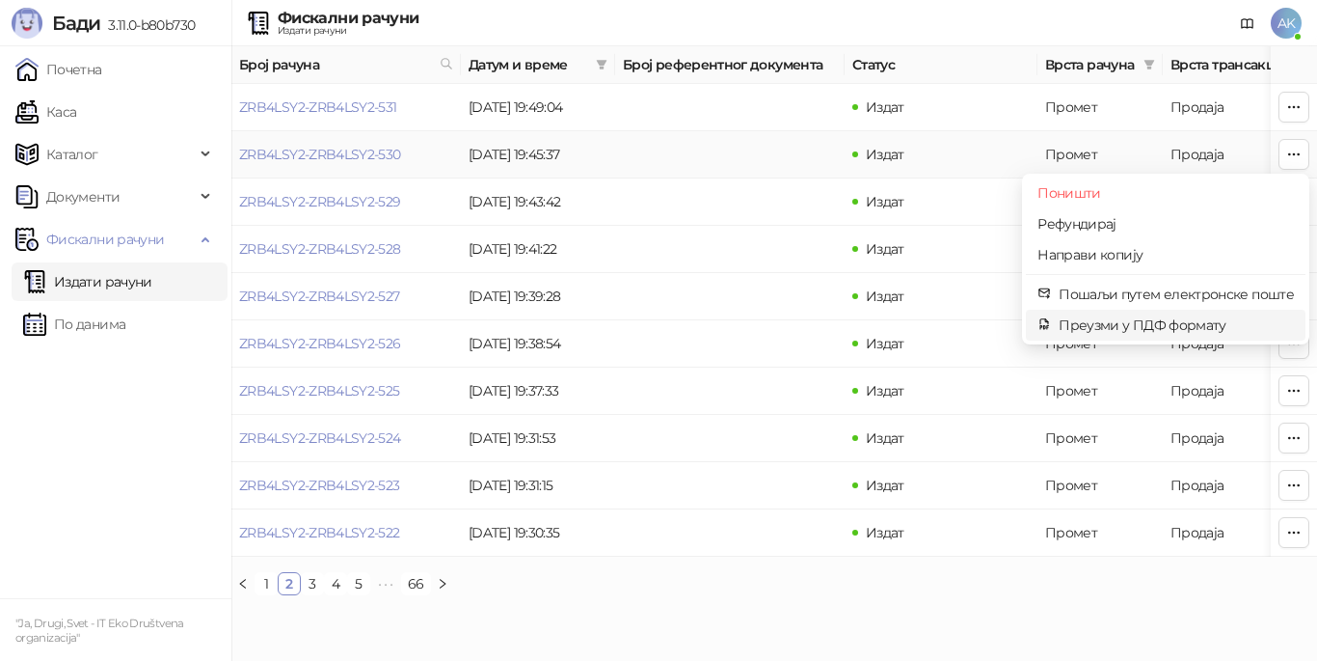
click at [1111, 327] on span "Преузми у ПДФ формату" at bounding box center [1176, 324] width 235 height 21
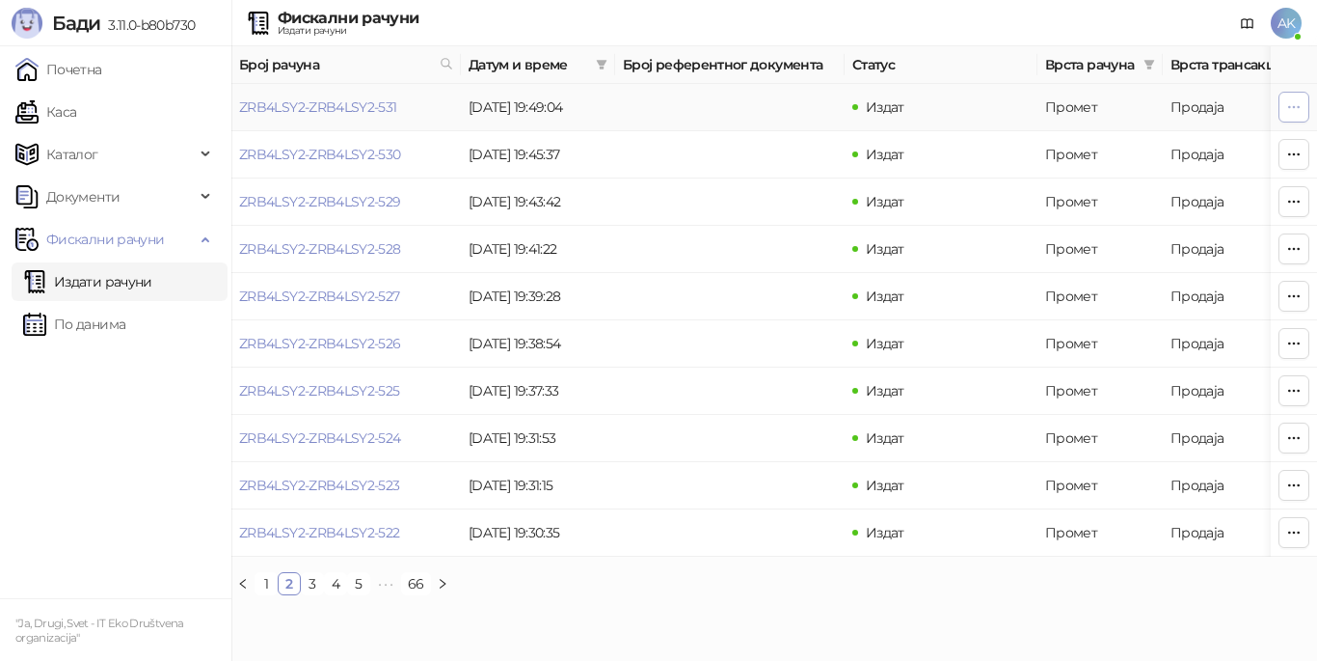
click at [1294, 112] on icon "button" at bounding box center [1293, 106] width 15 height 15
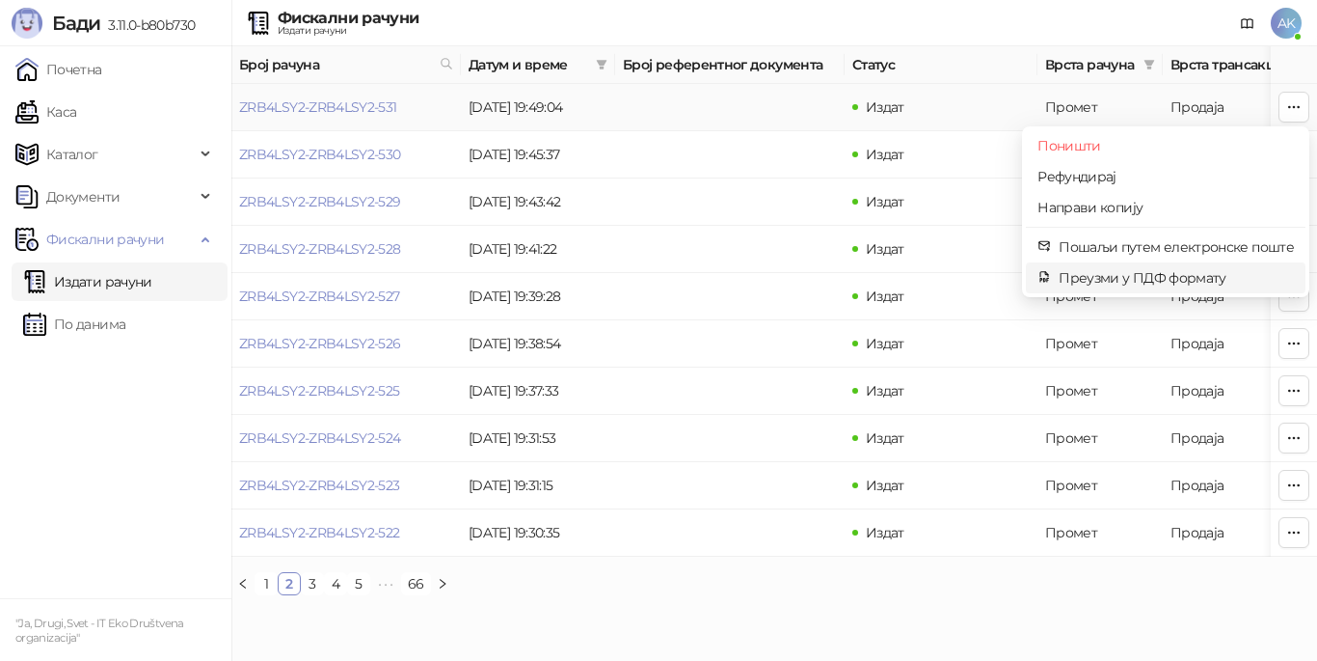
click at [1124, 276] on span "Преузми у ПДФ формату" at bounding box center [1176, 277] width 235 height 21
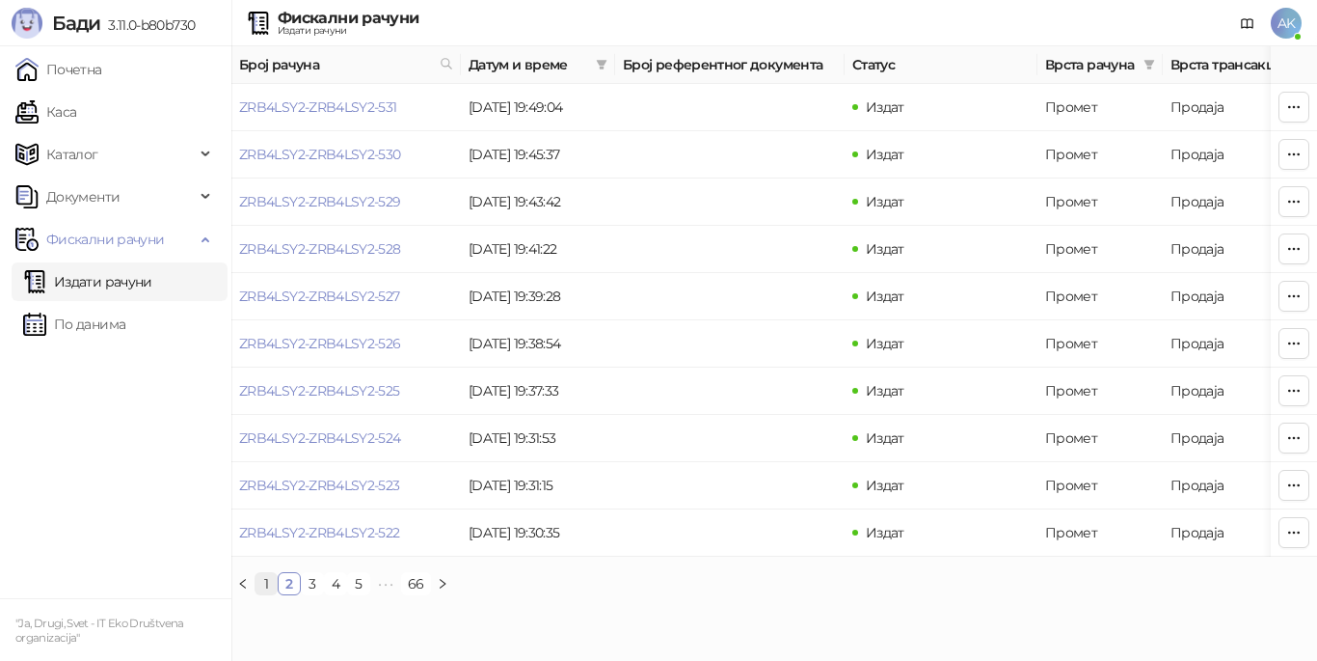
click at [263, 594] on link "1" at bounding box center [266, 583] width 21 height 21
click at [1291, 531] on icon "button" at bounding box center [1293, 532] width 15 height 15
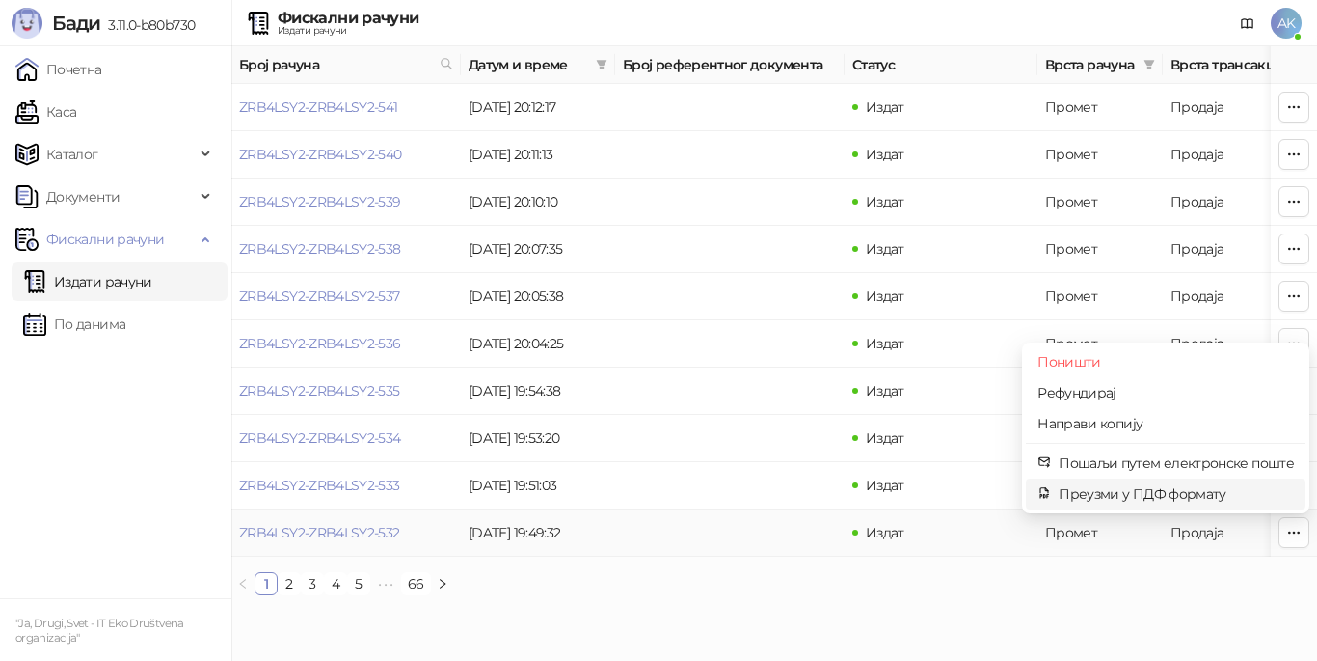
click at [1177, 500] on span "Преузми у ПДФ формату" at bounding box center [1176, 493] width 235 height 21
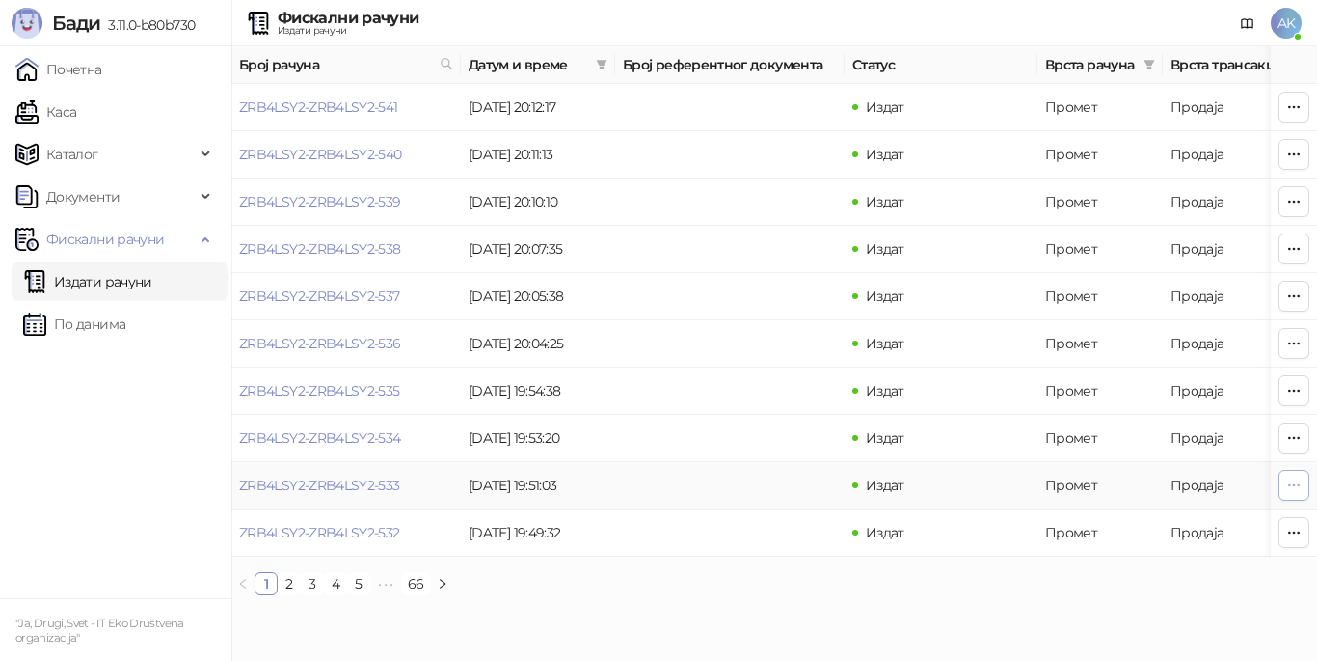
click at [1295, 486] on icon "button" at bounding box center [1293, 484] width 15 height 15
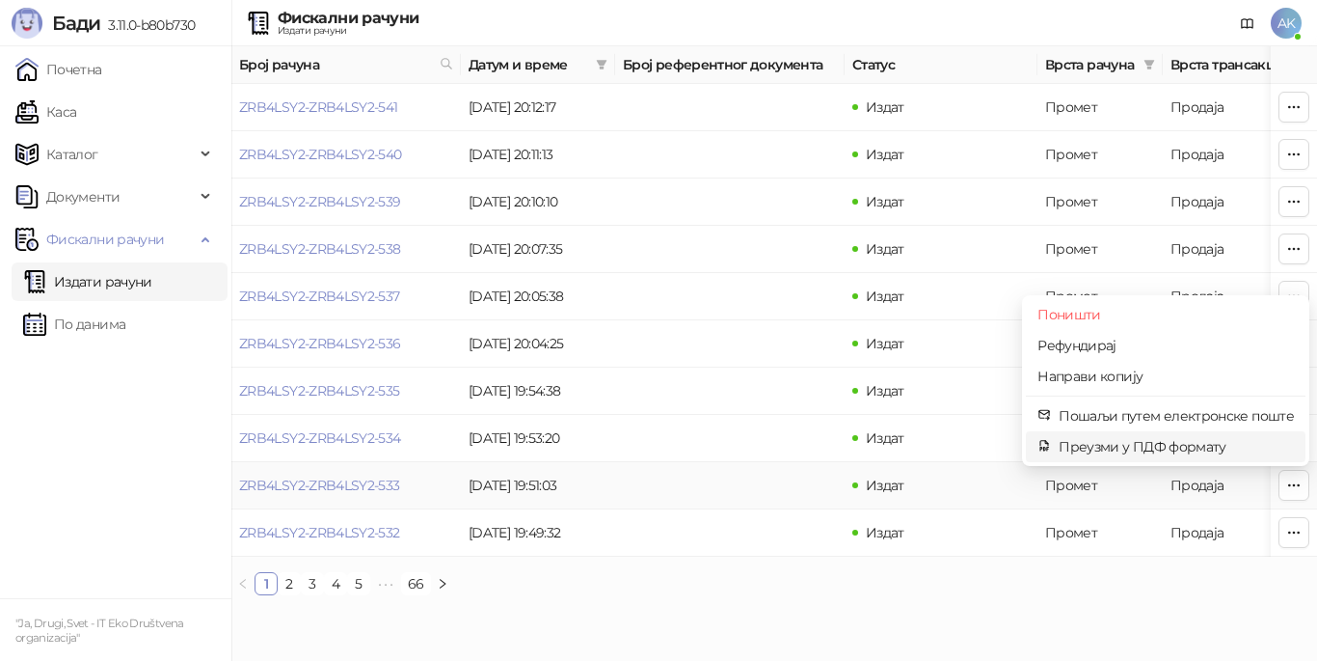
click at [1128, 443] on span "Преузми у ПДФ формату" at bounding box center [1176, 446] width 235 height 21
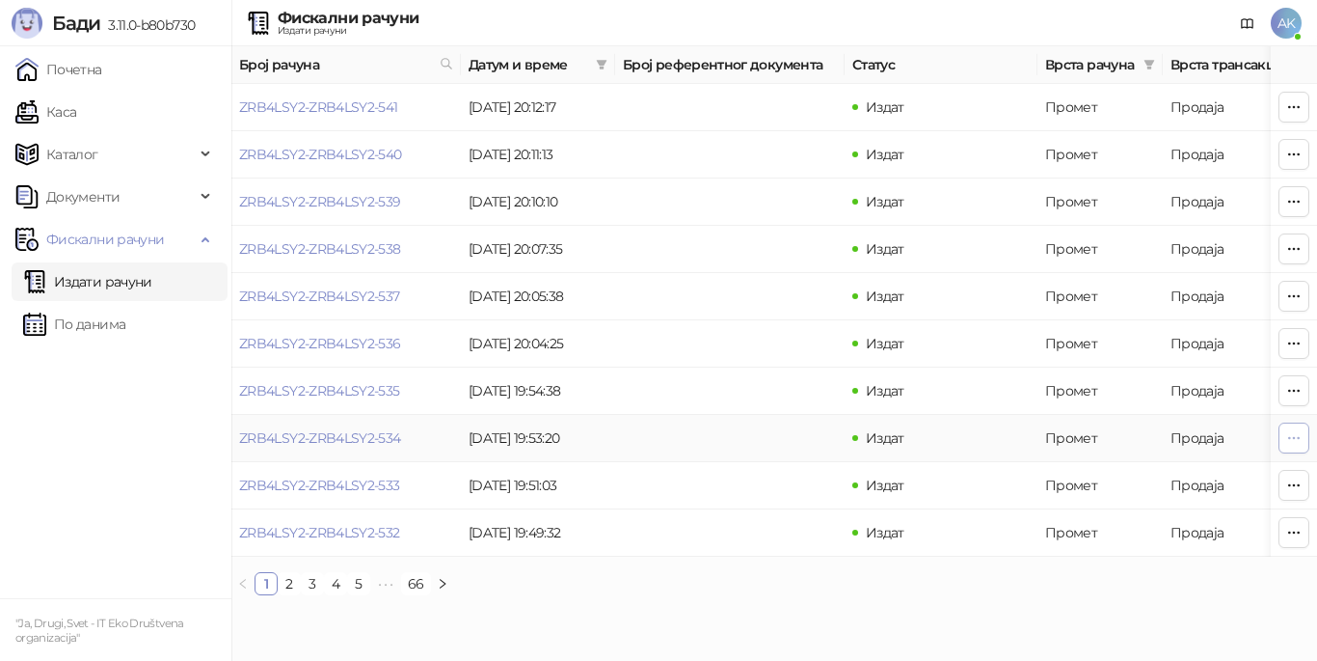
click at [1297, 438] on icon "button" at bounding box center [1293, 437] width 15 height 15
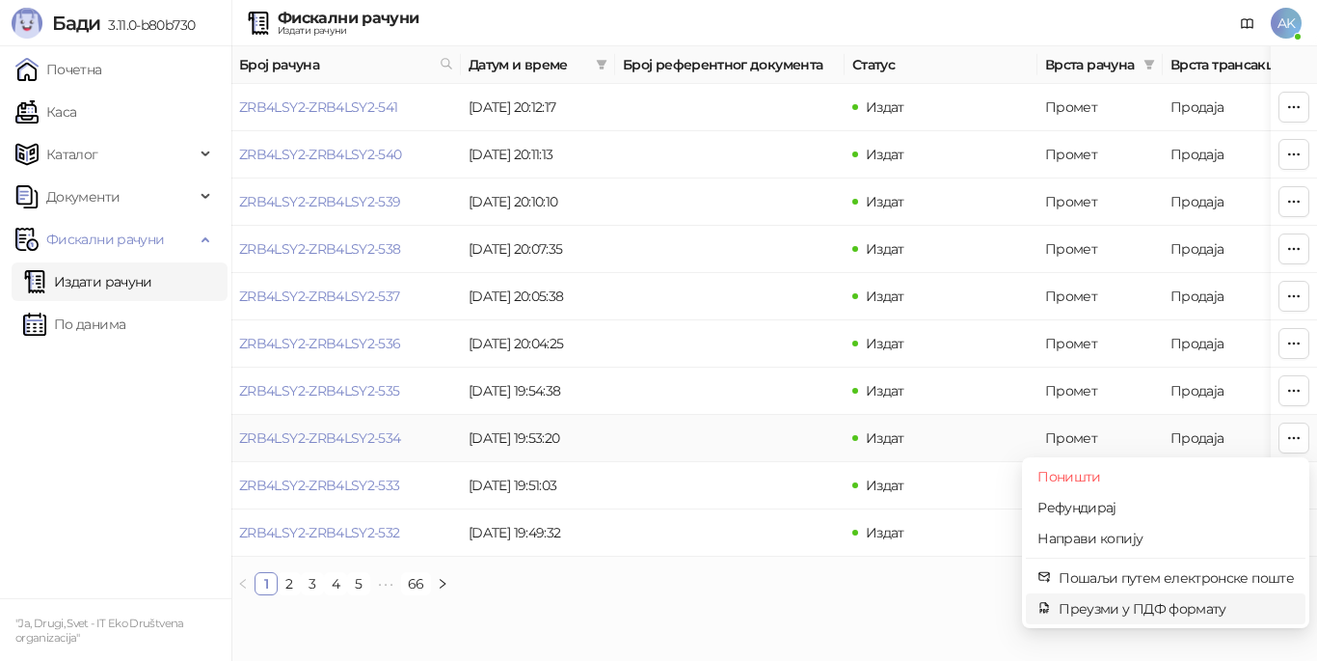
click at [1085, 601] on span "Преузми у ПДФ формату" at bounding box center [1176, 608] width 235 height 21
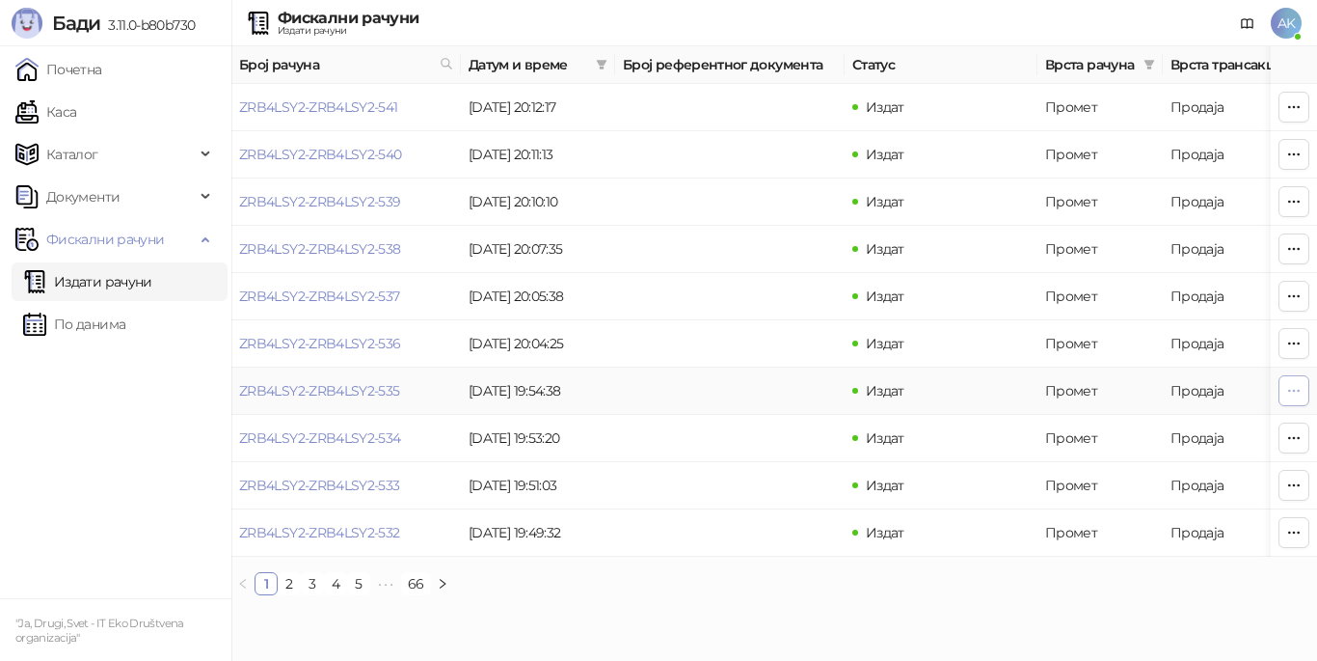
click at [1294, 386] on icon "button" at bounding box center [1293, 390] width 15 height 15
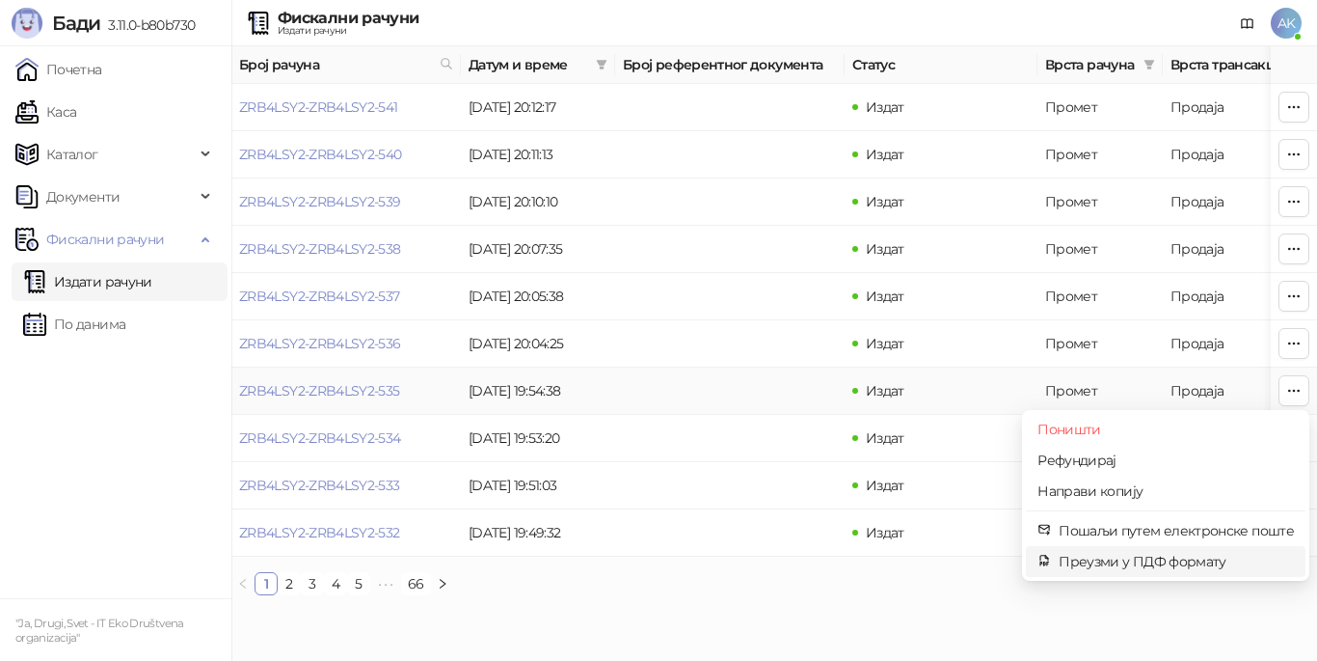
click at [1146, 558] on span "Преузми у ПДФ формату" at bounding box center [1176, 561] width 235 height 21
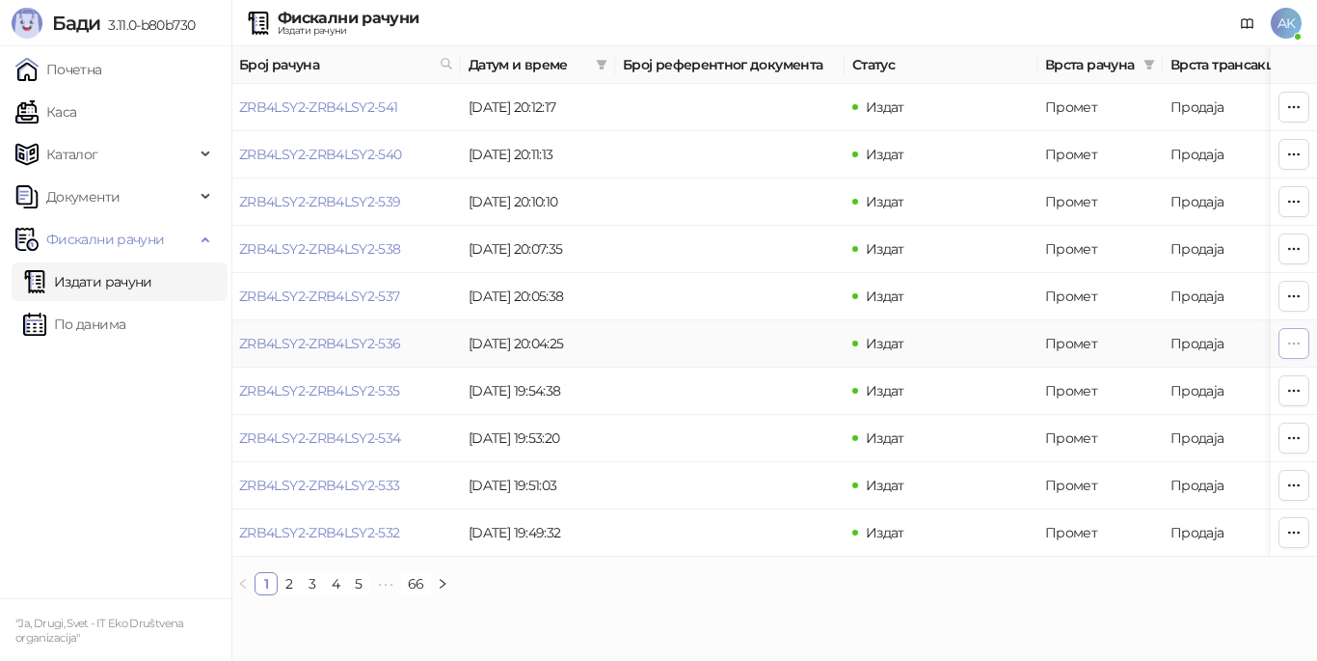
click at [1289, 347] on icon "button" at bounding box center [1293, 343] width 15 height 15
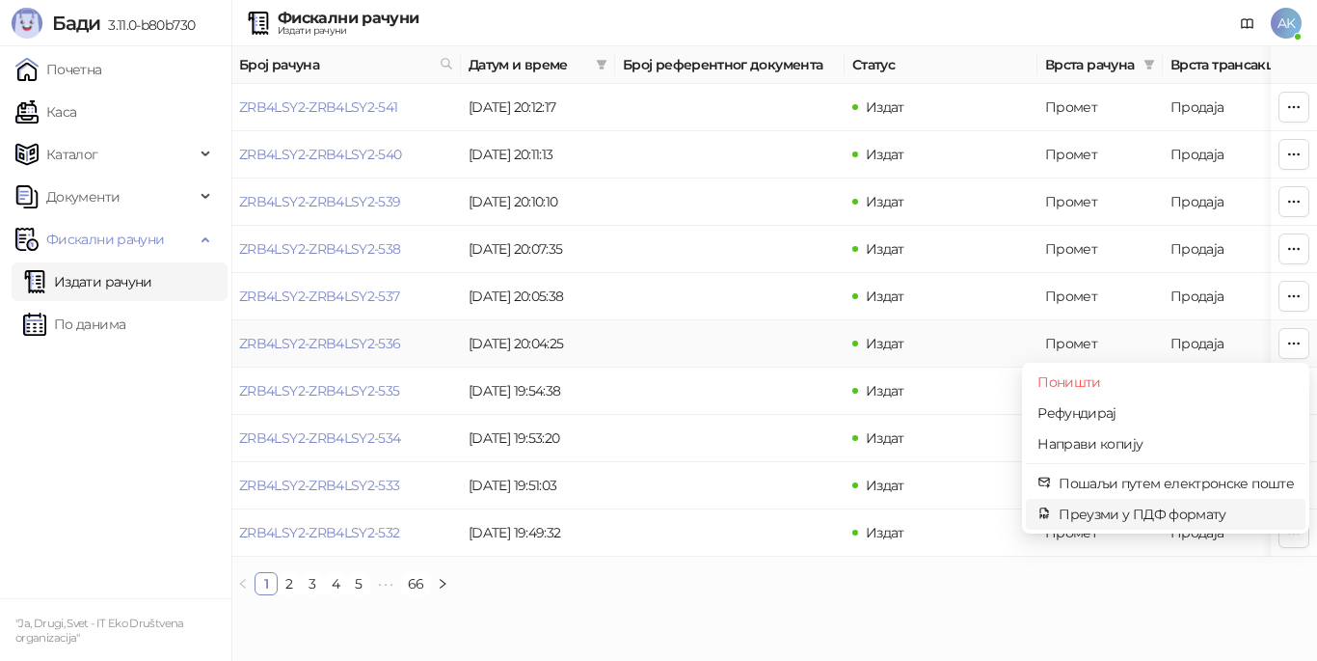
click at [1129, 514] on span "Преузми у ПДФ формату" at bounding box center [1176, 513] width 235 height 21
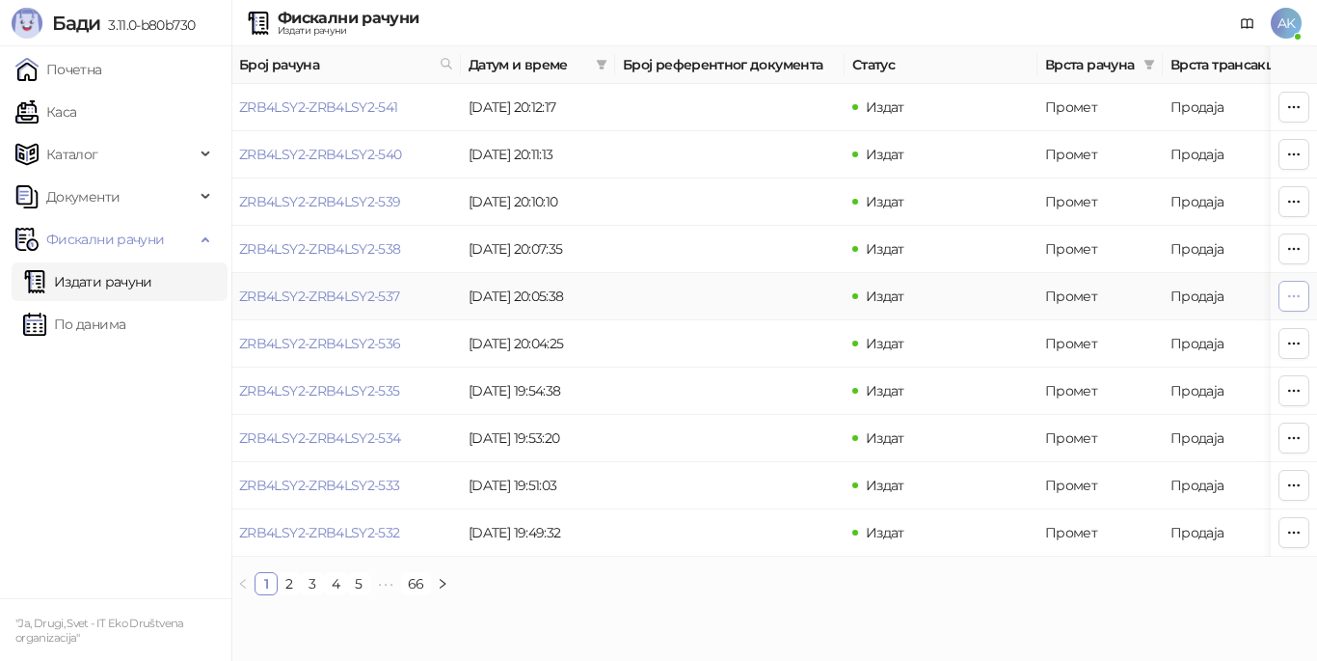
click at [1307, 295] on button "button" at bounding box center [1294, 296] width 31 height 31
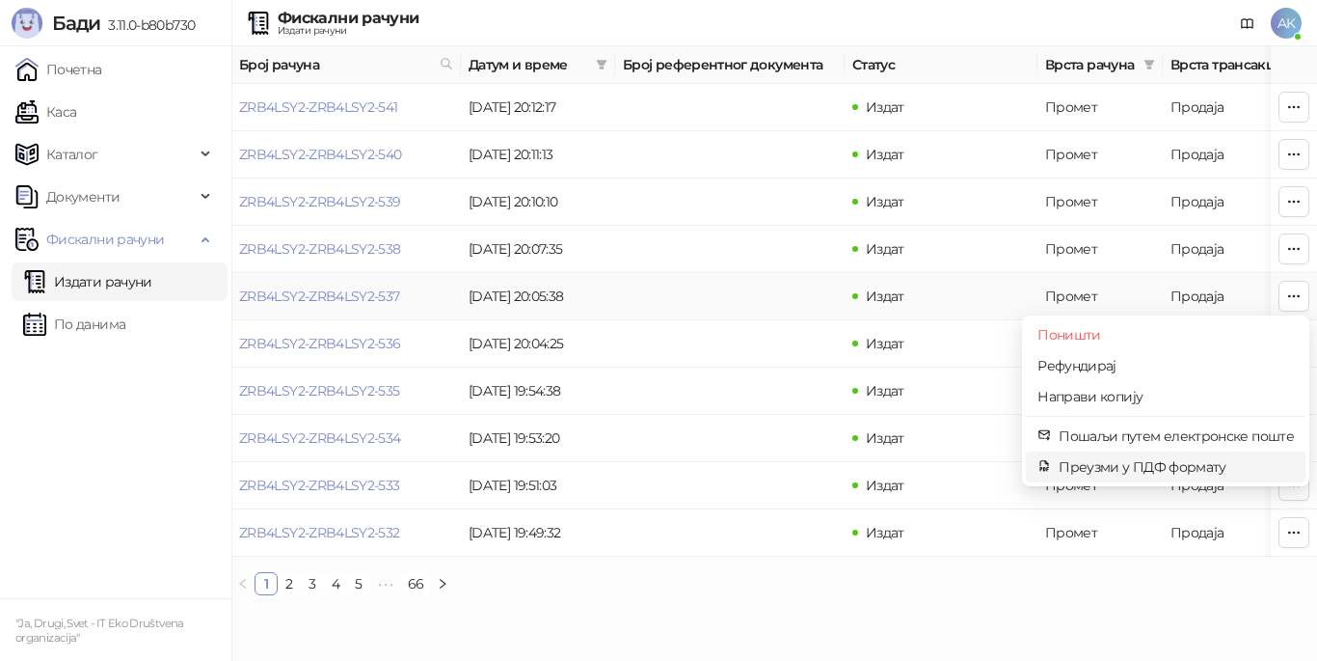
click at [1144, 461] on span "Преузми у ПДФ формату" at bounding box center [1176, 466] width 235 height 21
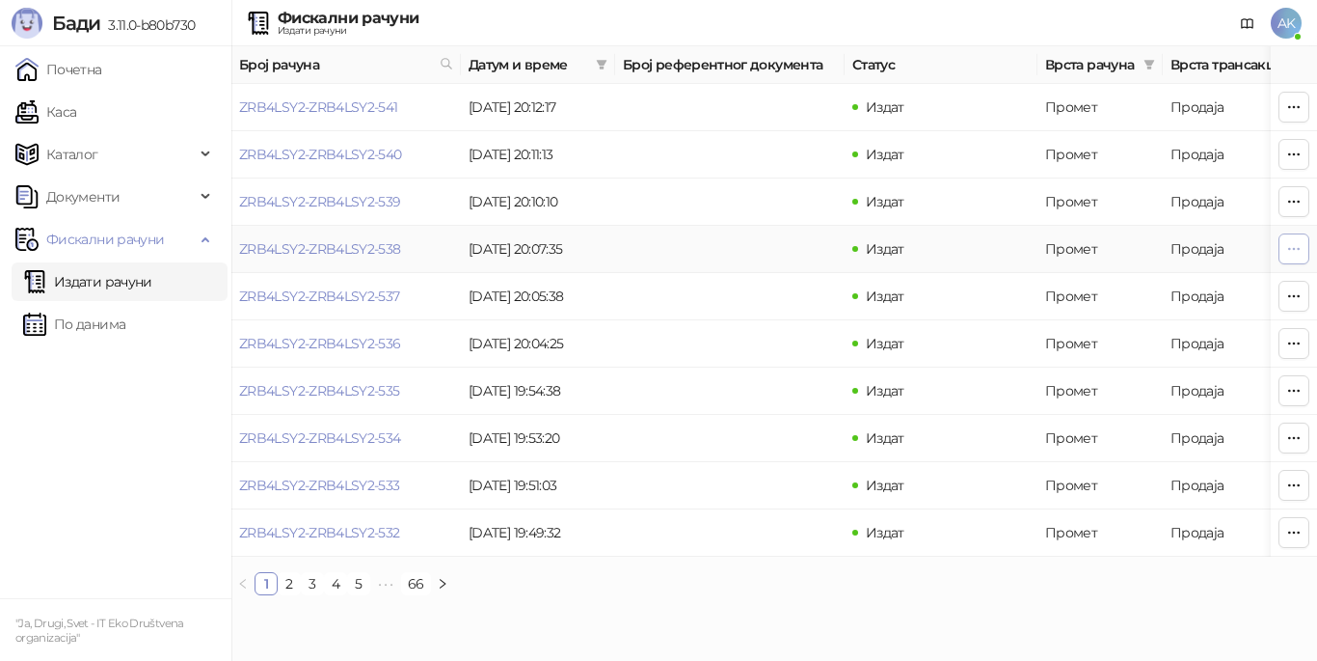
click at [1296, 245] on icon "button" at bounding box center [1293, 248] width 15 height 15
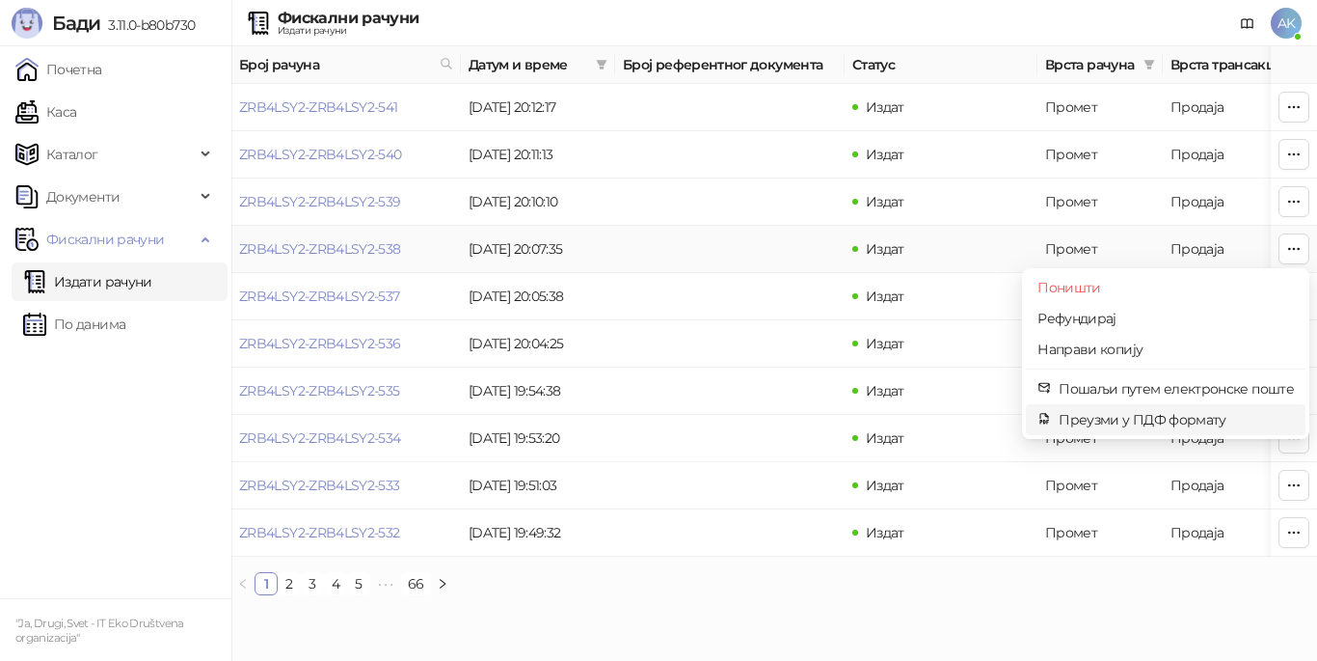
click at [1180, 418] on span "Преузми у ПДФ формату" at bounding box center [1176, 419] width 235 height 21
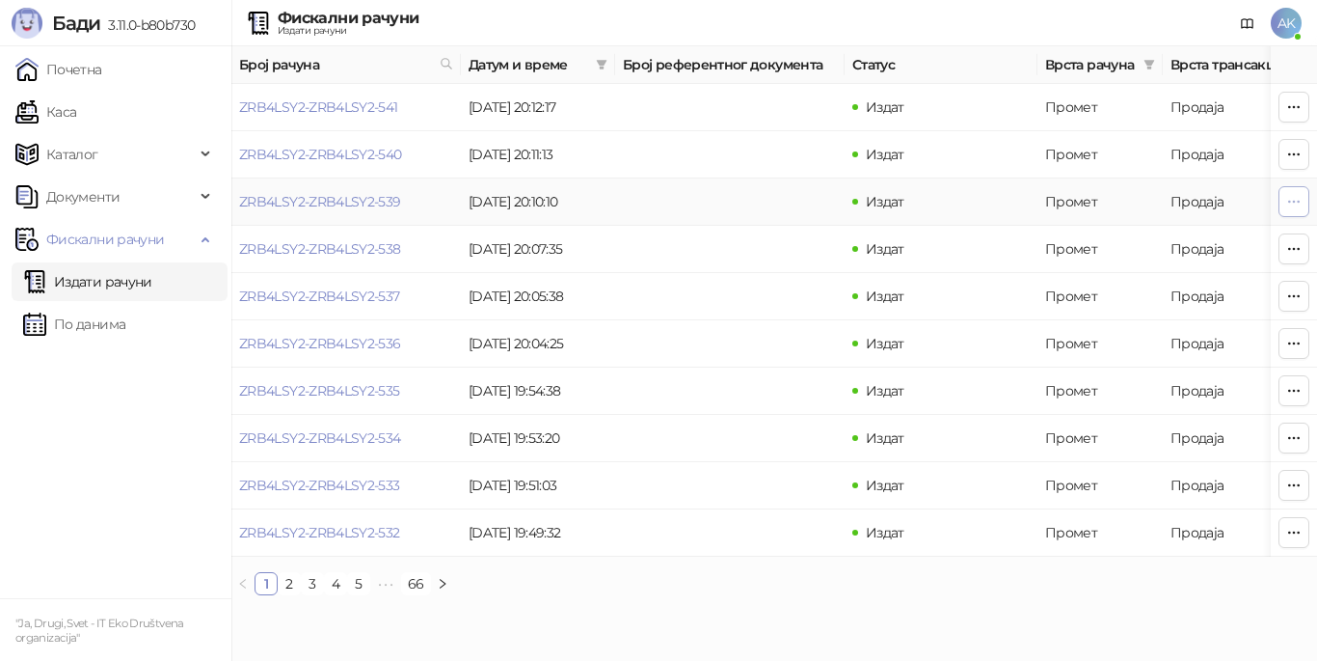
click at [1289, 202] on icon "button" at bounding box center [1294, 201] width 11 height 1
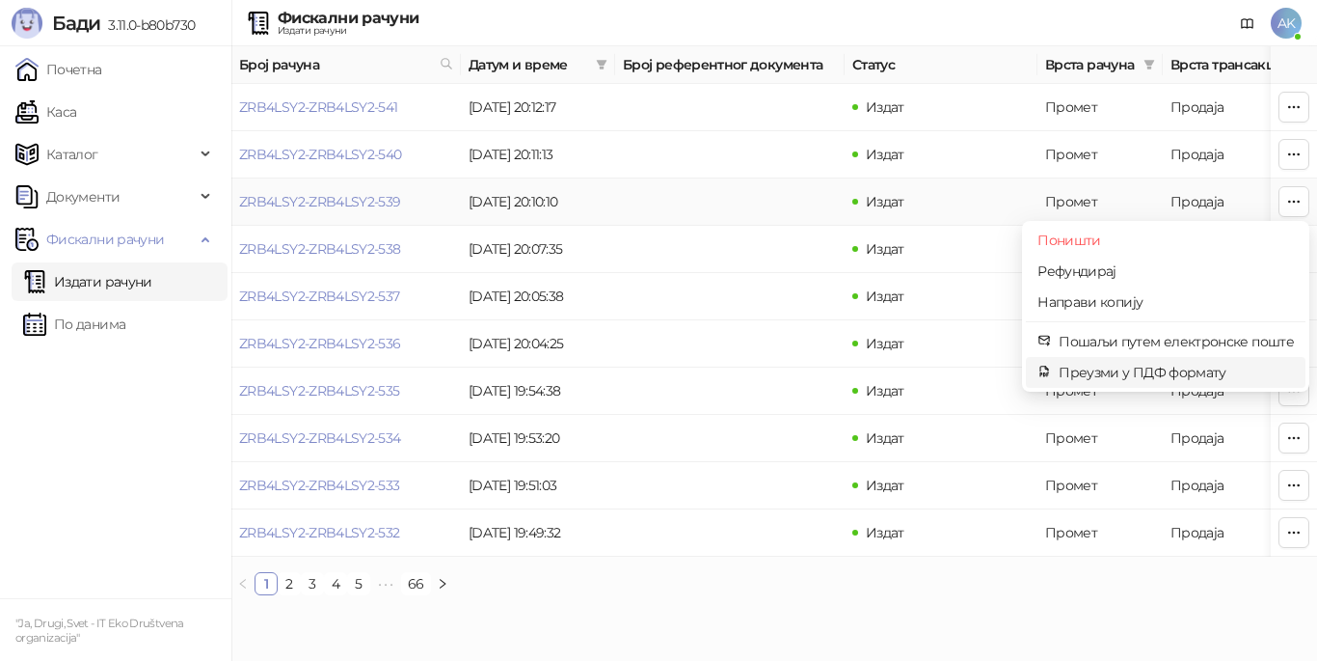
click at [1141, 372] on span "Преузми у ПДФ формату" at bounding box center [1176, 372] width 235 height 21
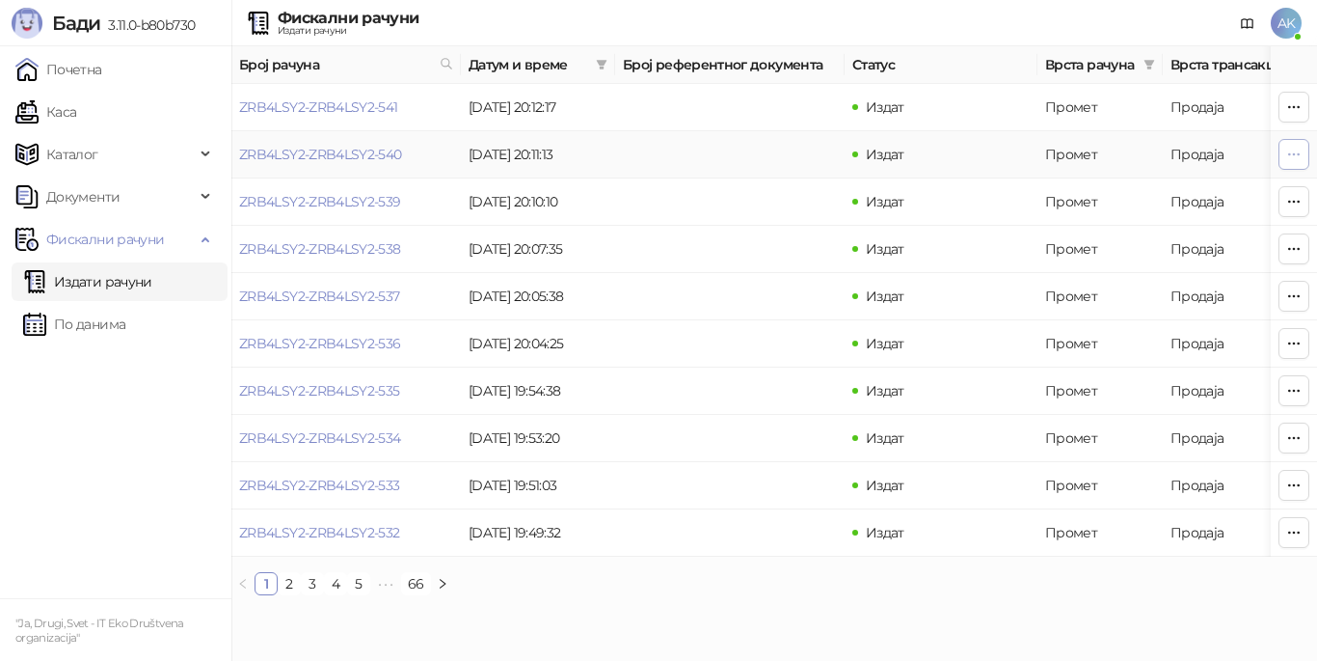
click at [1297, 152] on icon "button" at bounding box center [1293, 154] width 15 height 15
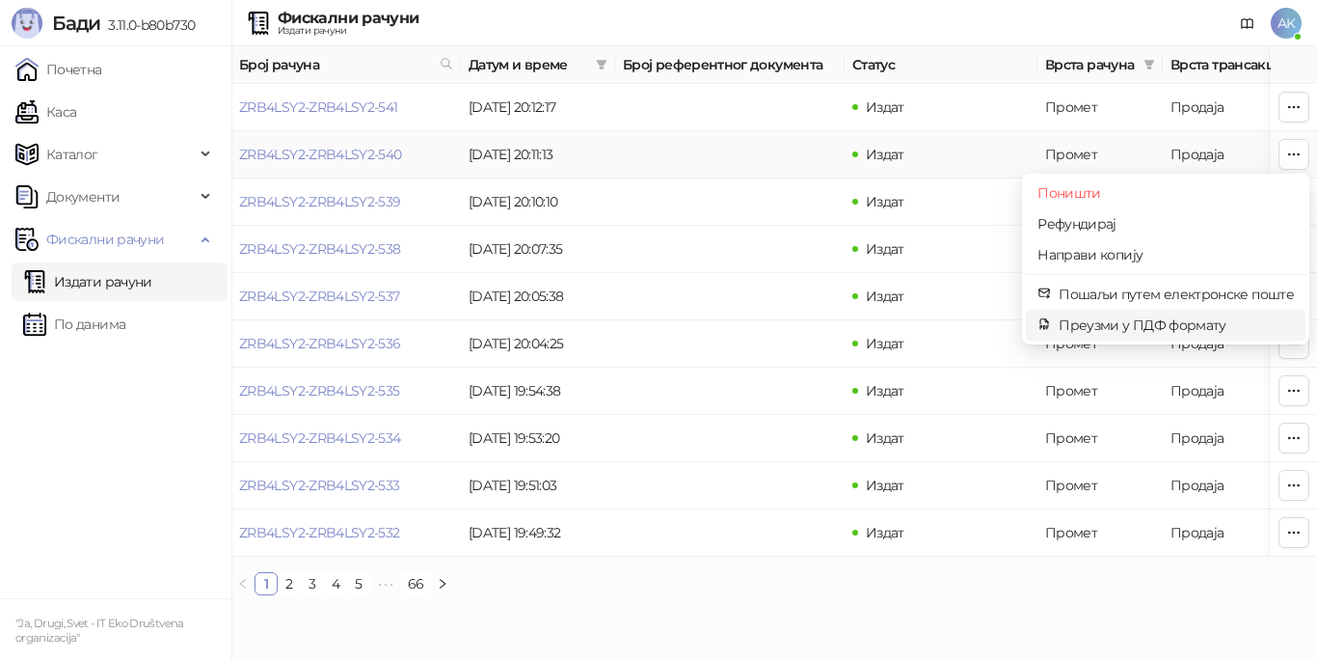
click at [1146, 325] on span "Преузми у ПДФ формату" at bounding box center [1176, 324] width 235 height 21
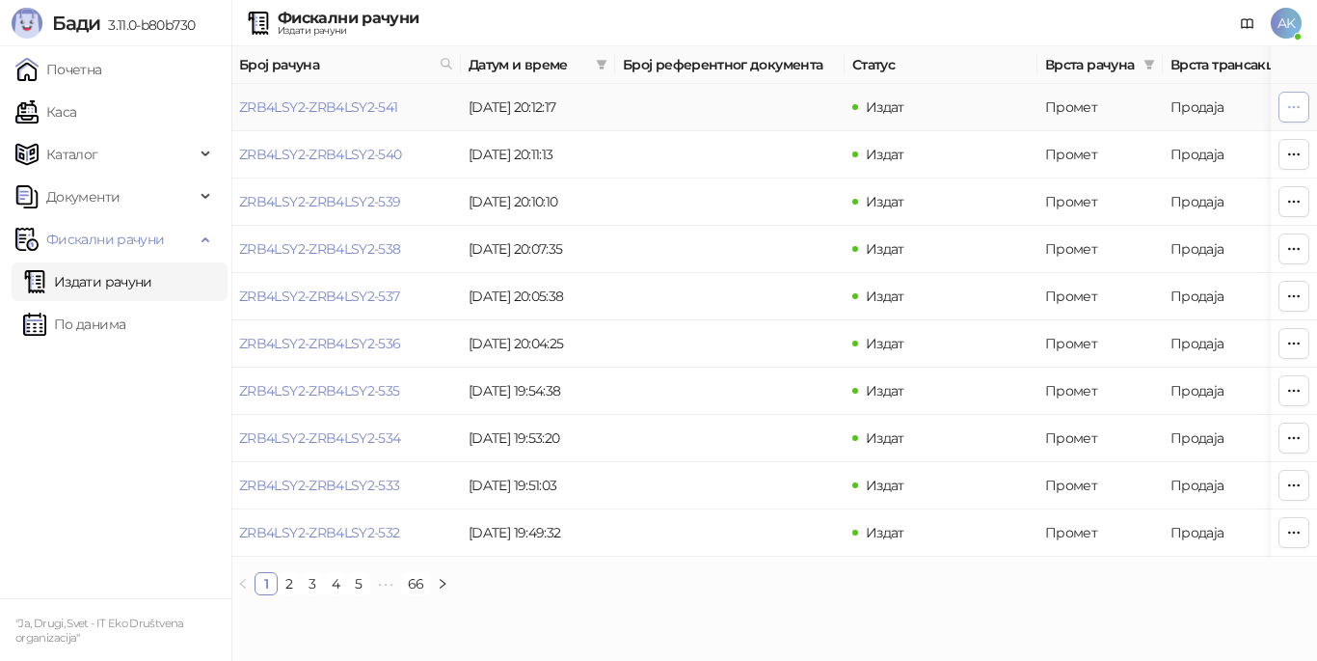
click at [1295, 102] on icon "button" at bounding box center [1293, 106] width 15 height 15
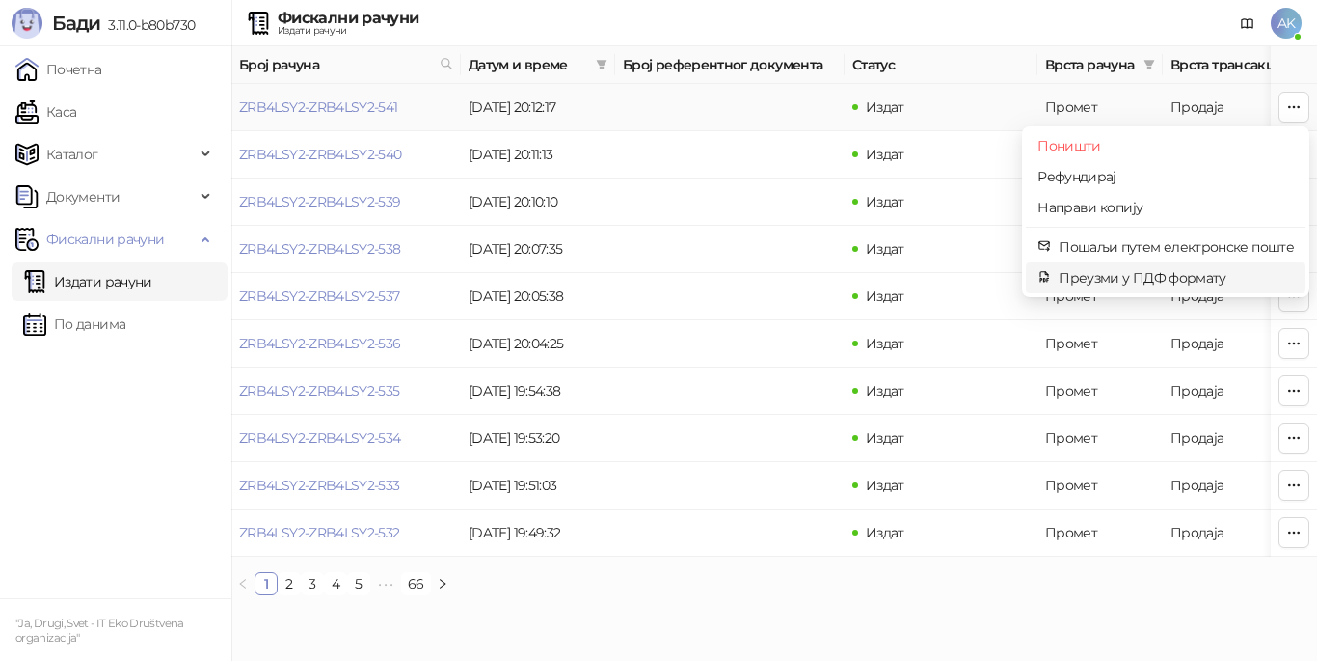
click at [1172, 284] on span "Преузми у ПДФ формату" at bounding box center [1176, 277] width 235 height 21
